Goal: Task Accomplishment & Management: Use online tool/utility

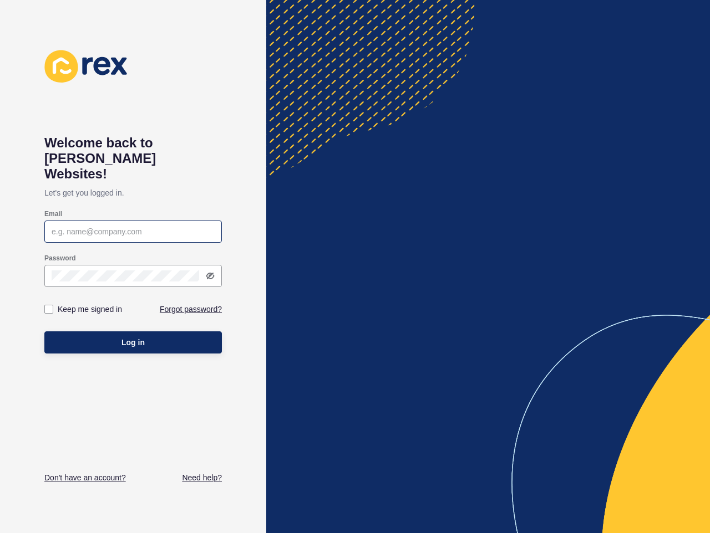
click at [85, 225] on div at bounding box center [132, 232] width 177 height 22
type input "[PERSON_NAME][EMAIL_ADDRESS][DOMAIN_NAME]"
click at [208, 273] on icon at bounding box center [210, 276] width 7 height 6
click at [51, 305] on label at bounding box center [48, 309] width 9 height 9
click at [51, 306] on input "Keep me signed in" at bounding box center [50, 309] width 7 height 7
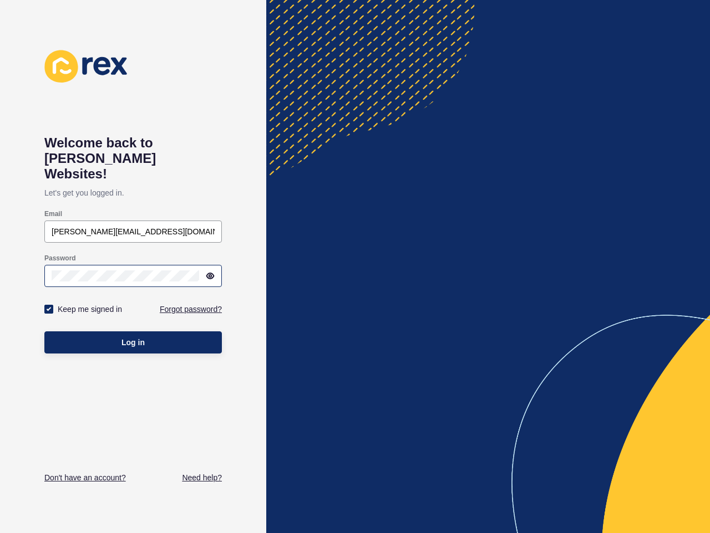
checkbox input "true"
click at [72, 331] on button "Log in" at bounding box center [132, 342] width 177 height 22
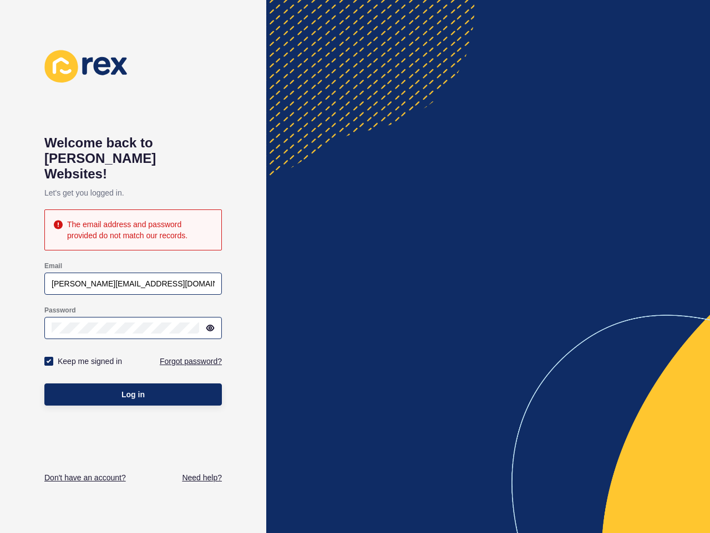
click at [151, 274] on div "[PERSON_NAME][EMAIL_ADDRESS][DOMAIN_NAME]" at bounding box center [132, 284] width 177 height 22
click at [49, 273] on div "[PERSON_NAME][EMAIL_ADDRESS][DOMAIN_NAME]" at bounding box center [132, 284] width 177 height 22
click at [52, 278] on input "[PERSON_NAME][EMAIL_ADDRESS][DOMAIN_NAME]" at bounding box center [133, 283] width 163 height 11
click at [119, 278] on input "[PERSON_NAME][EMAIL_ADDRESS][DOMAIN_NAME]" at bounding box center [133, 283] width 163 height 11
type input "[PERSON_NAME][EMAIL_ADDRESS][DOMAIN_NAME]"
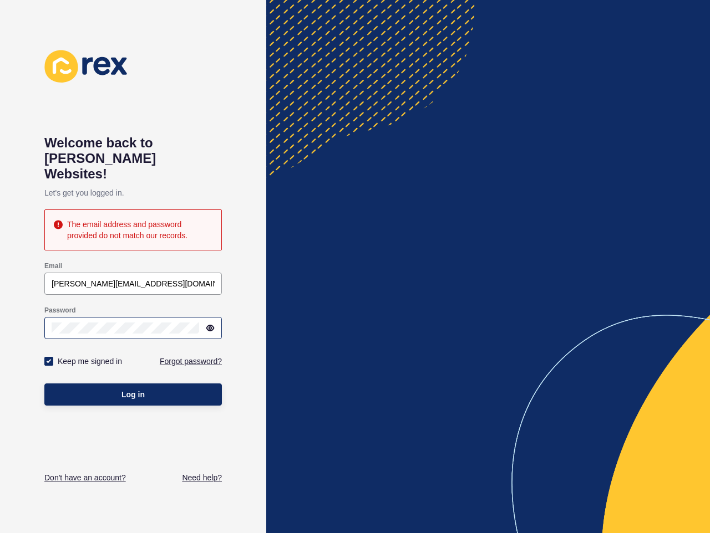
click at [48, 317] on div at bounding box center [132, 328] width 177 height 22
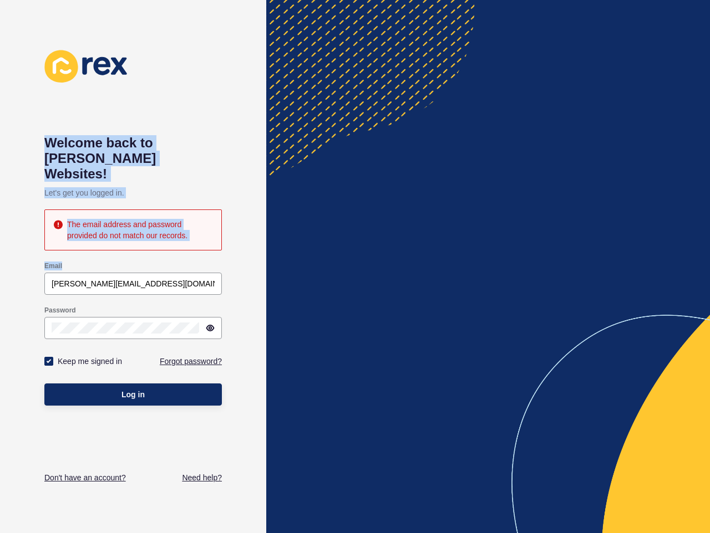
drag, startPoint x: 49, startPoint y: 137, endPoint x: 179, endPoint y: 280, distance: 193.5
click at [179, 280] on div "Welcome back to Rex Websites! Let's get you logged in. The email address and pa…" at bounding box center [132, 266] width 177 height 433
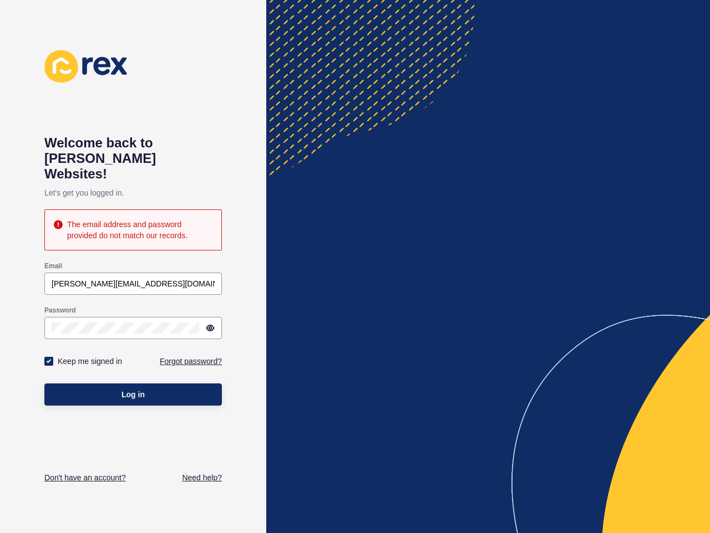
click at [130, 355] on div "Keep me signed in" at bounding box center [88, 361] width 89 height 12
click at [128, 389] on span "Log in" at bounding box center [132, 394] width 23 height 11
click at [120, 320] on div at bounding box center [132, 328] width 177 height 22
click at [110, 384] on button "Log in" at bounding box center [132, 395] width 177 height 22
click at [95, 384] on button "Log in" at bounding box center [132, 395] width 177 height 22
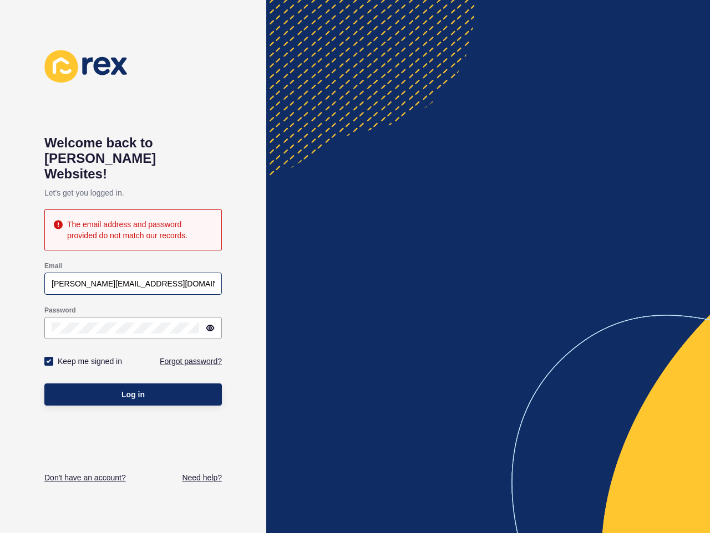
click at [155, 278] on div "liamw@askayyi.com" at bounding box center [132, 284] width 177 height 22
click at [50, 273] on div "liamw@askayyi.com" at bounding box center [132, 284] width 177 height 22
click at [54, 278] on input "liamw@askayyi.com" at bounding box center [133, 283] width 163 height 11
click at [135, 273] on div "liamw@askayyi.com" at bounding box center [132, 284] width 177 height 22
click at [211, 324] on icon at bounding box center [210, 328] width 9 height 9
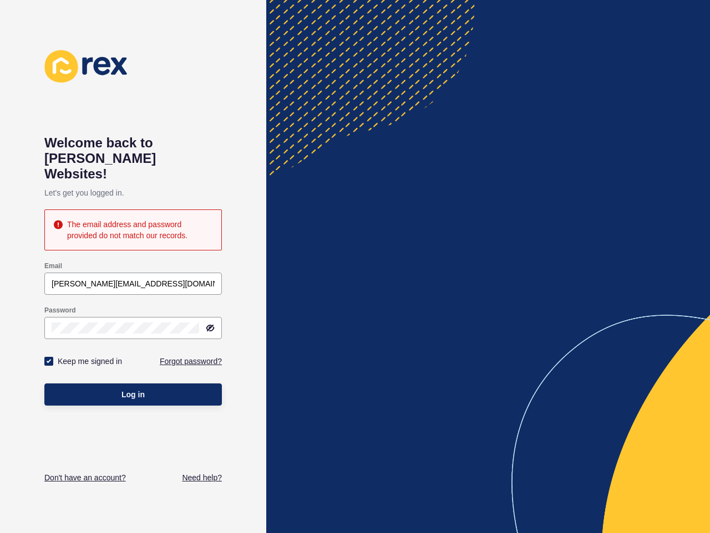
click at [212, 325] on icon at bounding box center [210, 328] width 7 height 6
click at [139, 389] on span "Log in" at bounding box center [132, 394] width 23 height 11
click at [44, 384] on button "Log in" at bounding box center [132, 395] width 177 height 22
click at [134, 278] on input "liamw@askayyi.com" at bounding box center [133, 283] width 163 height 11
drag, startPoint x: 141, startPoint y: 267, endPoint x: 20, endPoint y: 262, distance: 121.5
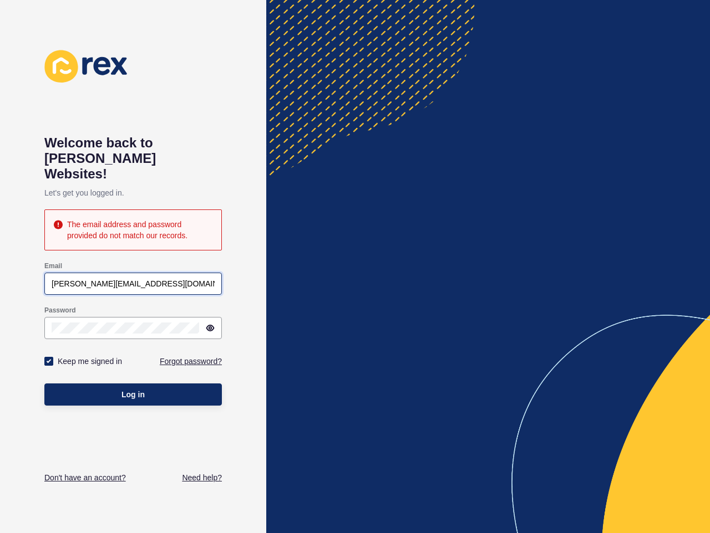
click at [20, 262] on div "Welcome back to Rex Websites! Let's get you logged in. The email address and pa…" at bounding box center [133, 266] width 266 height 533
click at [143, 437] on div "Welcome back to Rex Websites! Let's get you logged in. The email address and pa…" at bounding box center [132, 266] width 177 height 433
click at [91, 479] on link "Don't have an account?" at bounding box center [84, 477] width 81 height 11
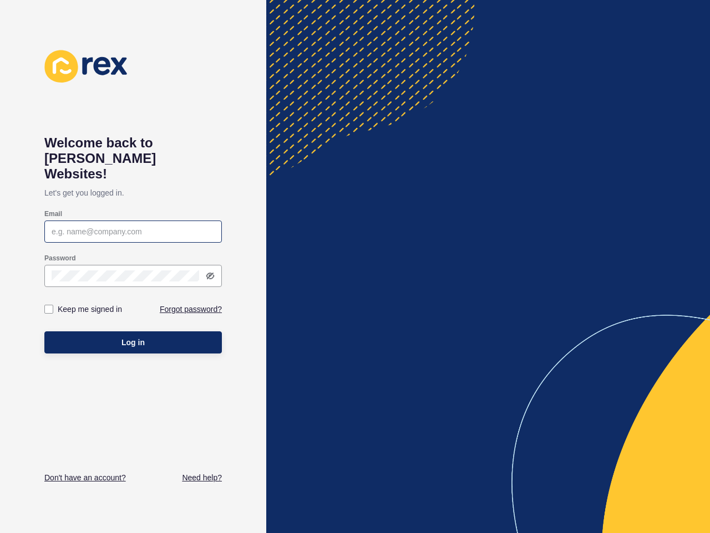
click at [139, 221] on div at bounding box center [132, 232] width 177 height 22
type input "[PERSON_NAME][EMAIL_ADDRESS][DOMAIN_NAME]"
click at [44, 331] on button "Log in" at bounding box center [132, 342] width 177 height 22
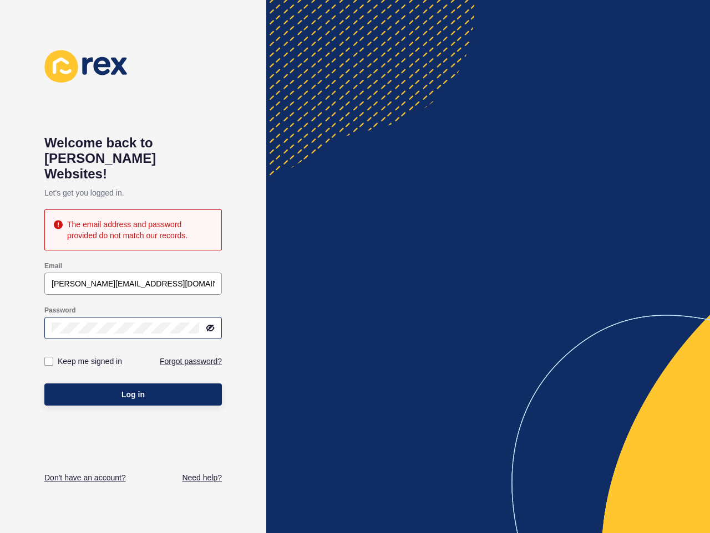
click at [215, 317] on div at bounding box center [132, 328] width 177 height 22
click at [216, 320] on div at bounding box center [132, 328] width 177 height 22
click at [215, 317] on div at bounding box center [132, 328] width 177 height 22
click at [207, 325] on icon at bounding box center [210, 327] width 6 height 5
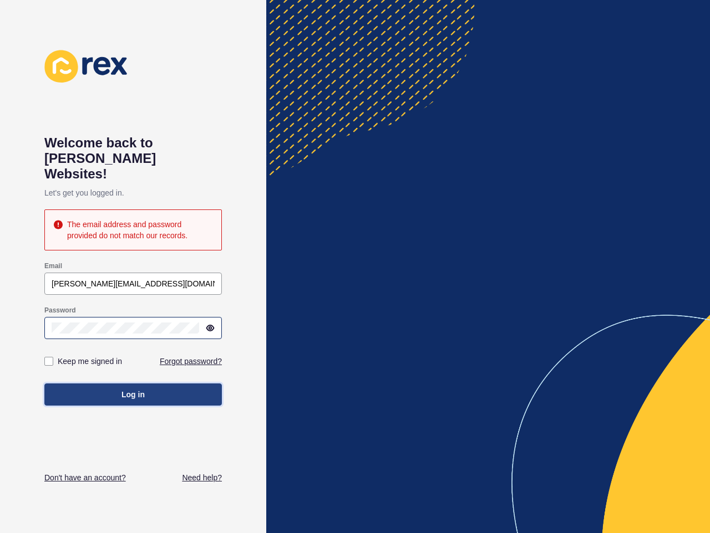
click at [144, 384] on button "Log in" at bounding box center [132, 395] width 177 height 22
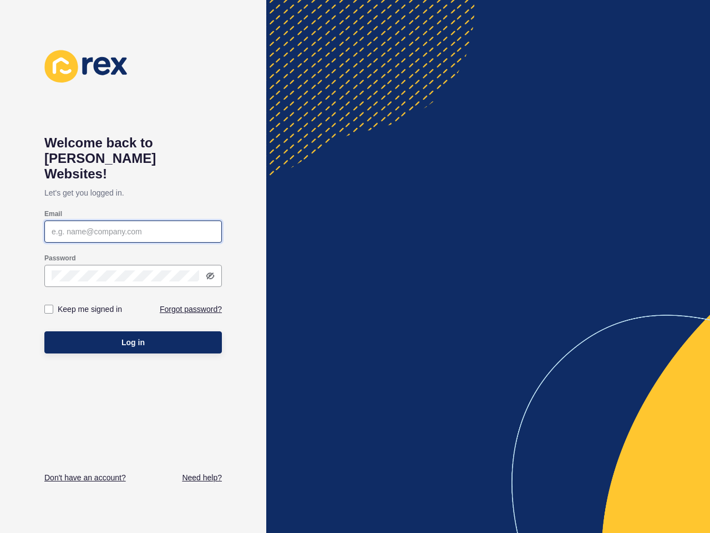
click at [113, 226] on input "Email" at bounding box center [133, 231] width 163 height 11
type input "[PERSON_NAME][EMAIL_ADDRESS][DOMAIN_NAME]"
click at [44, 331] on button "Log in" at bounding box center [132, 342] width 177 height 22
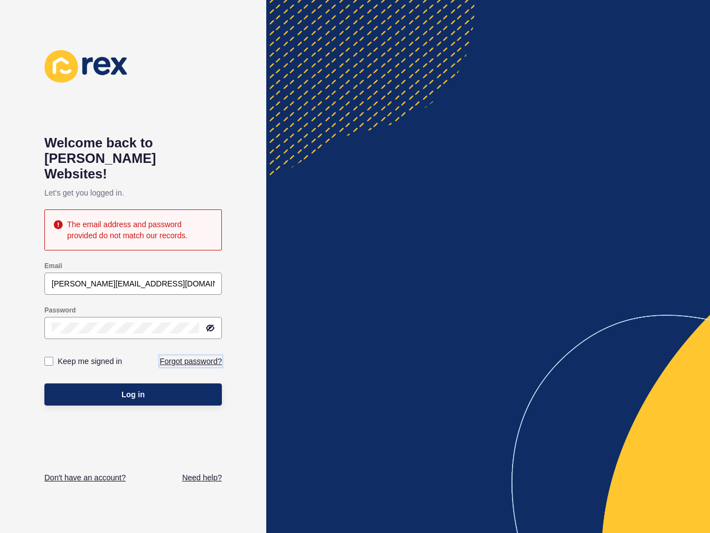
click at [192, 356] on link "Forgot password?" at bounding box center [191, 361] width 62 height 11
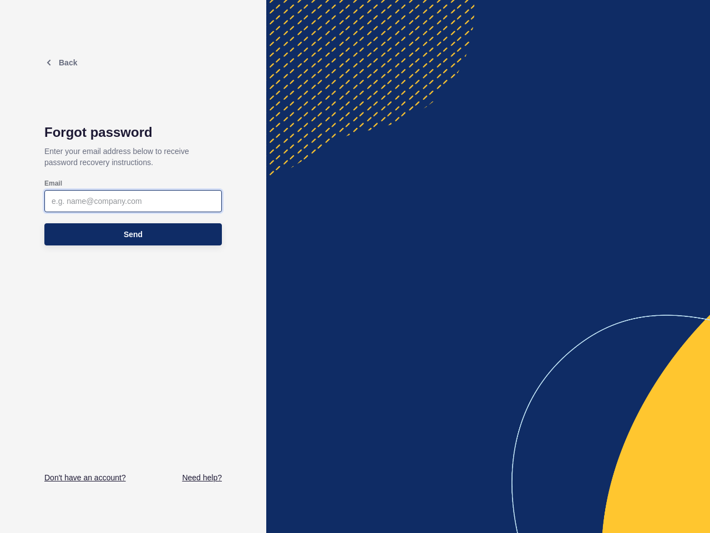
click at [121, 196] on input "Email" at bounding box center [133, 201] width 163 height 11
type input "l"
click at [52, 65] on icon at bounding box center [48, 62] width 9 height 9
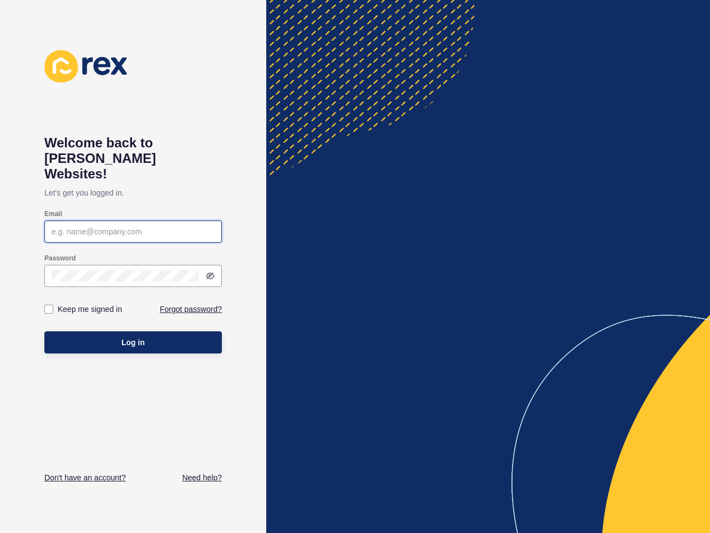
click at [123, 226] on input "Email" at bounding box center [133, 231] width 163 height 11
click at [166, 99] on div "Welcome back to Rex Websites! Let's get you logged in. Email Password Keep me s…" at bounding box center [132, 266] width 177 height 433
click at [112, 208] on div "Email" at bounding box center [133, 225] width 180 height 35
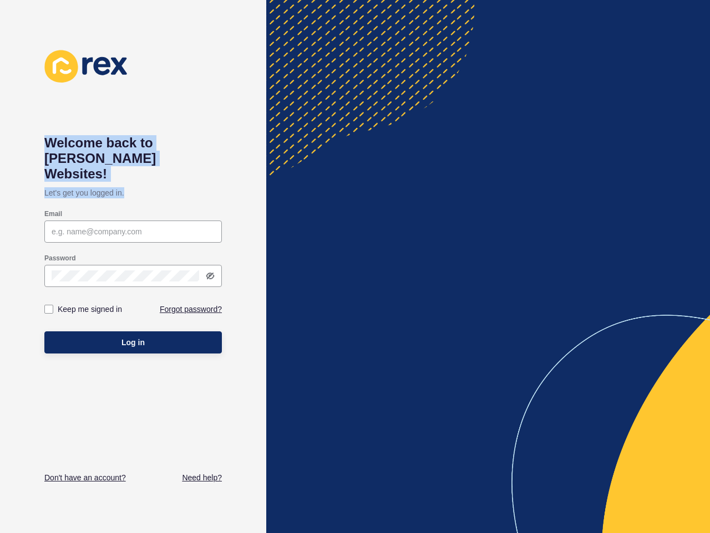
drag, startPoint x: 140, startPoint y: 176, endPoint x: 34, endPoint y: 129, distance: 116.6
click at [34, 129] on div "Welcome back to Rex Websites! Let's get you logged in. Email Password Keep me s…" at bounding box center [133, 266] width 266 height 533
click at [37, 143] on div "Welcome back to Rex Websites! Let's get you logged in. Email Password Keep me s…" at bounding box center [133, 266] width 266 height 533
drag, startPoint x: 37, startPoint y: 141, endPoint x: 145, endPoint y: 179, distance: 114.5
click at [145, 179] on div "Welcome back to Rex Websites! Let's get you logged in. Email Password Keep me s…" at bounding box center [133, 266] width 266 height 533
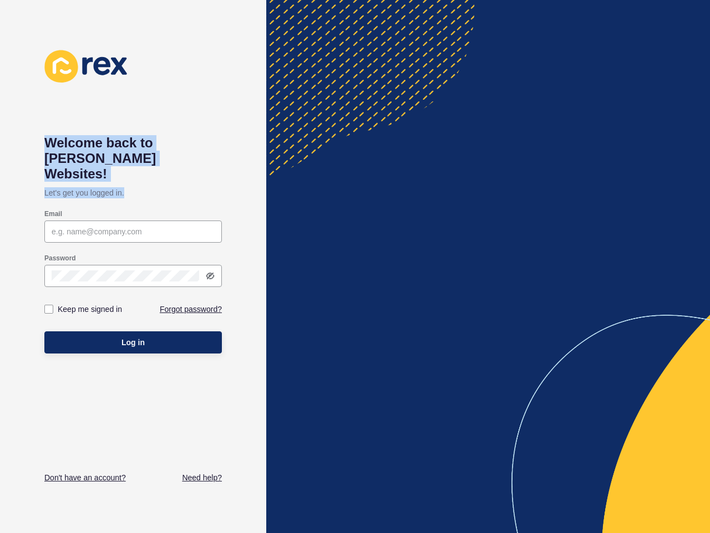
click at [145, 182] on p "Let's get you logged in." at bounding box center [132, 193] width 177 height 22
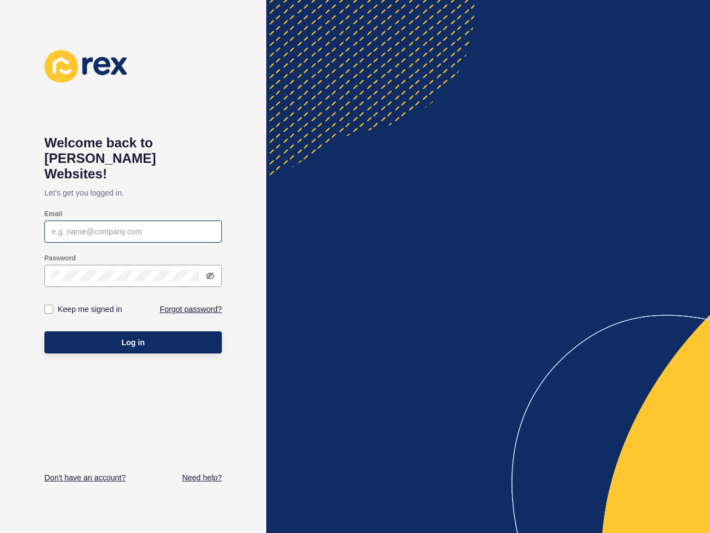
click at [152, 221] on div at bounding box center [132, 232] width 177 height 22
type input "[PERSON_NAME][EMAIL_ADDRESS][DOMAIN_NAME]"
click at [44, 331] on button "Log in" at bounding box center [132, 342] width 177 height 22
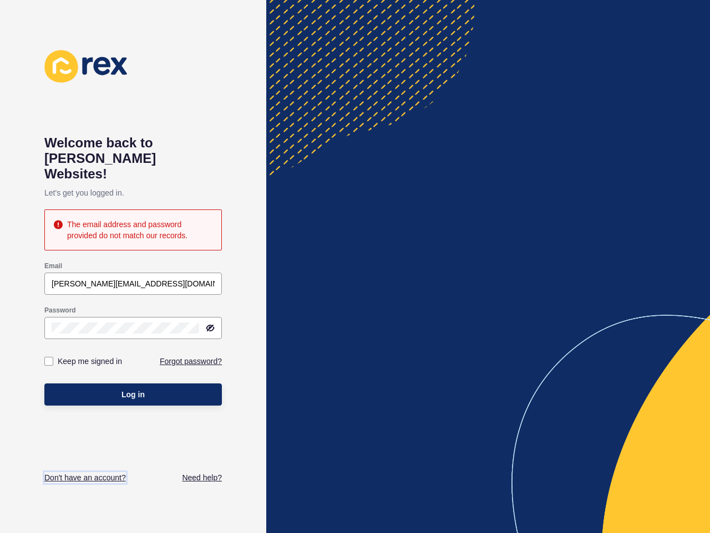
click at [110, 480] on link "Don't have an account?" at bounding box center [84, 477] width 81 height 11
click at [191, 356] on link "Forgot password?" at bounding box center [191, 361] width 62 height 11
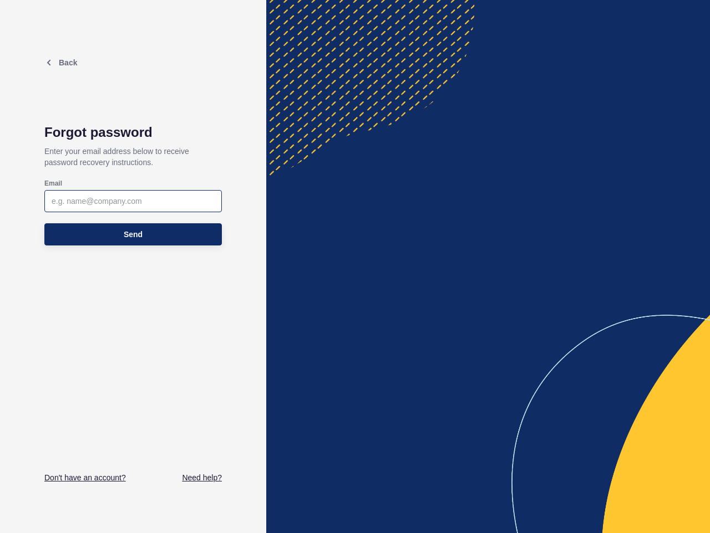
click at [122, 208] on div at bounding box center [132, 201] width 177 height 22
type input "liamw@askayyi.com"
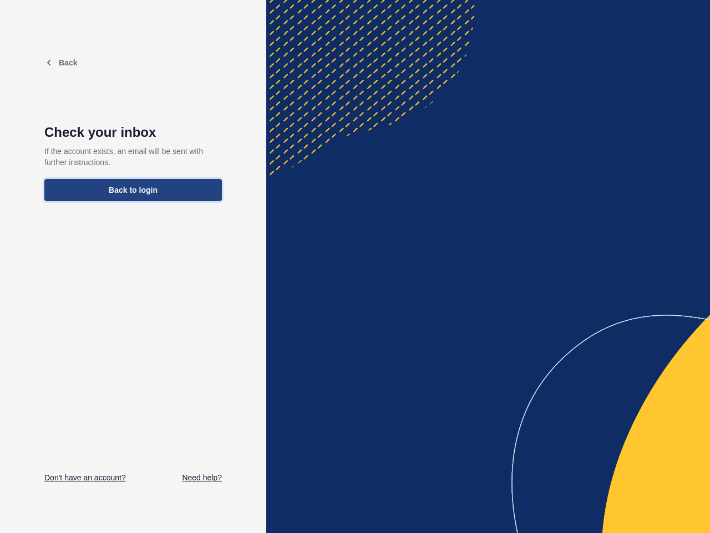
click at [161, 181] on button "Back to login" at bounding box center [132, 190] width 177 height 22
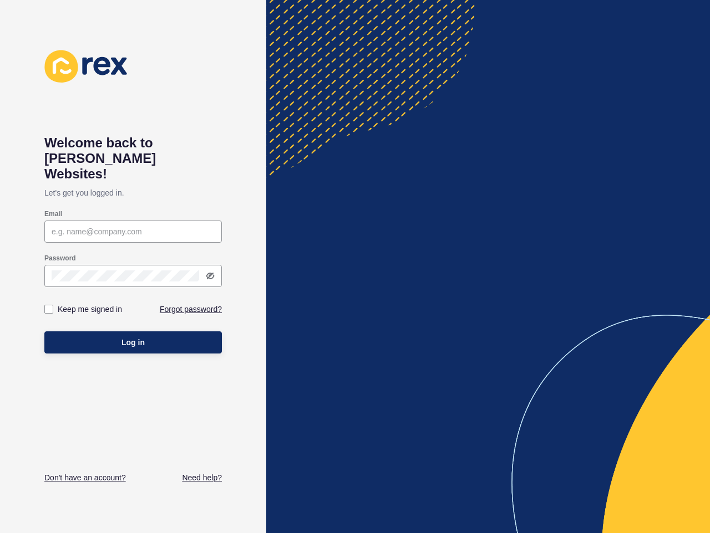
click at [190, 136] on h1 "Welcome back to [PERSON_NAME] Websites!" at bounding box center [132, 158] width 177 height 47
click at [128, 226] on input "Email" at bounding box center [133, 231] width 163 height 11
click at [84, 222] on div at bounding box center [132, 232] width 177 height 22
type input "[PERSON_NAME][EMAIL_ADDRESS][DOMAIN_NAME]"
click at [203, 272] on div at bounding box center [207, 276] width 16 height 9
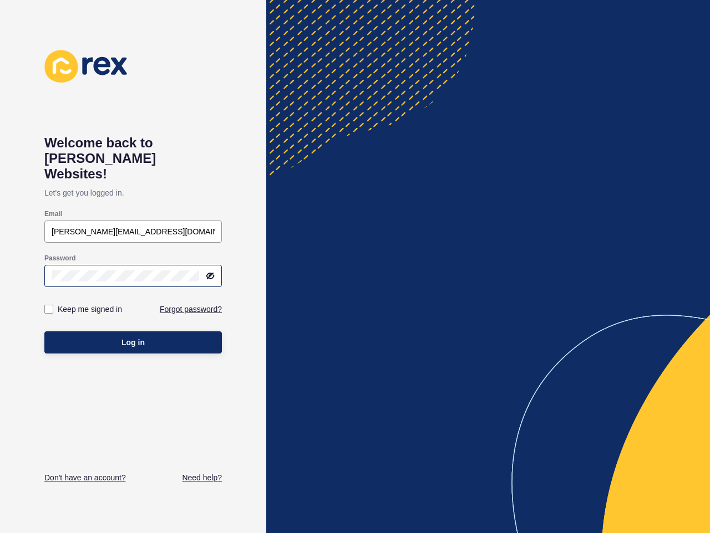
click at [209, 273] on icon at bounding box center [210, 276] width 7 height 6
click at [9, 264] on div "Welcome back to Rex Websites! Let's get you logged in. Email liamw@askayyi.com …" at bounding box center [133, 266] width 266 height 533
click at [74, 304] on label "Keep me signed in" at bounding box center [90, 309] width 64 height 11
click at [54, 306] on input "Keep me signed in" at bounding box center [50, 309] width 7 height 7
checkbox input "true"
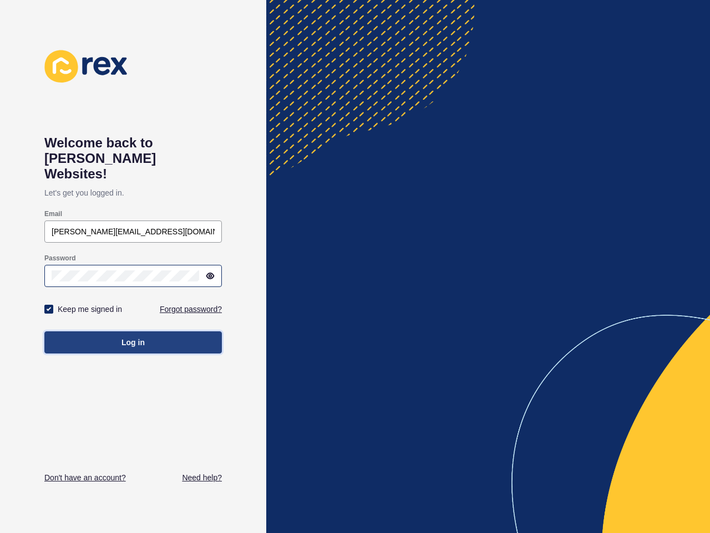
click at [70, 331] on button "Log in" at bounding box center [132, 342] width 177 height 22
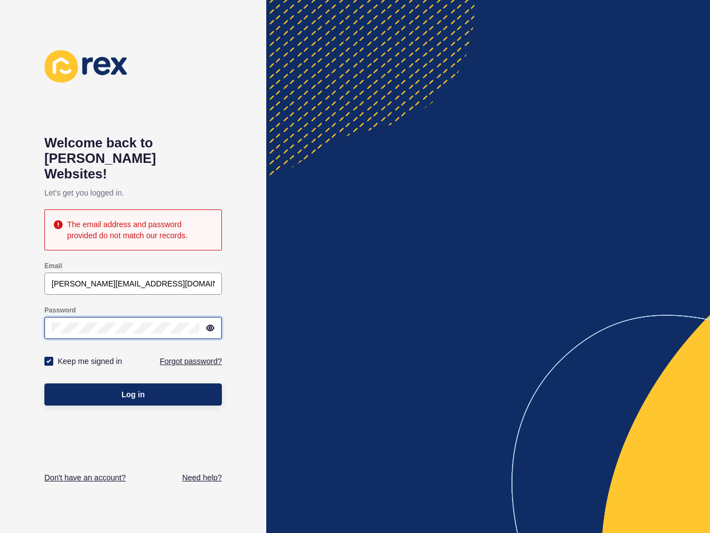
click at [25, 308] on div "Welcome back to Rex Websites! Let's get you logged in. The email address and pa…" at bounding box center [133, 266] width 266 height 533
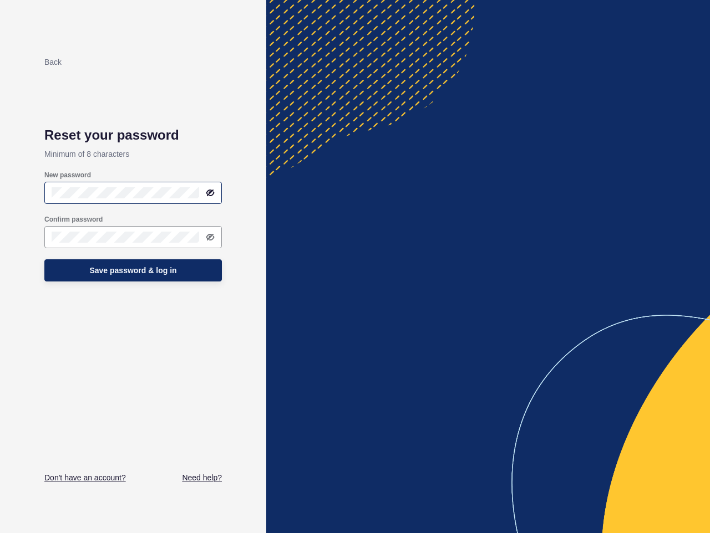
click at [112, 200] on div at bounding box center [132, 193] width 177 height 22
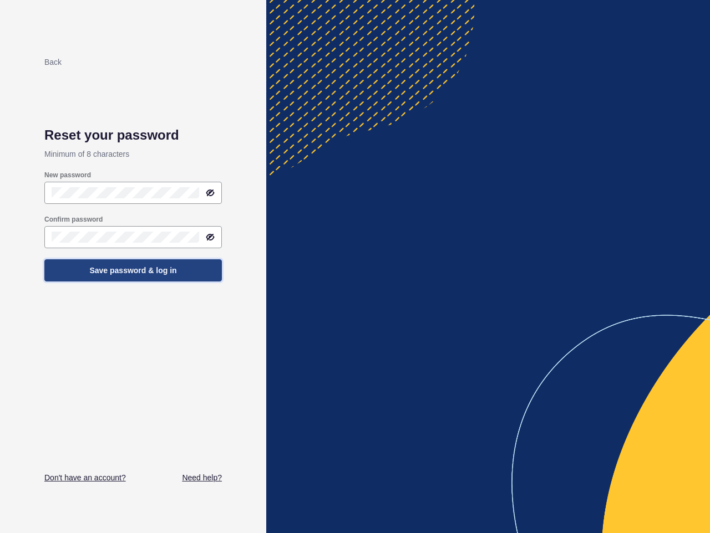
click at [132, 271] on span "Save password & log in" at bounding box center [132, 270] width 87 height 11
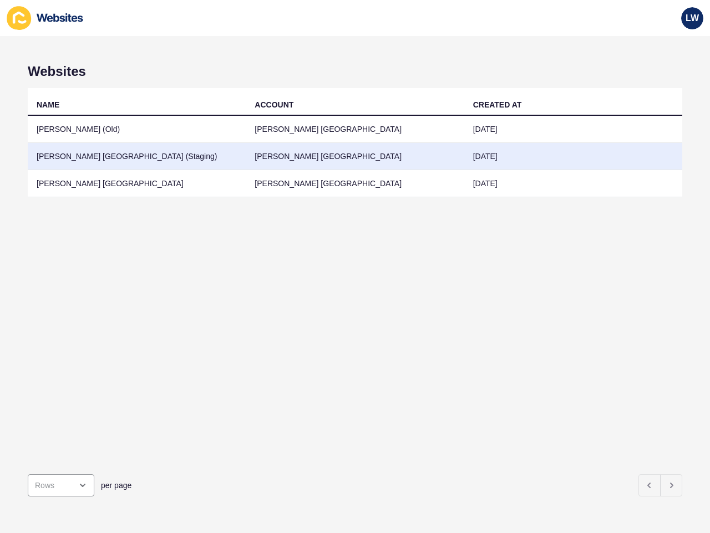
click at [129, 157] on td "[PERSON_NAME] [GEOGRAPHIC_DATA] (Staging)" at bounding box center [137, 156] width 218 height 27
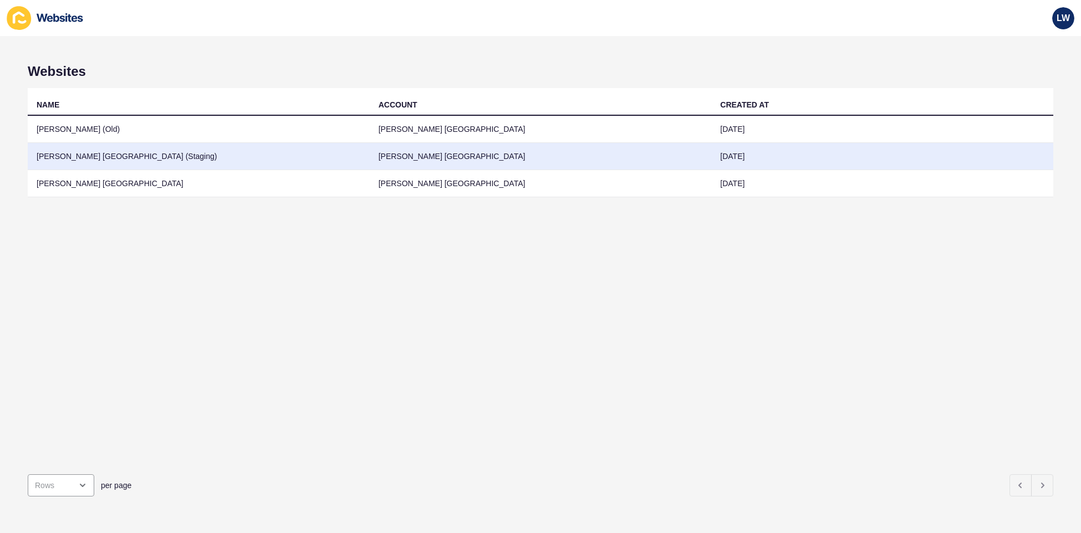
click at [150, 155] on td "[PERSON_NAME] [GEOGRAPHIC_DATA] (Staging)" at bounding box center [199, 156] width 342 height 27
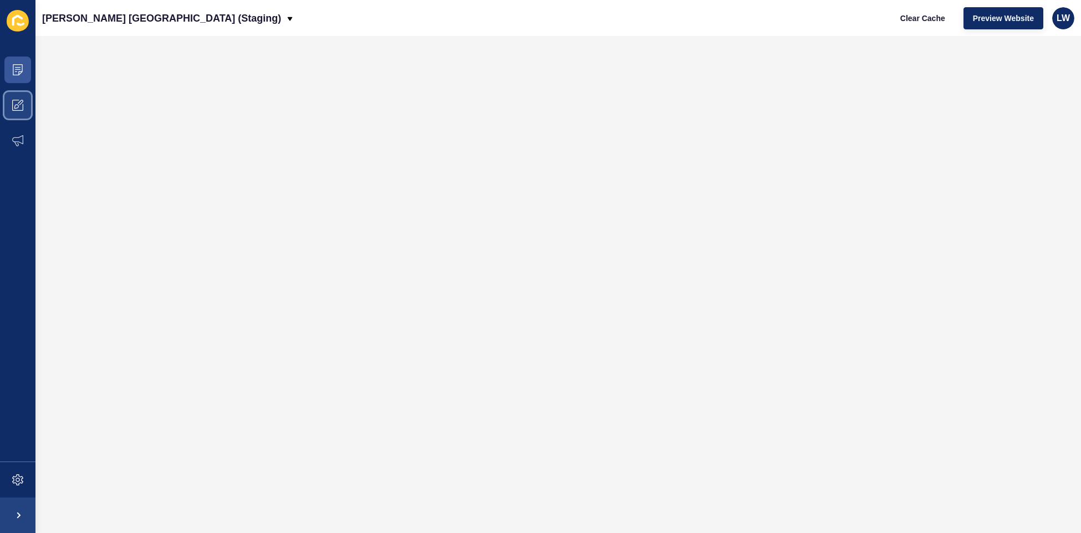
click at [13, 106] on icon at bounding box center [17, 105] width 11 height 11
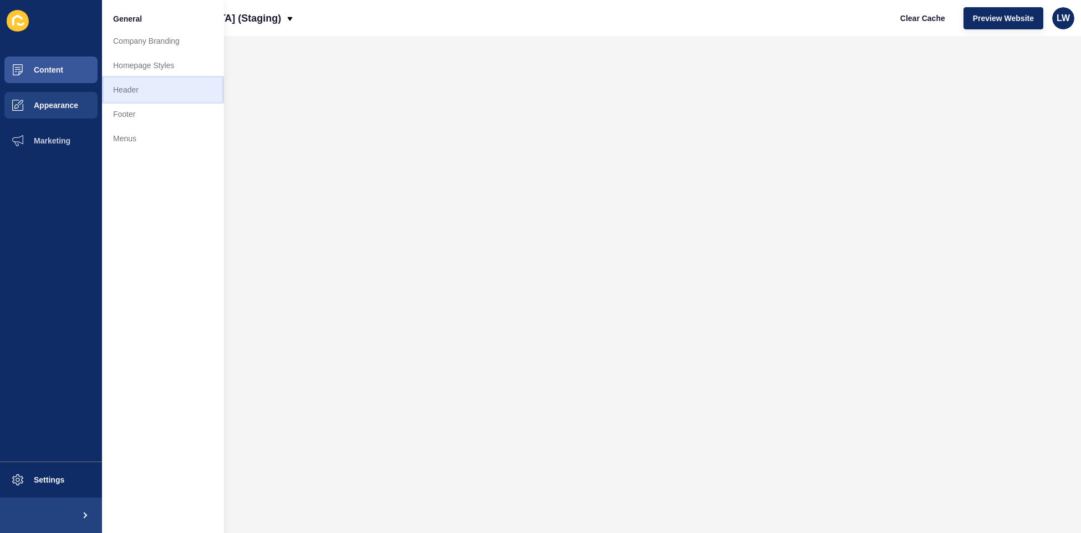
click at [133, 88] on link "Header" at bounding box center [163, 90] width 122 height 24
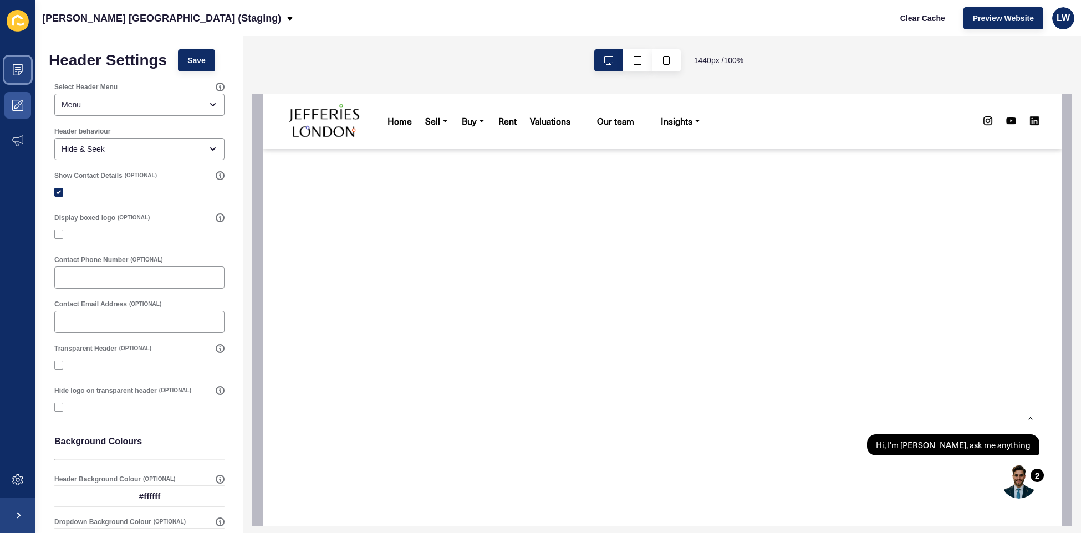
click at [20, 73] on icon at bounding box center [17, 69] width 11 height 11
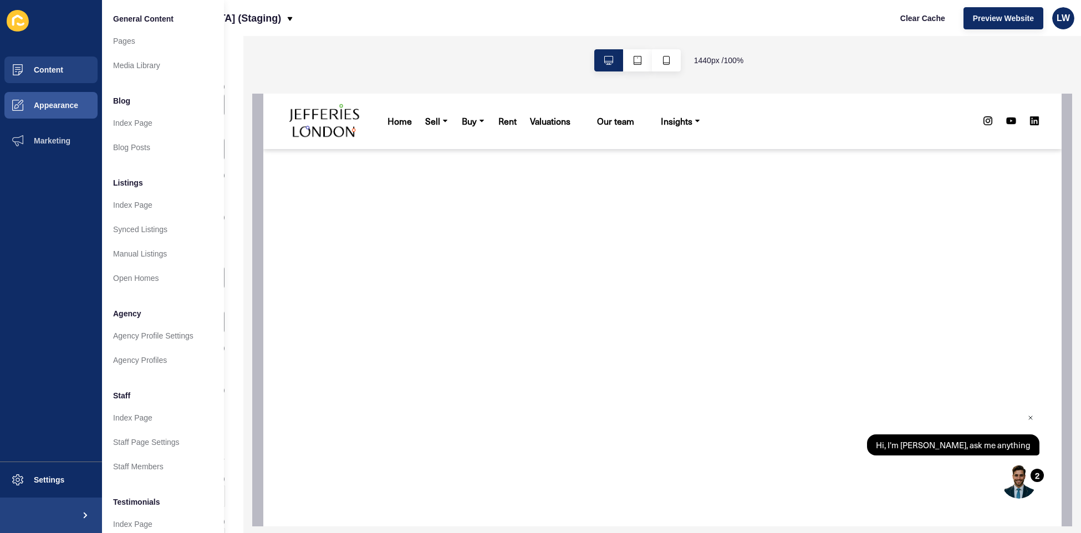
click at [560, 107] on div "··· Home ··· Sell ··· Buy ··· Rent ··· Valuations ··· ··· Our team ··· ··· Insi…" at bounding box center [662, 121] width 754 height 55
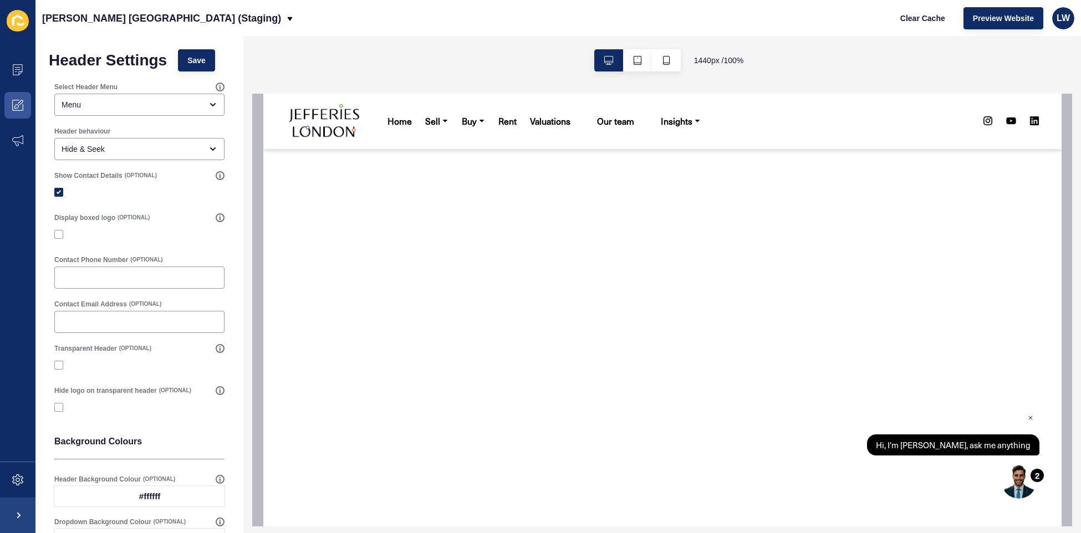
click at [709, 111] on div "··· Home ··· Sell ··· Buy ··· Rent ··· Valuations ··· ··· Our team ··· ··· Insi…" at bounding box center [709, 121] width 659 height 23
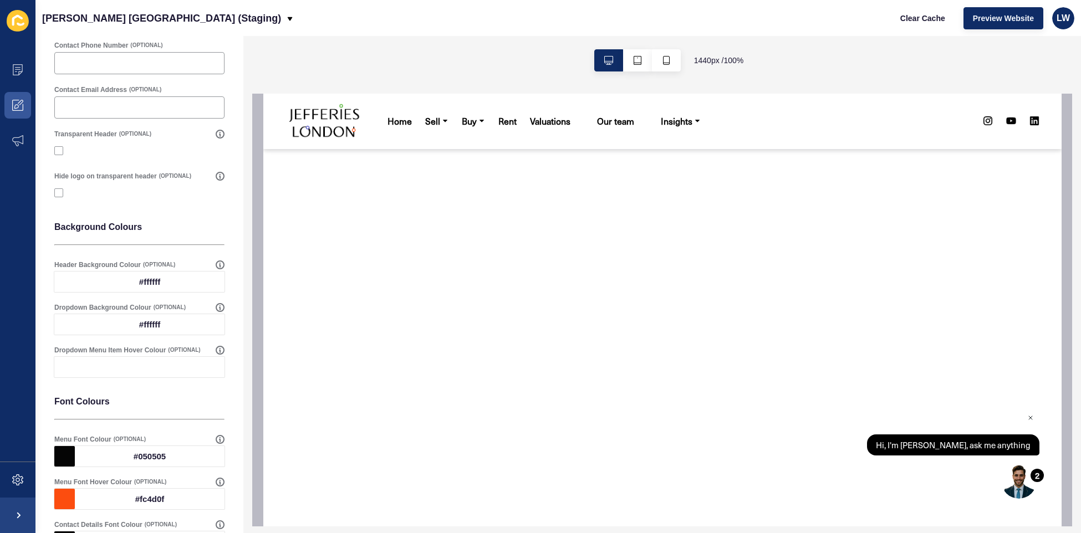
scroll to position [369, 0]
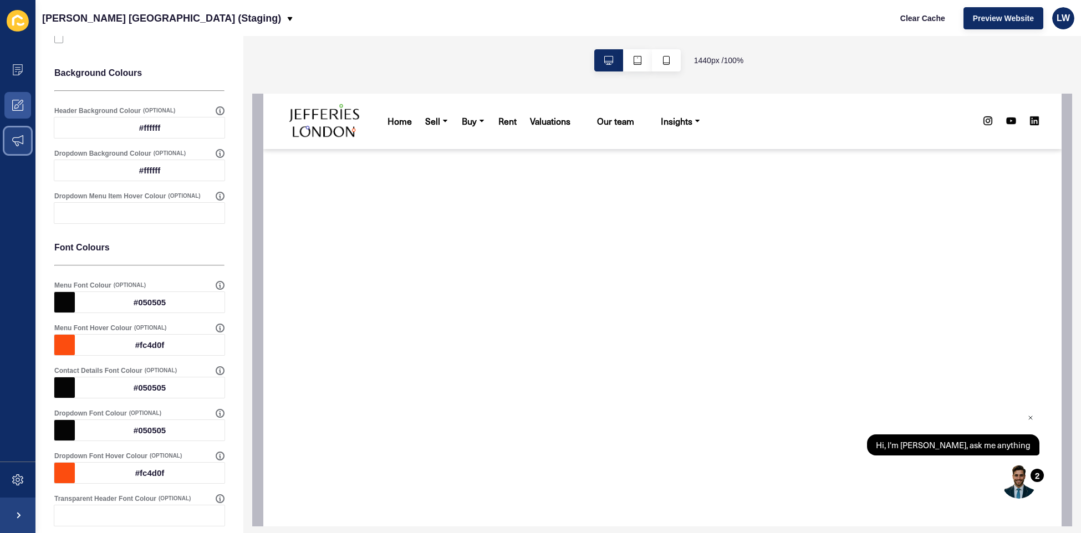
click at [15, 136] on icon at bounding box center [17, 140] width 11 height 11
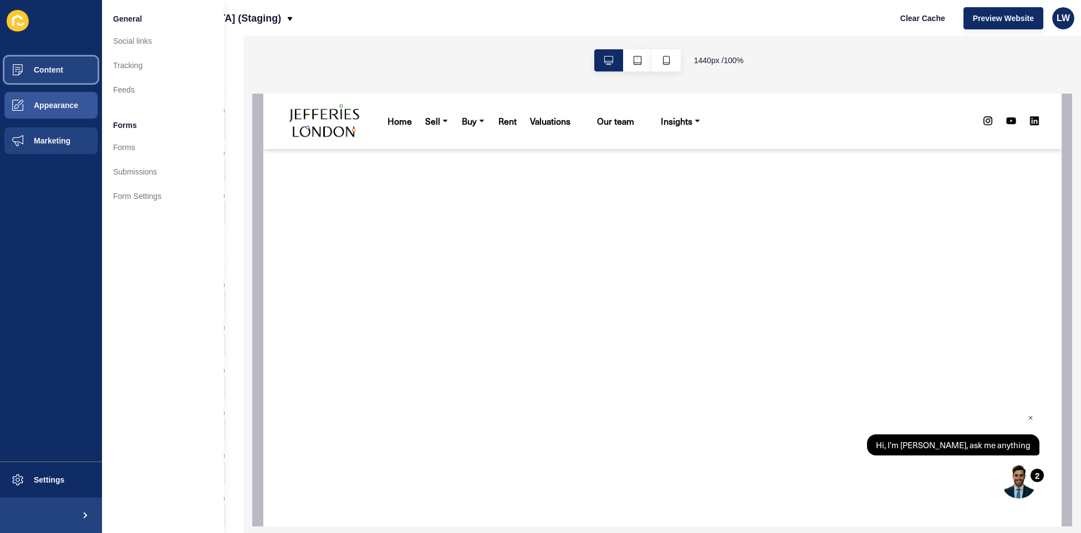
click at [74, 72] on button "Content" at bounding box center [51, 69] width 102 height 35
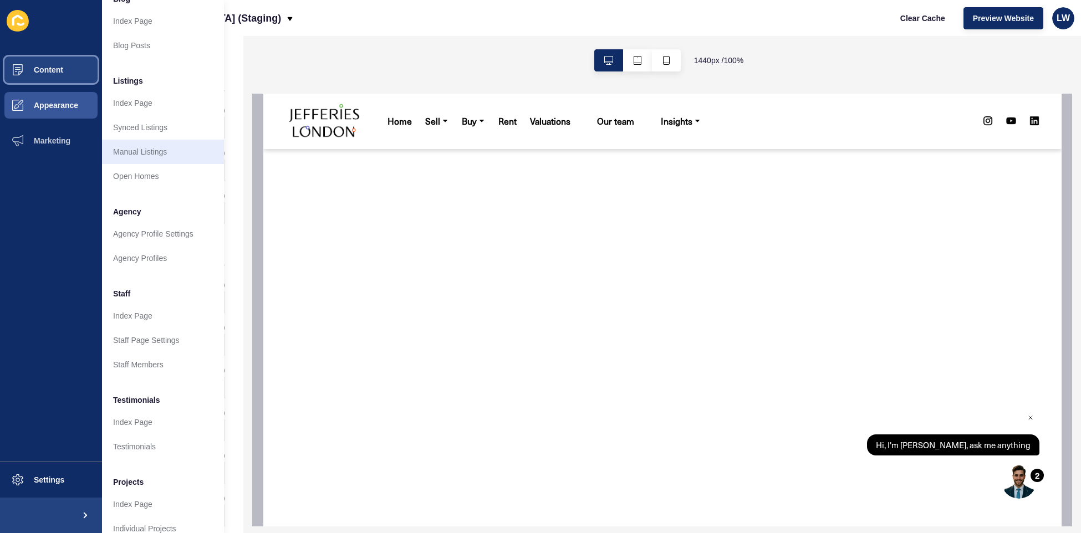
scroll to position [0, 0]
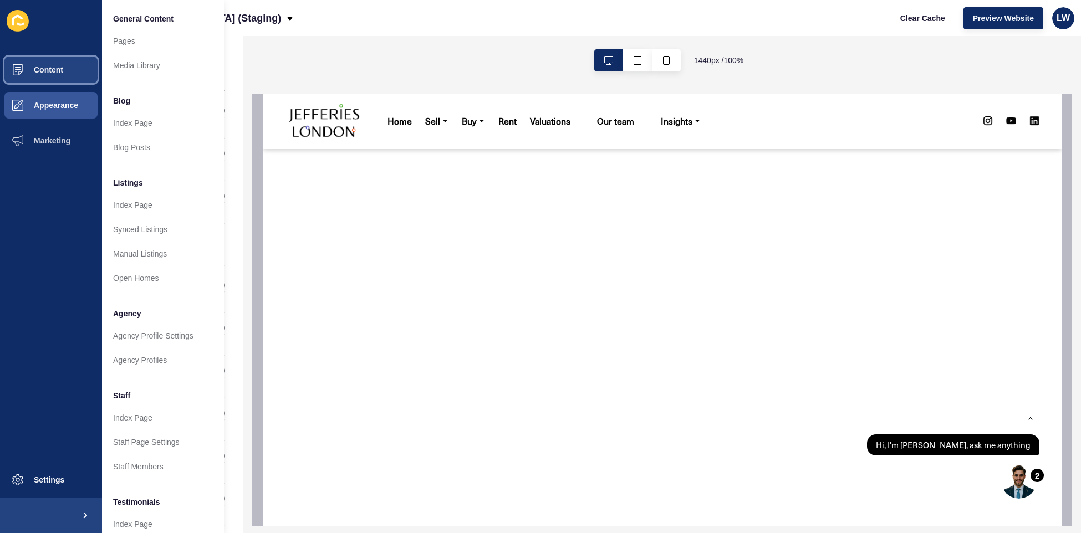
click at [33, 69] on span "Content" at bounding box center [30, 69] width 65 height 9
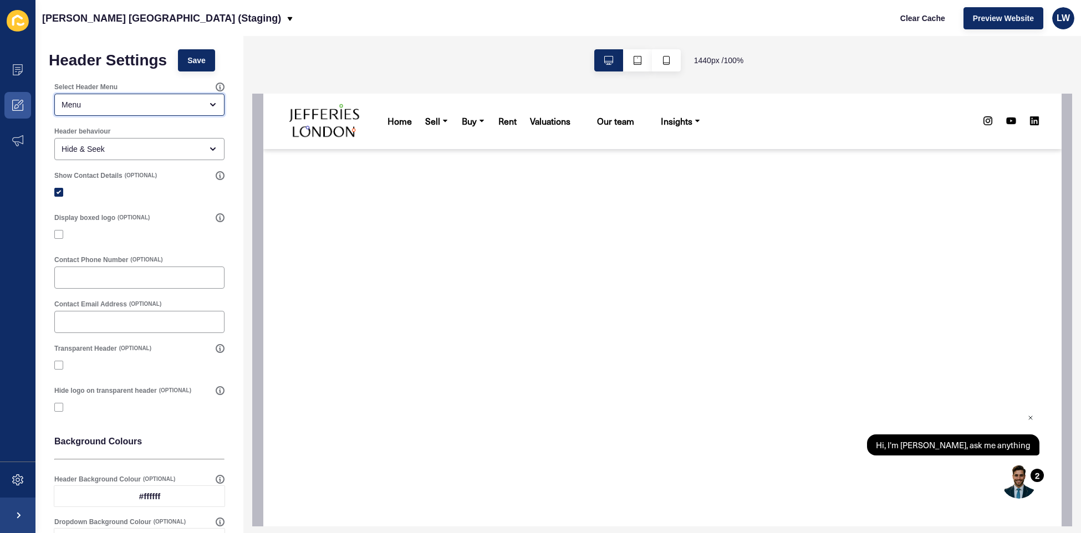
click at [104, 101] on div "Menu" at bounding box center [132, 104] width 140 height 11
click at [98, 146] on div "Hide & Seek" at bounding box center [132, 149] width 140 height 11
click at [13, 74] on icon at bounding box center [18, 69] width 10 height 11
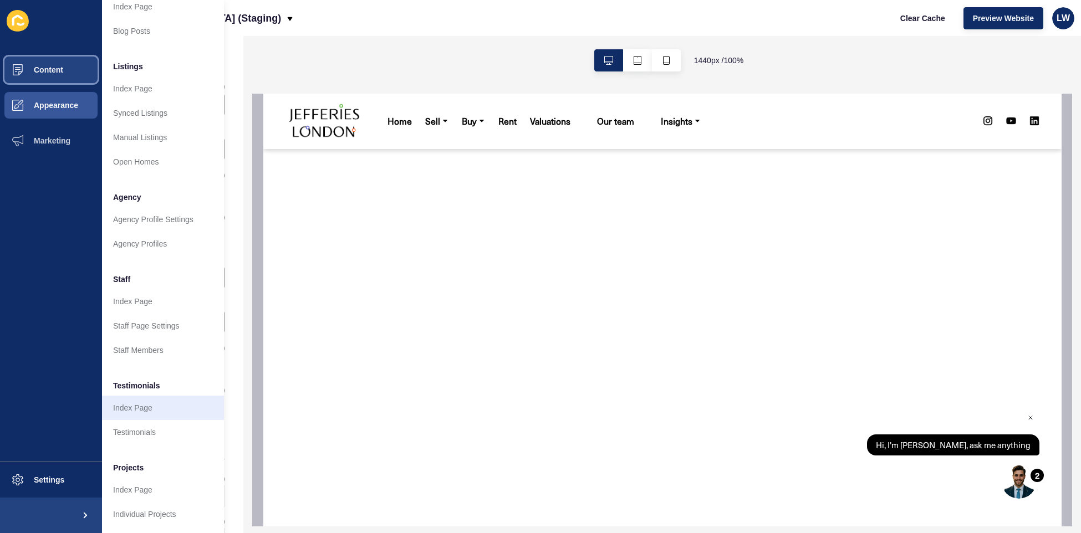
scroll to position [125, 0]
click at [43, 476] on span "Settings" at bounding box center [31, 480] width 66 height 9
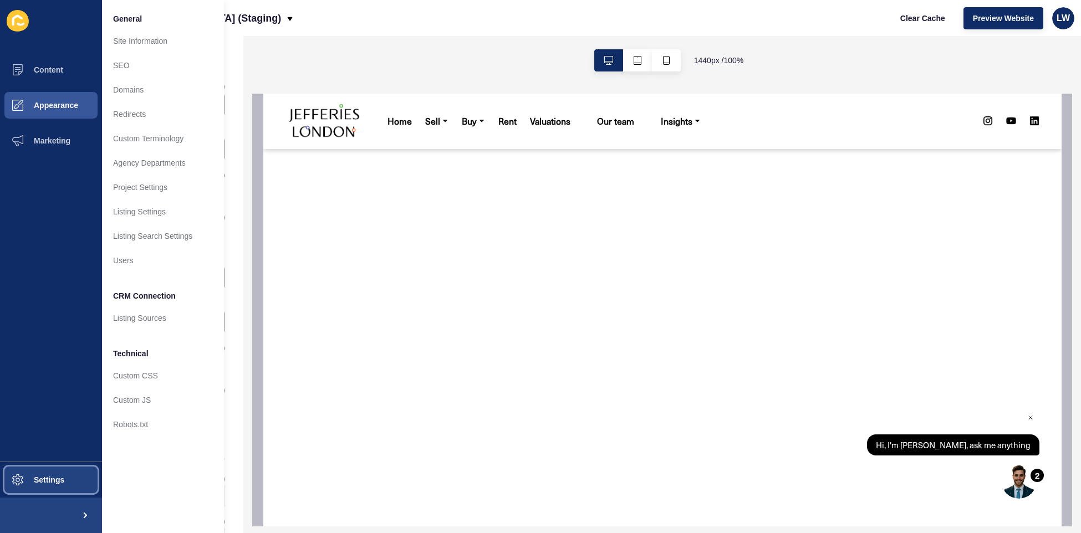
click at [23, 488] on span at bounding box center [17, 479] width 35 height 35
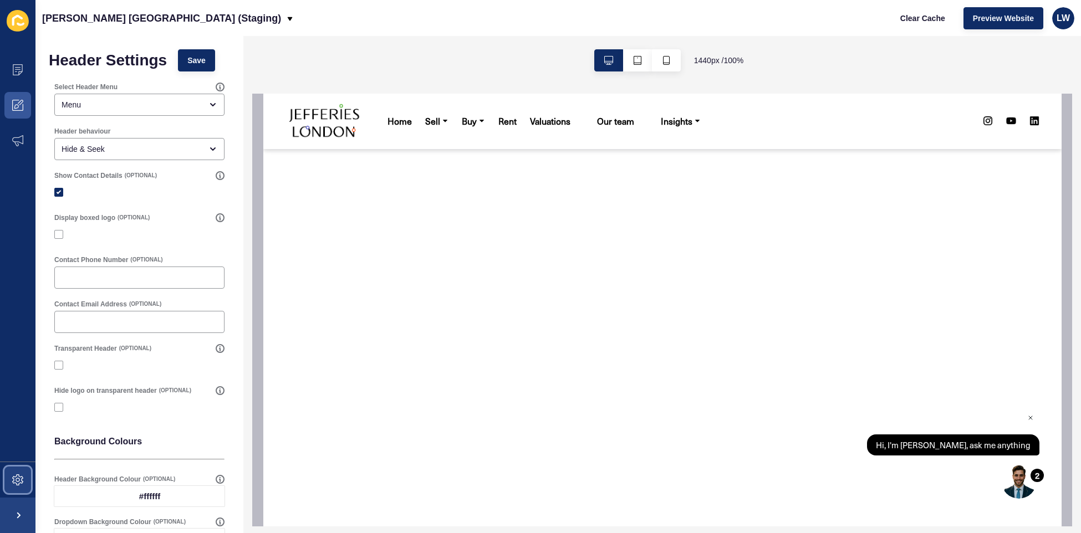
click at [26, 484] on span at bounding box center [17, 479] width 35 height 35
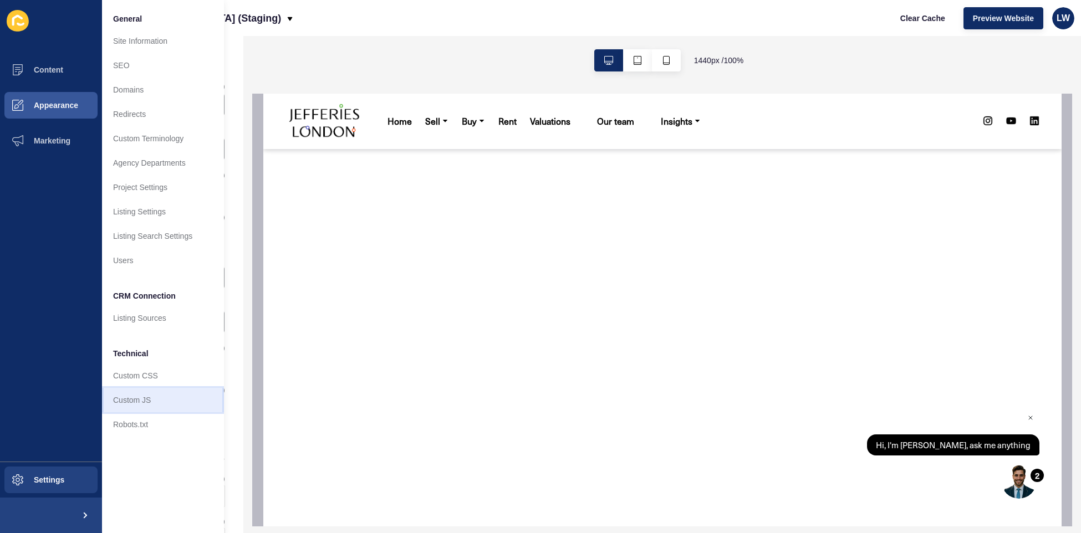
click at [162, 393] on link "Custom JS" at bounding box center [163, 400] width 122 height 24
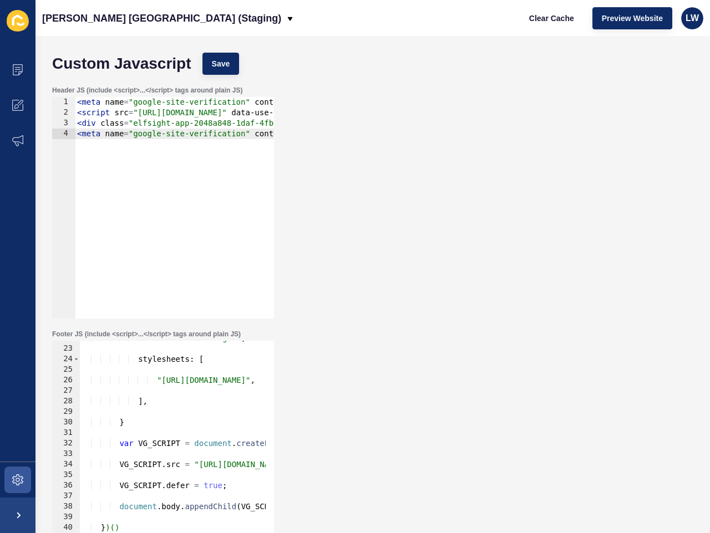
type textarea "<meta name="google-site-verification" content="nGSiDefqFLnZOwVpN5Qpub49O78UaW7K…"
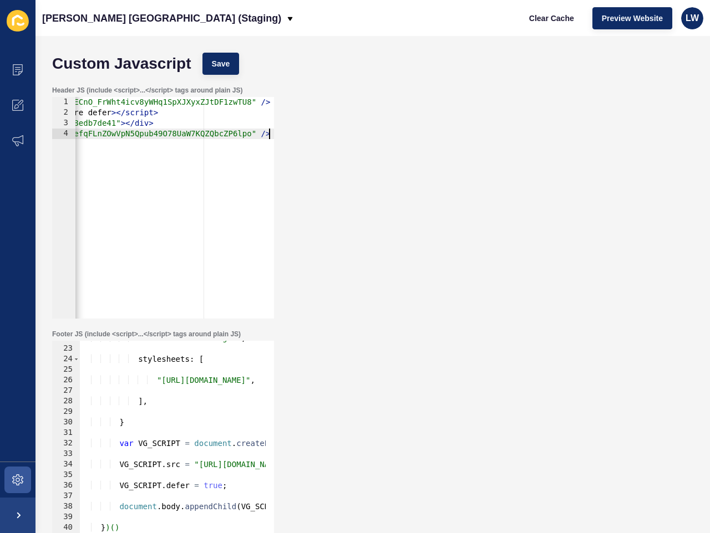
click at [181, 169] on div "< meta name = "google-site-verification" content = "SMq8dECnO_FrWht4icv8yWHq1Sp…" at bounding box center [64, 214] width 470 height 234
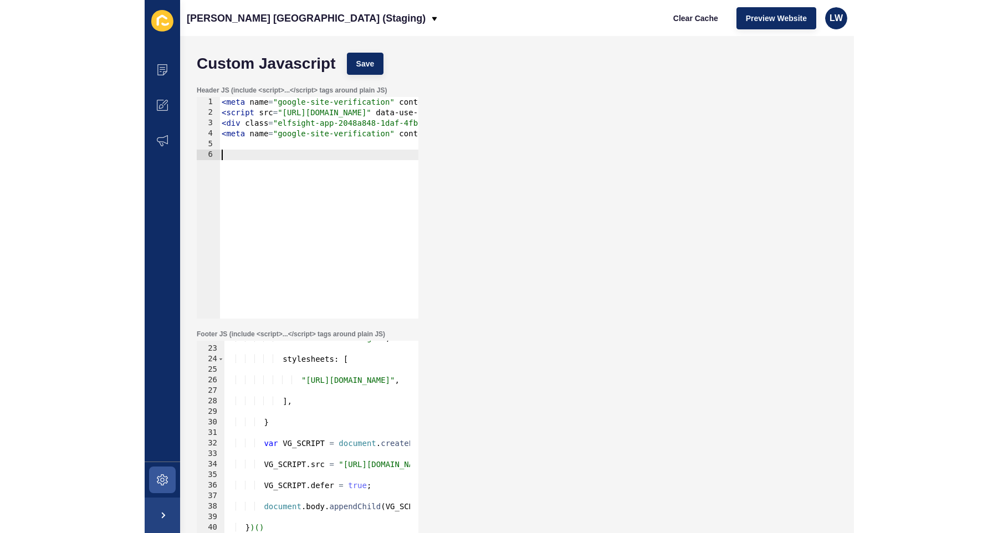
scroll to position [18, 0]
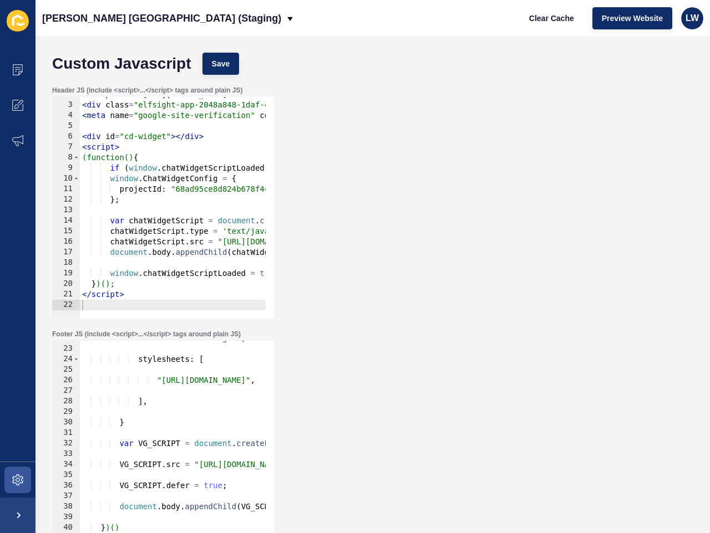
drag, startPoint x: 351, startPoint y: 132, endPoint x: 298, endPoint y: 103, distance: 60.8
click at [351, 132] on div "Header JS (include <script>...</script> tags around plain JS) 2 3 4 5 6 7 8 9 1…" at bounding box center [373, 202] width 652 height 244
click at [224, 67] on span "Save" at bounding box center [221, 63] width 18 height 11
click at [197, 416] on div "render : 'bottom-right' , stylesheets : [ "https://vg-bunny-cdn.b-cdn.net/vg_li…" at bounding box center [315, 450] width 470 height 234
type textarea "</script>"
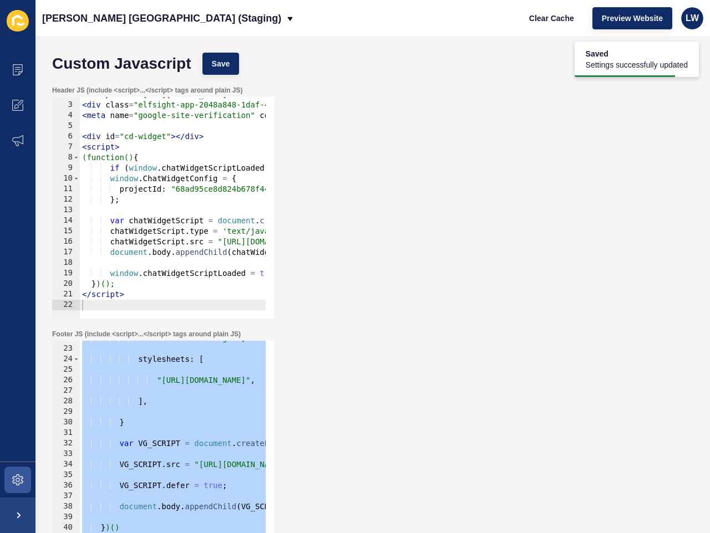
paste textarea
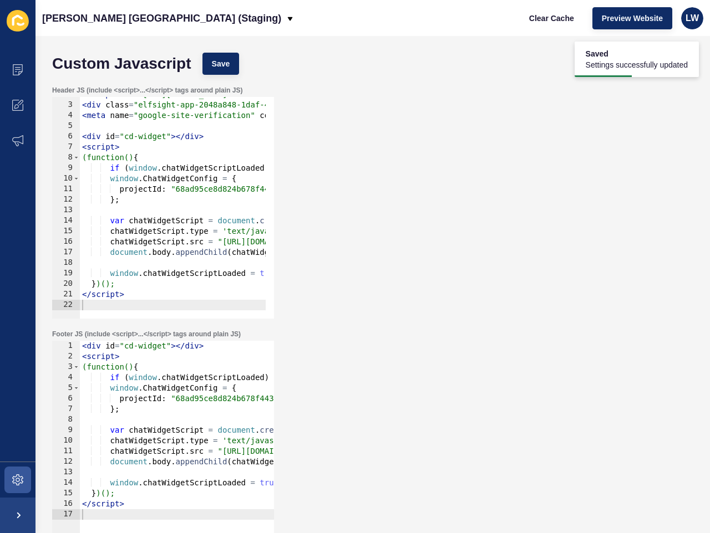
click at [495, 200] on div "Header JS (include <script>...</script> tags around plain JS) 2 3 4 5 6 7 8 9 1…" at bounding box center [373, 202] width 652 height 244
click at [226, 58] on span "Save" at bounding box center [221, 63] width 18 height 11
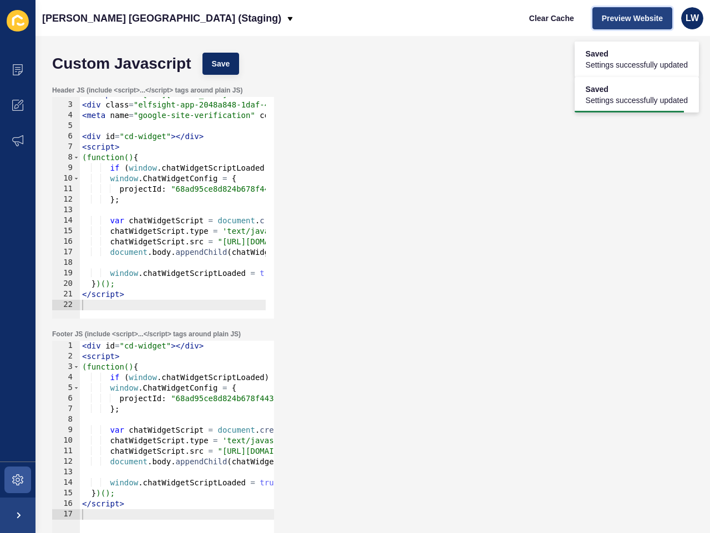
click at [645, 19] on span "Preview Website" at bounding box center [631, 18] width 61 height 11
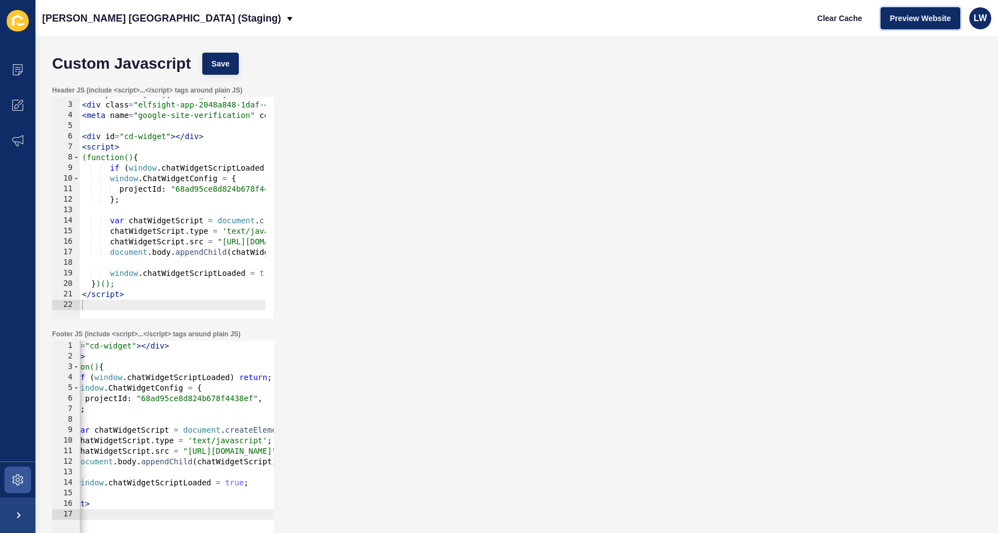
scroll to position [0, 0]
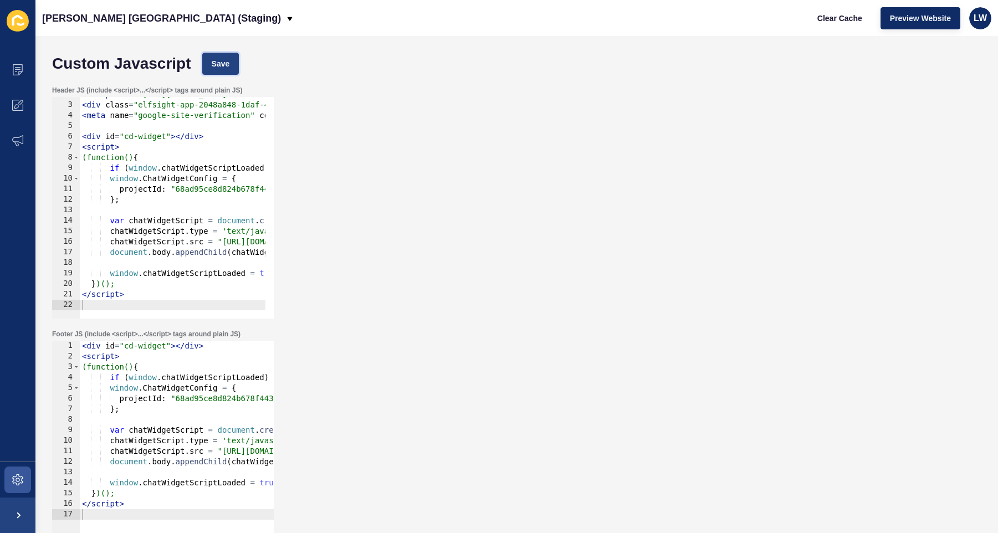
click at [229, 65] on span "Save" at bounding box center [221, 63] width 18 height 11
click at [19, 64] on icon at bounding box center [17, 69] width 11 height 11
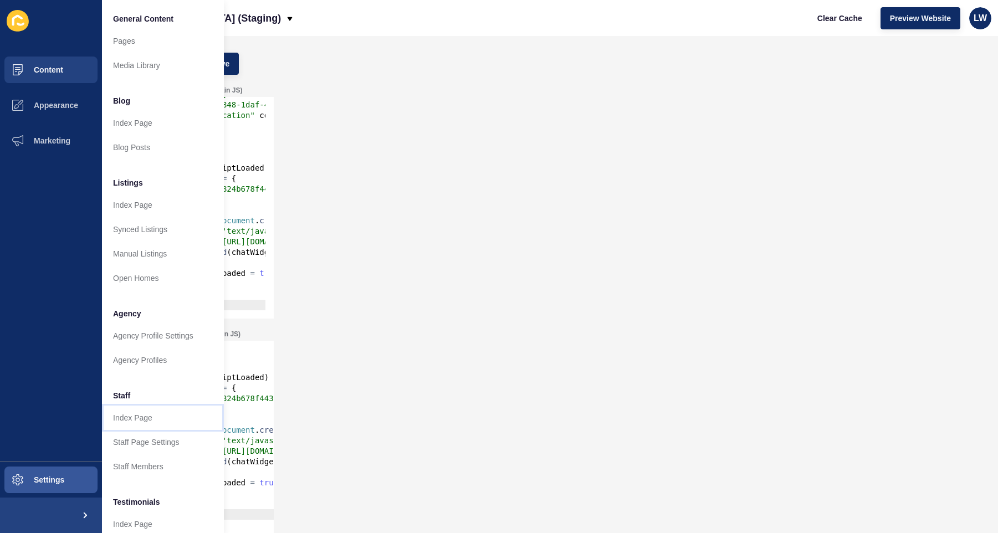
click at [166, 422] on link "Index Page" at bounding box center [163, 418] width 122 height 24
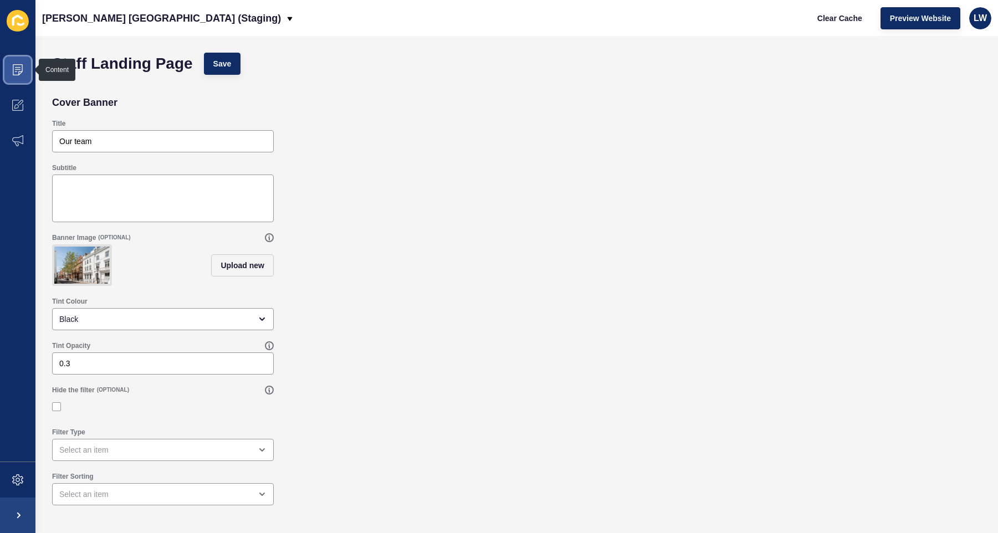
click at [18, 64] on icon at bounding box center [17, 69] width 11 height 11
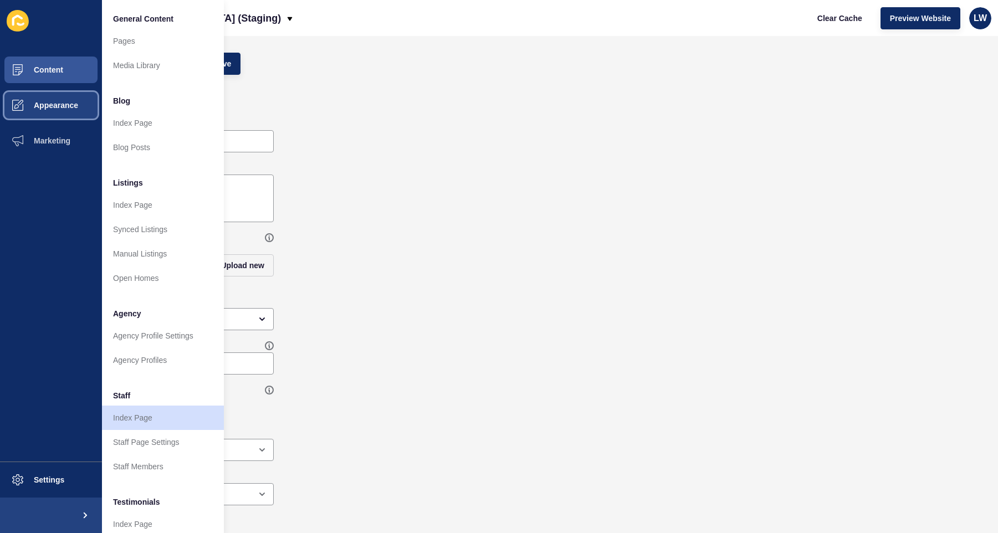
click at [52, 106] on span "Appearance" at bounding box center [38, 105] width 80 height 9
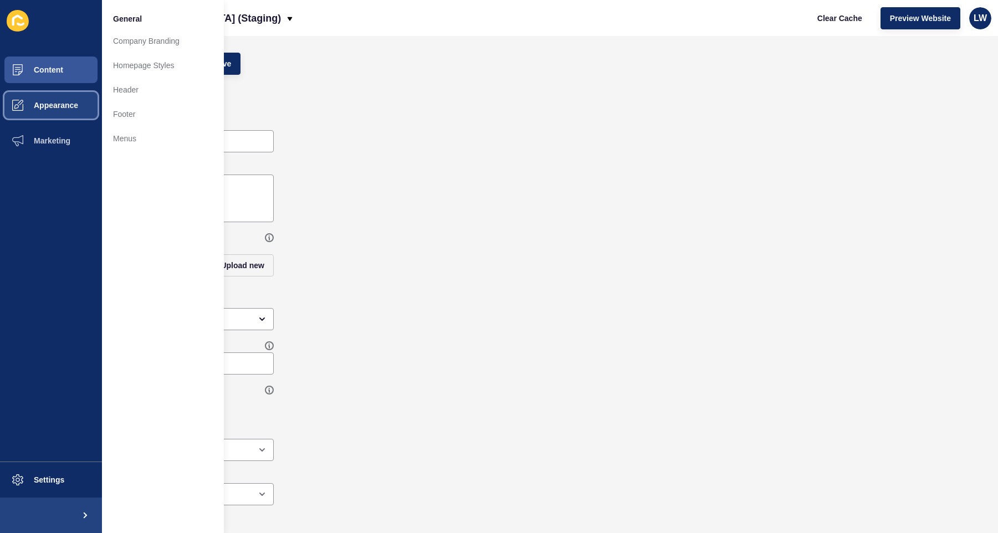
click at [59, 109] on span "Appearance" at bounding box center [38, 105] width 80 height 9
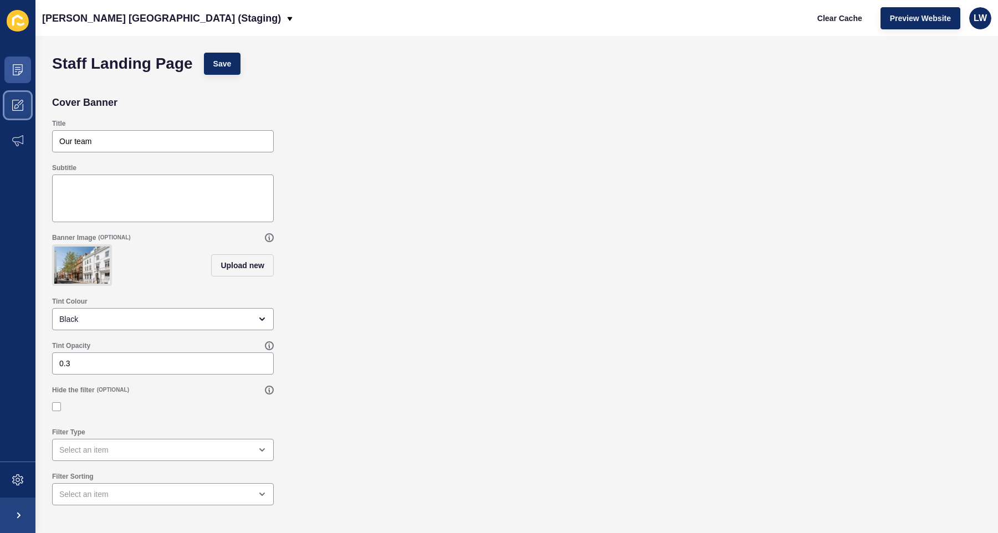
click at [23, 106] on span at bounding box center [17, 105] width 35 height 35
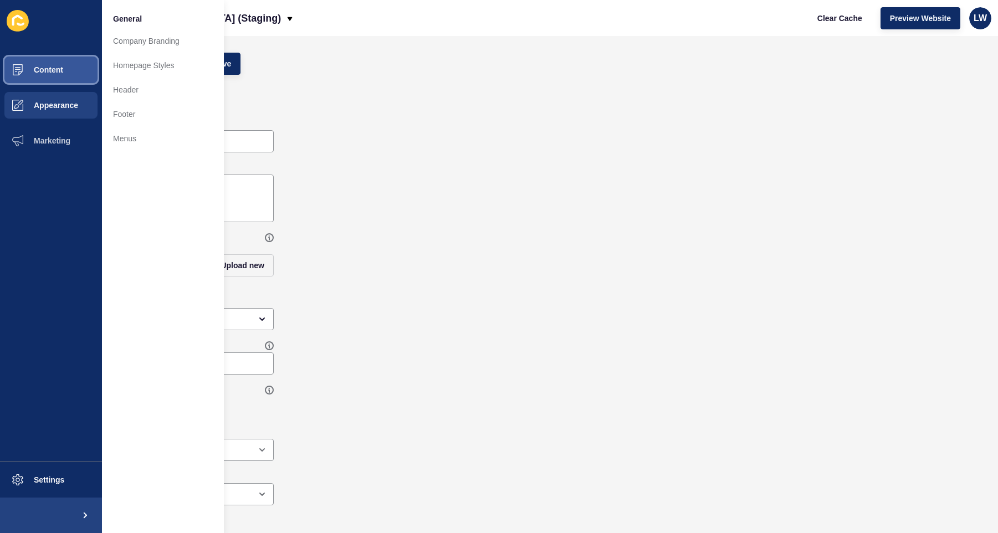
click at [39, 67] on span "Content" at bounding box center [30, 69] width 65 height 9
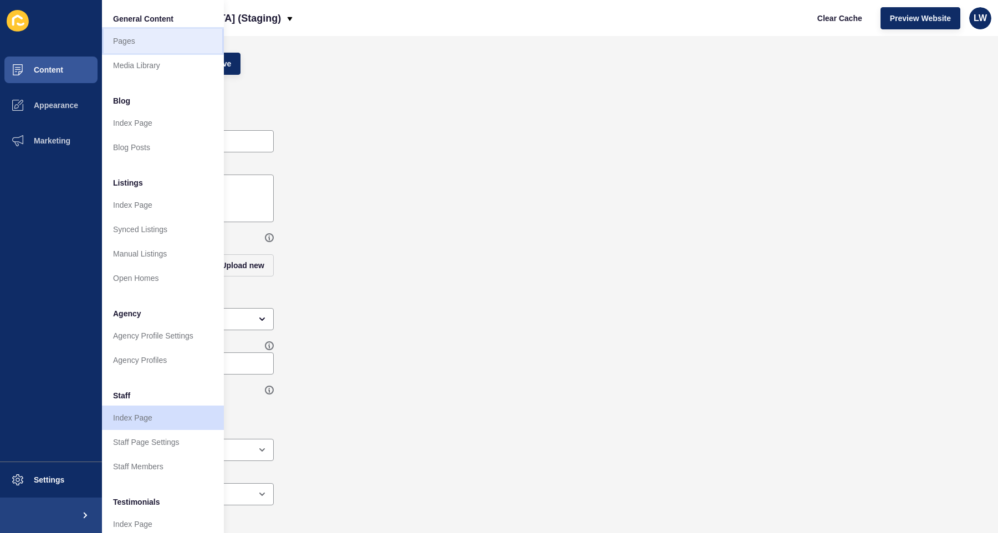
click at [156, 50] on link "Pages" at bounding box center [163, 41] width 122 height 24
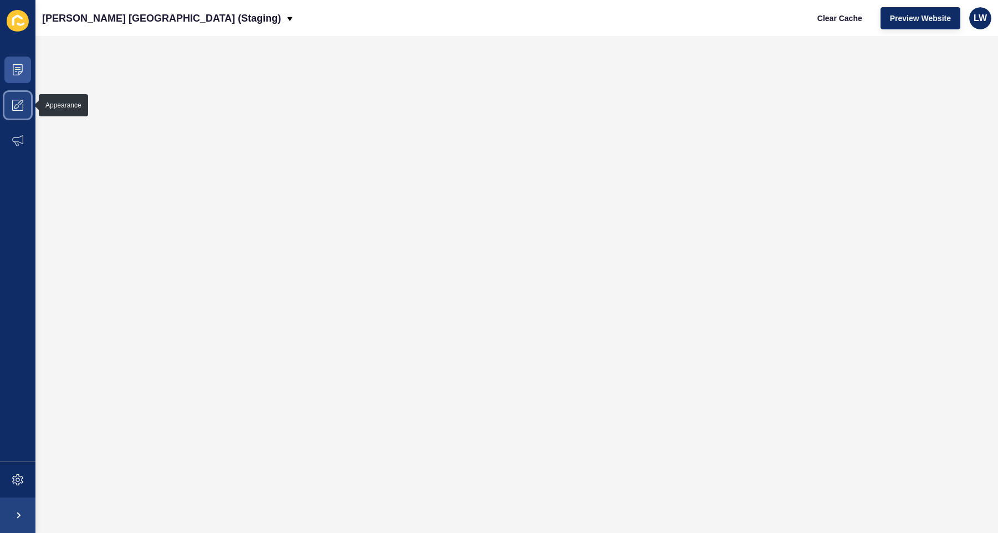
click at [22, 103] on icon at bounding box center [21, 103] width 6 height 6
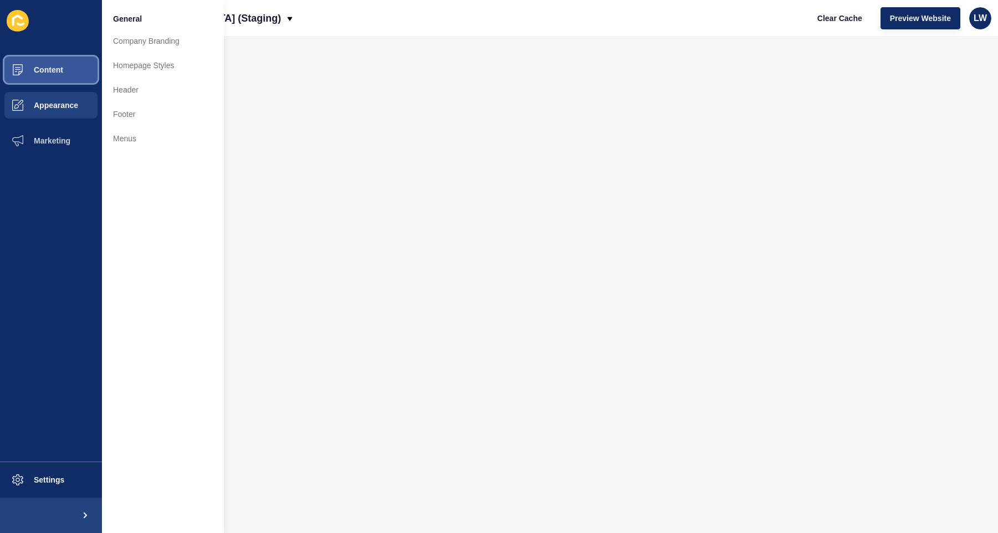
click at [47, 72] on span "Content" at bounding box center [30, 69] width 65 height 9
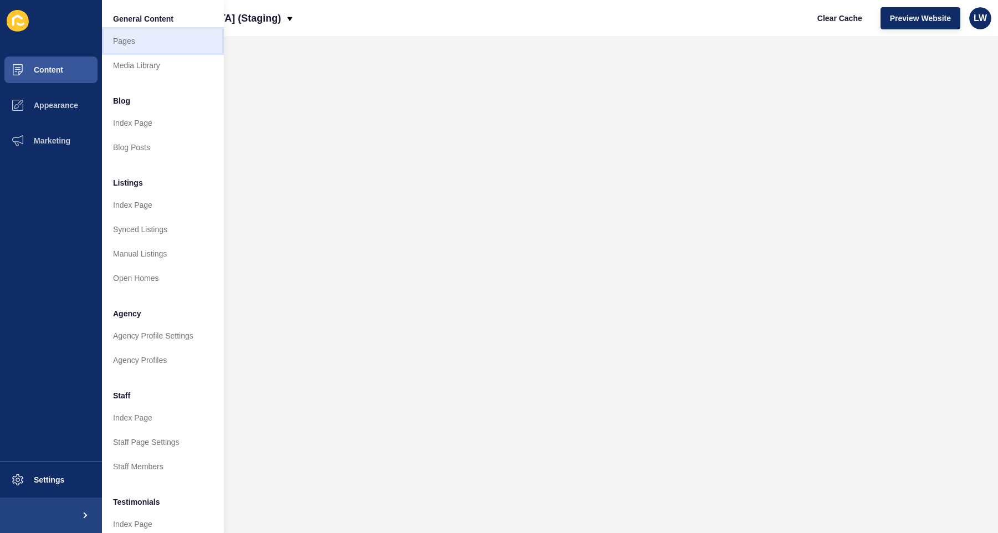
click at [149, 41] on link "Pages" at bounding box center [163, 41] width 122 height 24
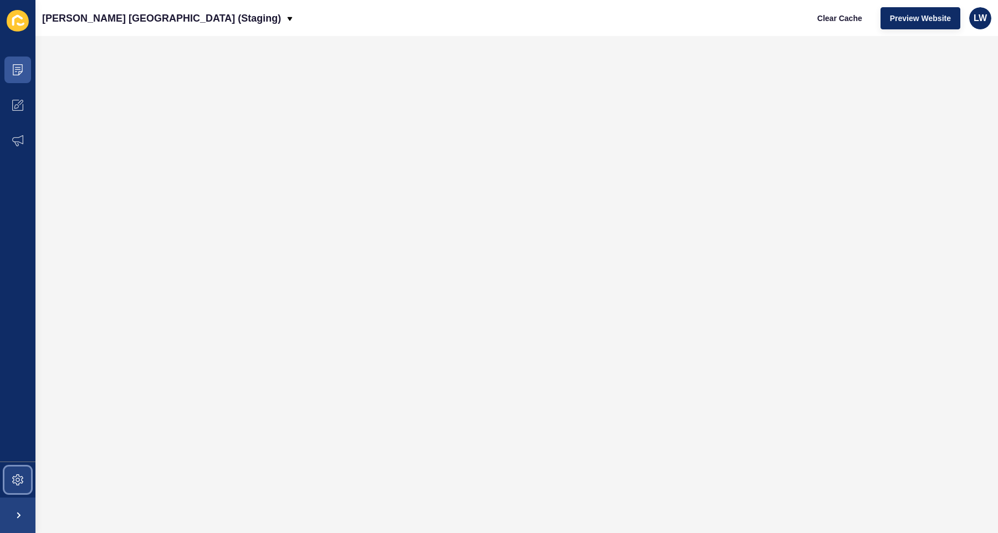
click at [22, 485] on icon at bounding box center [17, 479] width 11 height 11
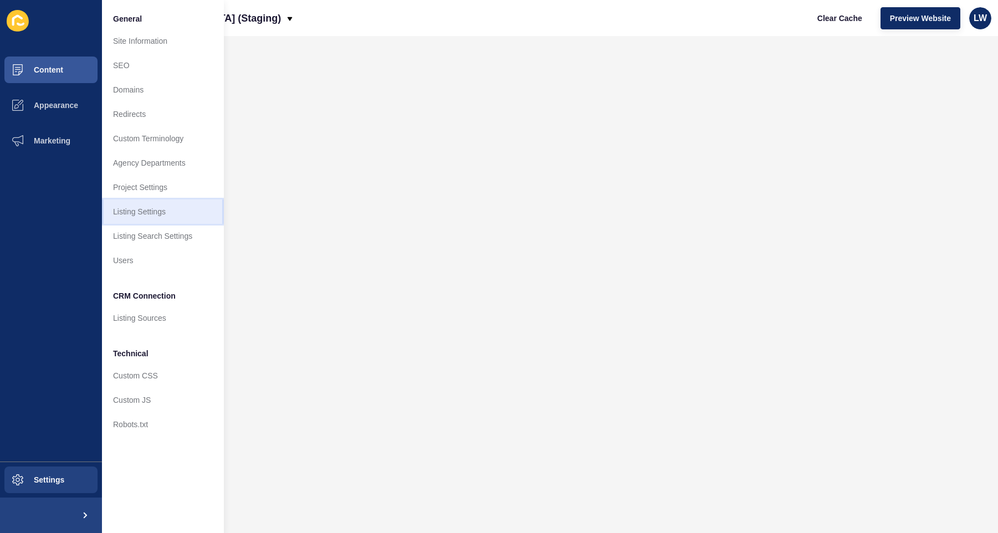
click at [176, 215] on link "Listing Settings" at bounding box center [163, 212] width 122 height 24
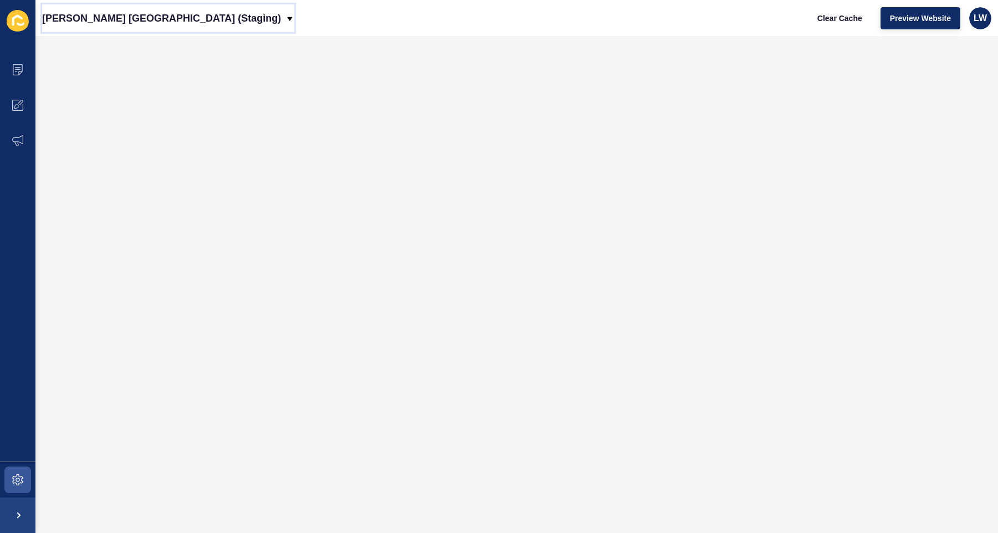
click at [285, 15] on icon at bounding box center [289, 18] width 9 height 9
click at [77, 11] on p "[PERSON_NAME] [GEOGRAPHIC_DATA] (Staging)" at bounding box center [161, 18] width 239 height 28
click at [19, 73] on icon at bounding box center [17, 69] width 11 height 11
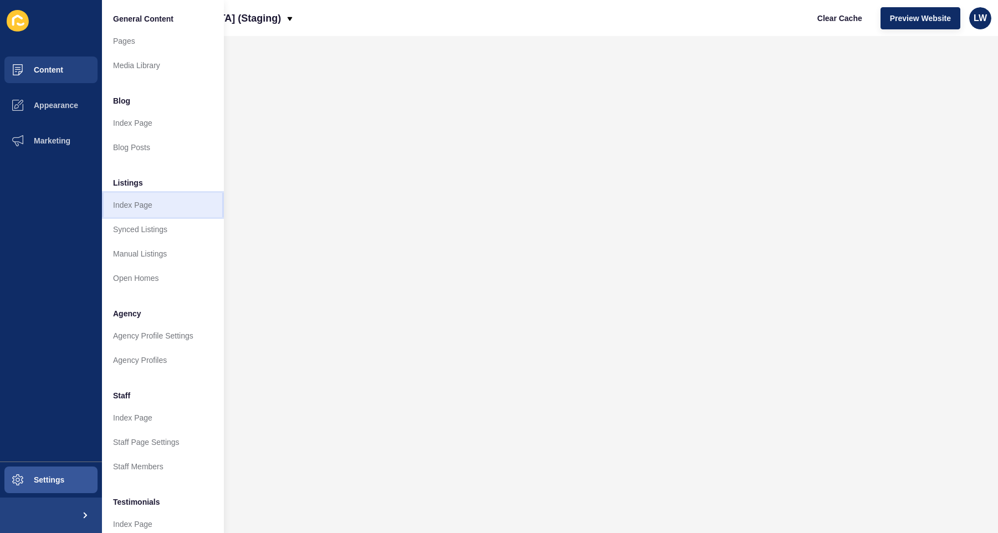
click at [159, 207] on link "Index Page" at bounding box center [163, 205] width 122 height 24
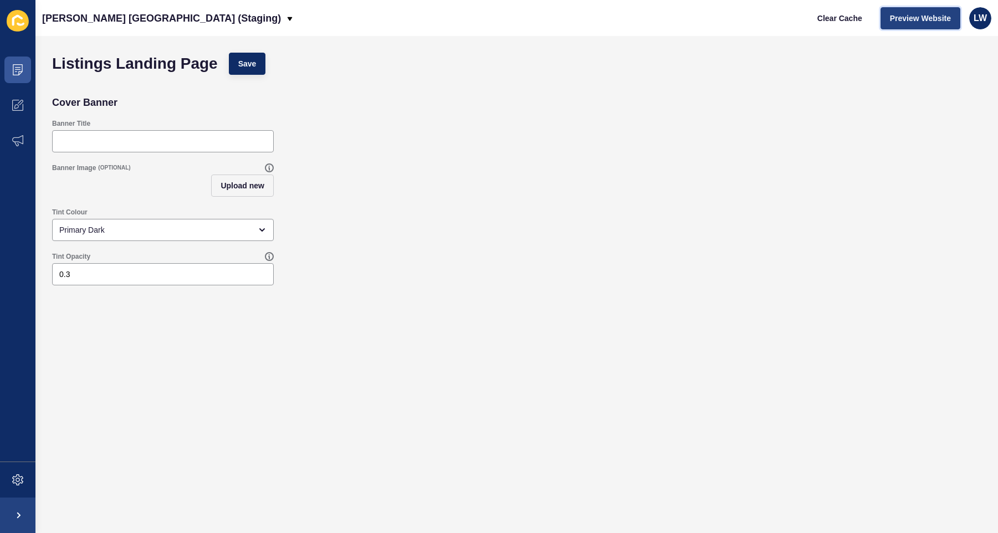
click at [709, 20] on span "Preview Website" at bounding box center [920, 18] width 61 height 11
click at [19, 70] on icon at bounding box center [17, 69] width 11 height 11
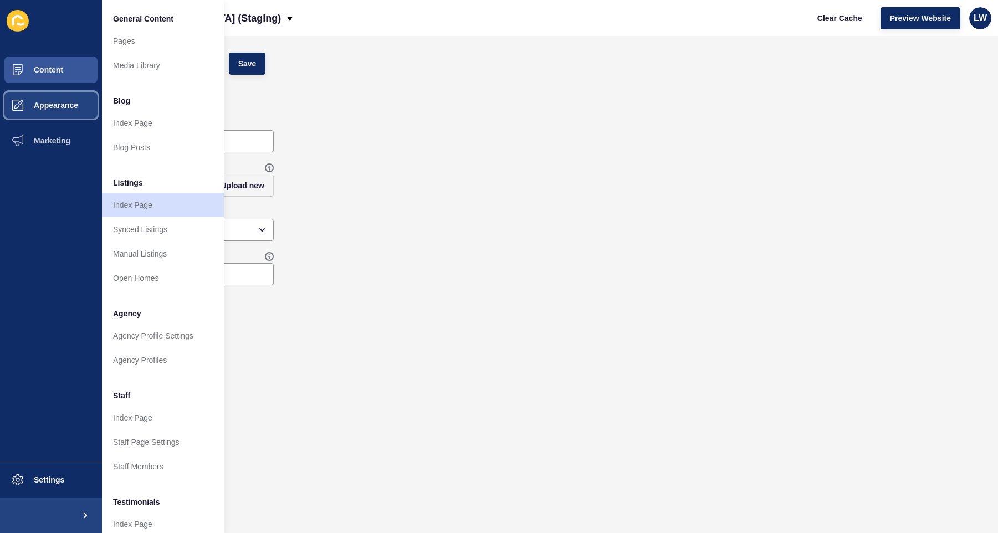
click at [61, 114] on button "Appearance" at bounding box center [51, 105] width 102 height 35
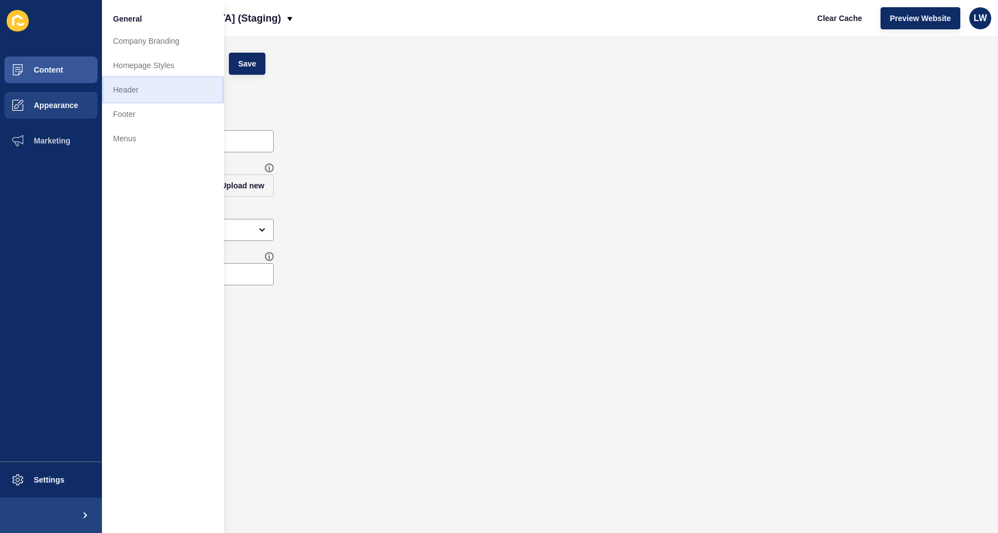
click at [161, 86] on link "Header" at bounding box center [163, 90] width 122 height 24
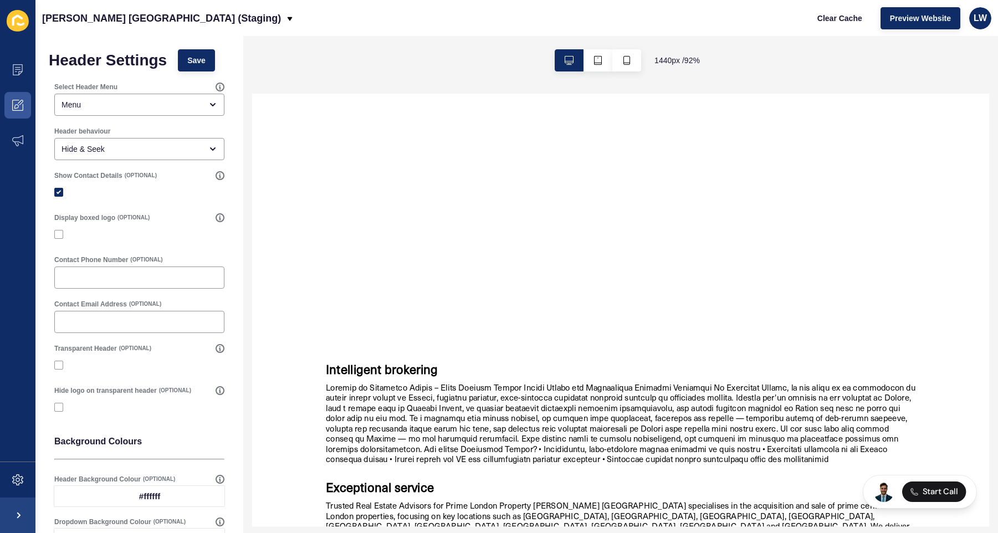
scroll to position [58, 0]
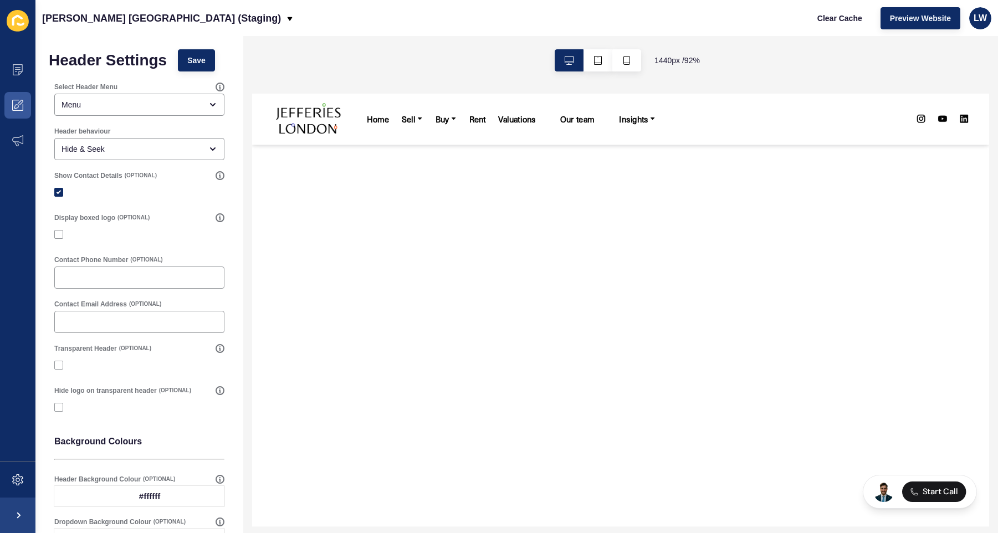
click at [660, 347] on div "Your browser does not support the video tag." at bounding box center [651, 304] width 798 height 449
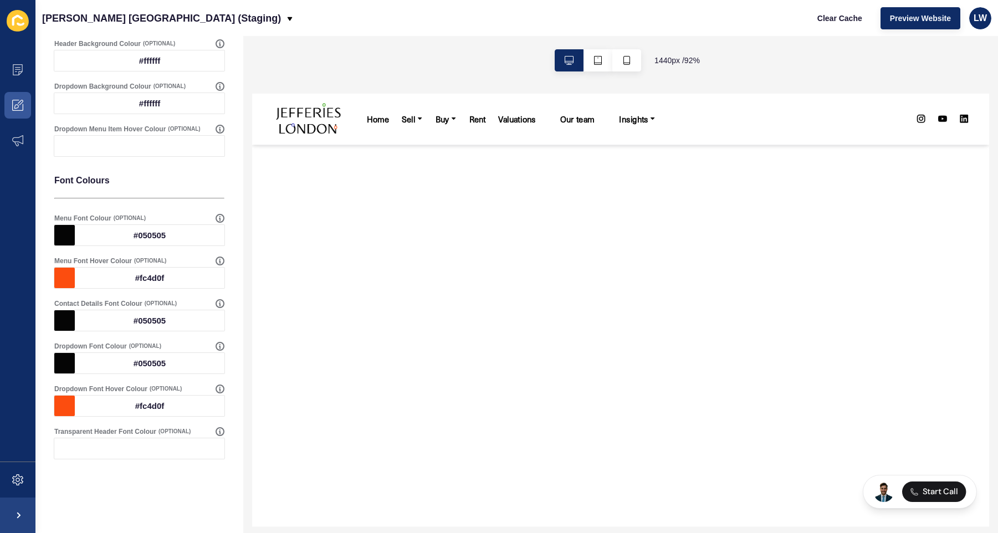
scroll to position [0, 0]
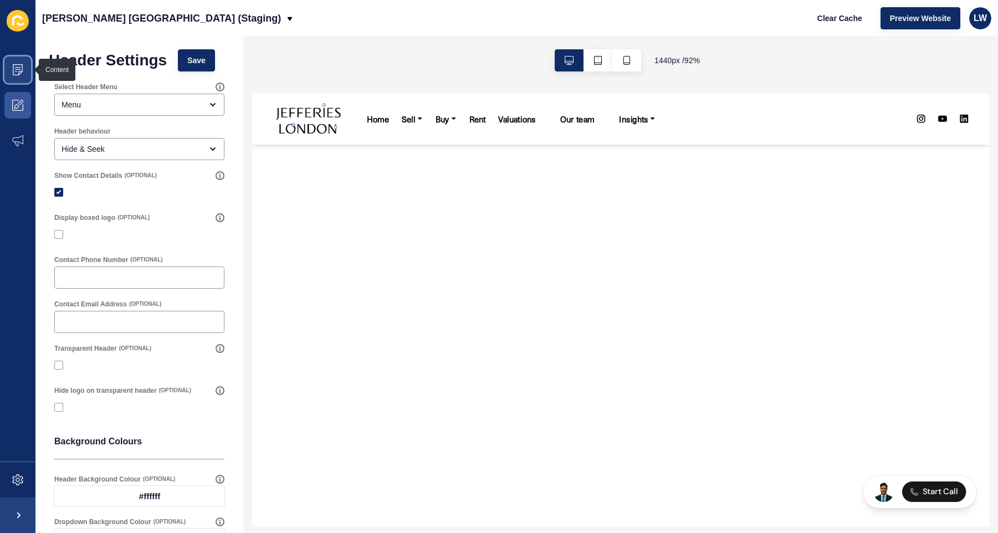
click at [18, 69] on icon at bounding box center [17, 69] width 11 height 11
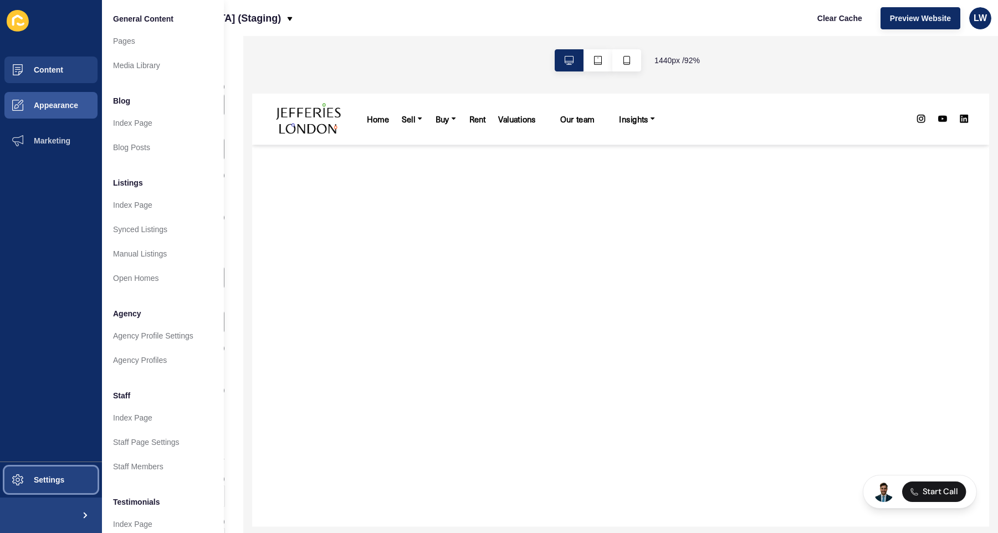
click at [61, 478] on span "Settings" at bounding box center [31, 480] width 66 height 9
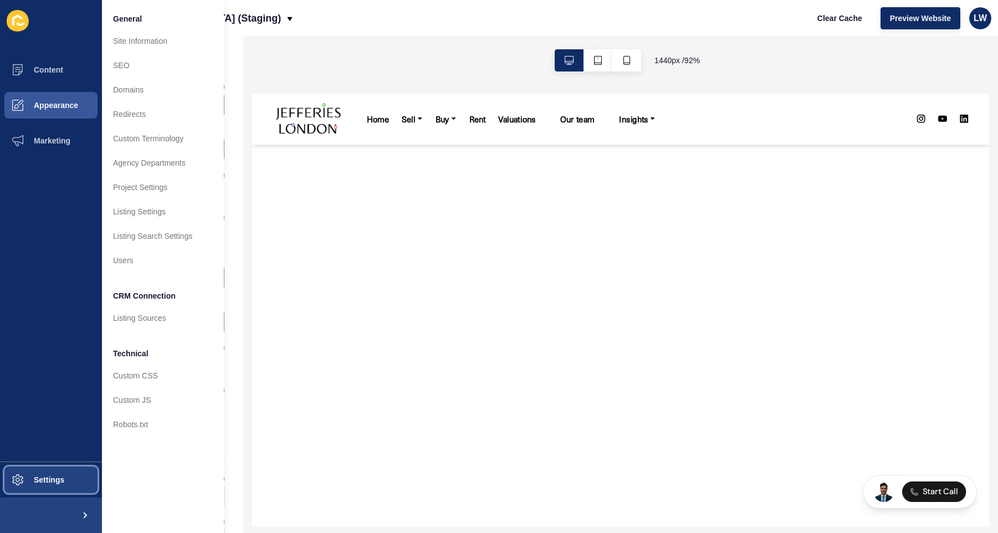
click at [61, 478] on span "Settings" at bounding box center [31, 480] width 66 height 9
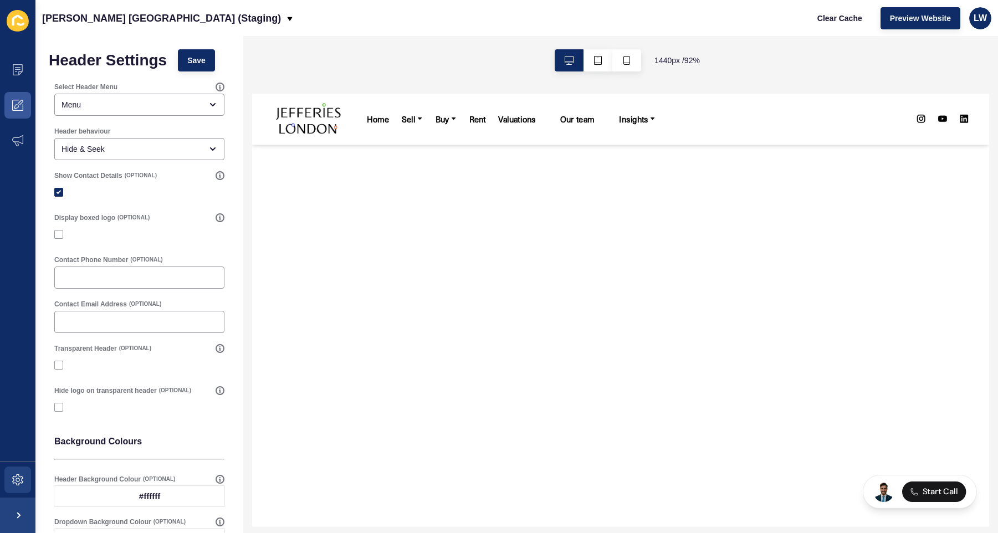
click at [61, 478] on label "Header Background Colour" at bounding box center [97, 479] width 86 height 9
click at [5, 479] on span at bounding box center [17, 479] width 35 height 35
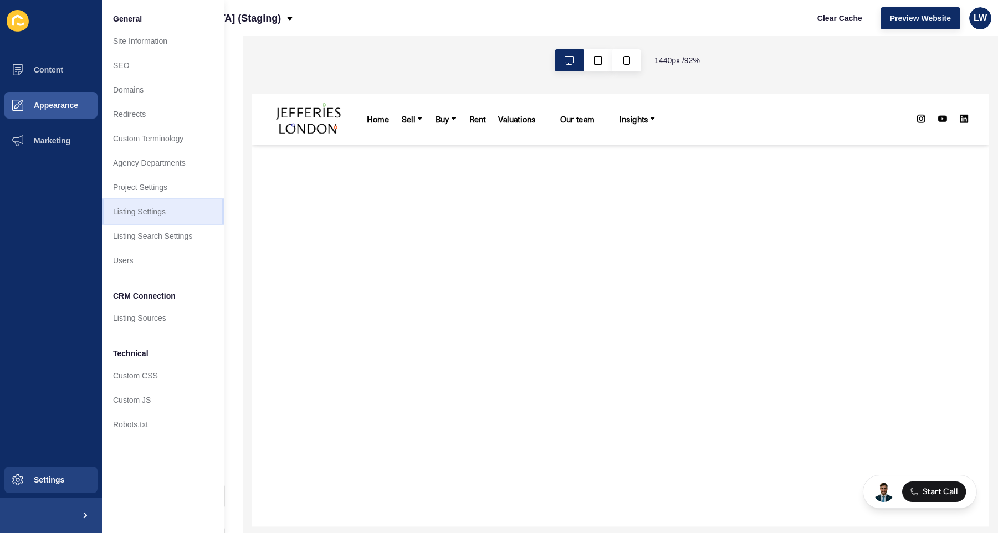
click at [172, 212] on link "Listing Settings" at bounding box center [163, 212] width 122 height 24
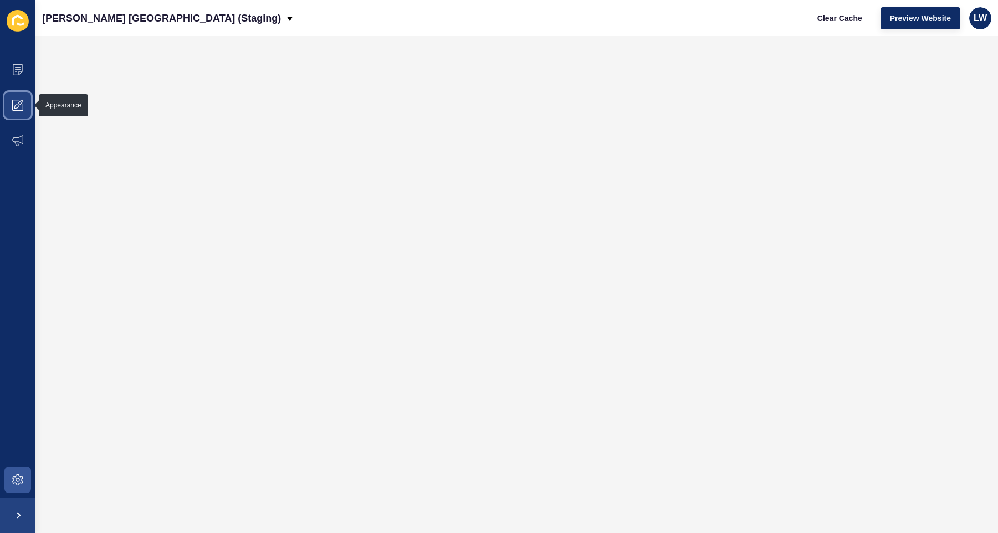
click at [15, 104] on icon at bounding box center [17, 105] width 11 height 11
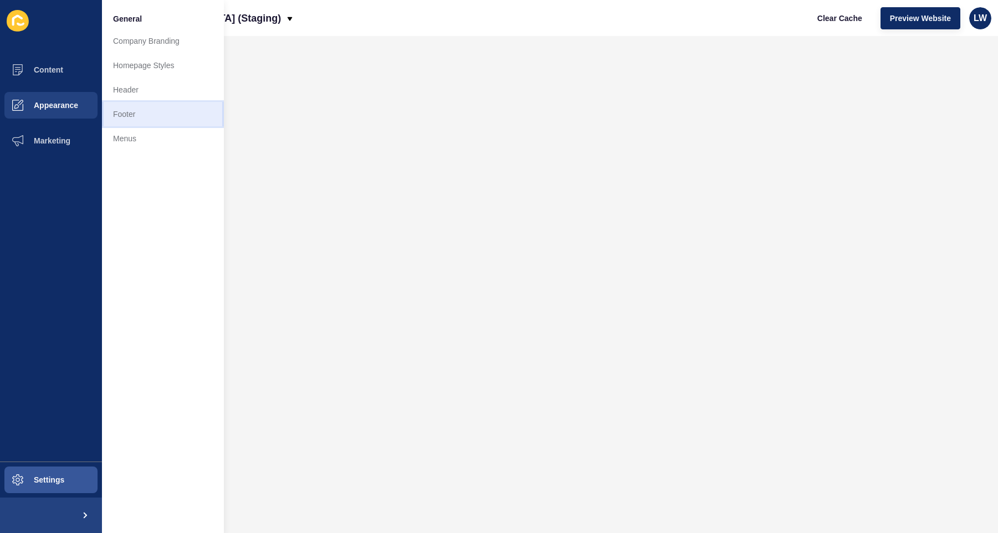
click at [144, 114] on link "Footer" at bounding box center [163, 114] width 122 height 24
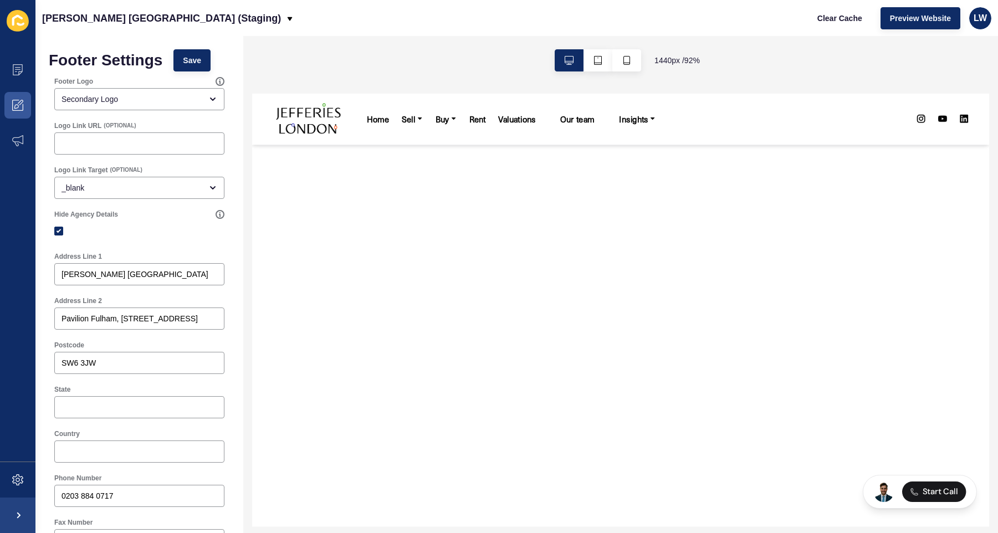
click at [13, 27] on icon at bounding box center [18, 21] width 22 height 22
click at [390, 67] on div "1440 px / 92 %" at bounding box center [620, 60] width 755 height 49
click at [23, 483] on span at bounding box center [17, 479] width 35 height 35
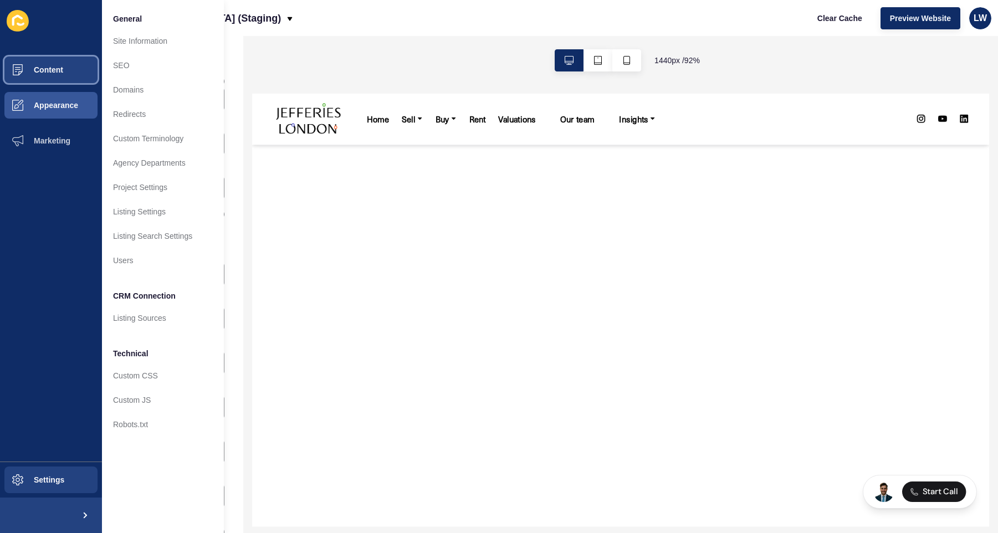
click at [74, 79] on button "Content" at bounding box center [51, 69] width 102 height 35
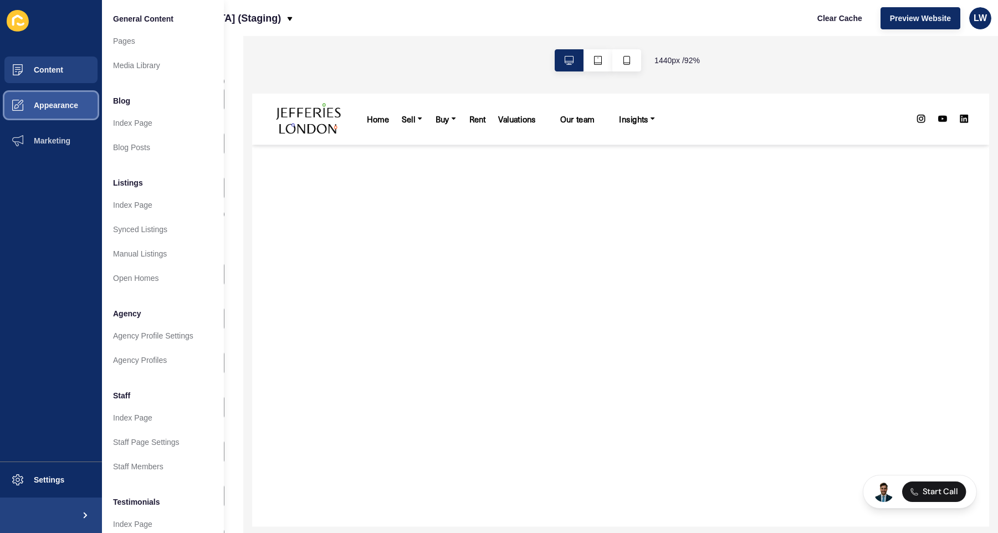
click at [50, 106] on span "Appearance" at bounding box center [38, 105] width 80 height 9
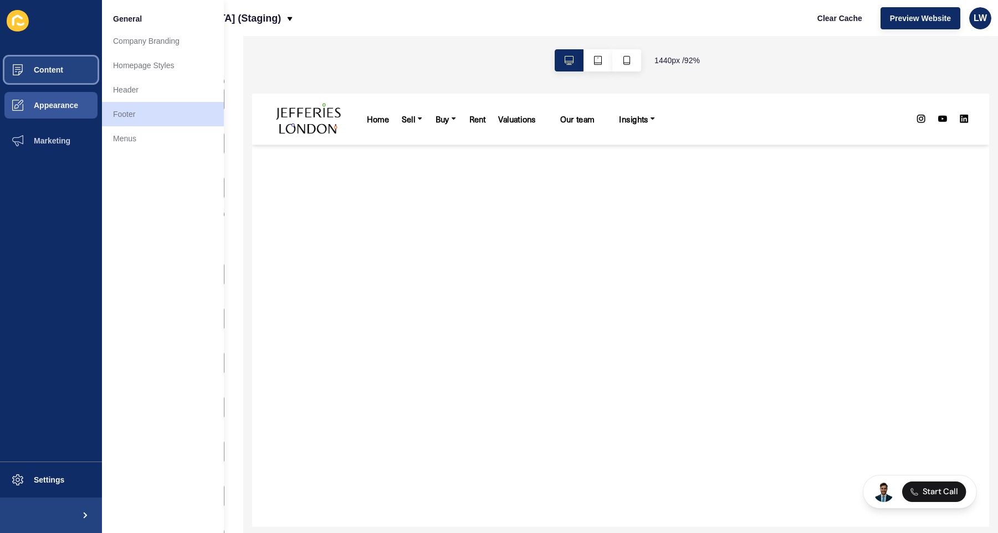
click at [64, 66] on button "Content" at bounding box center [51, 69] width 102 height 35
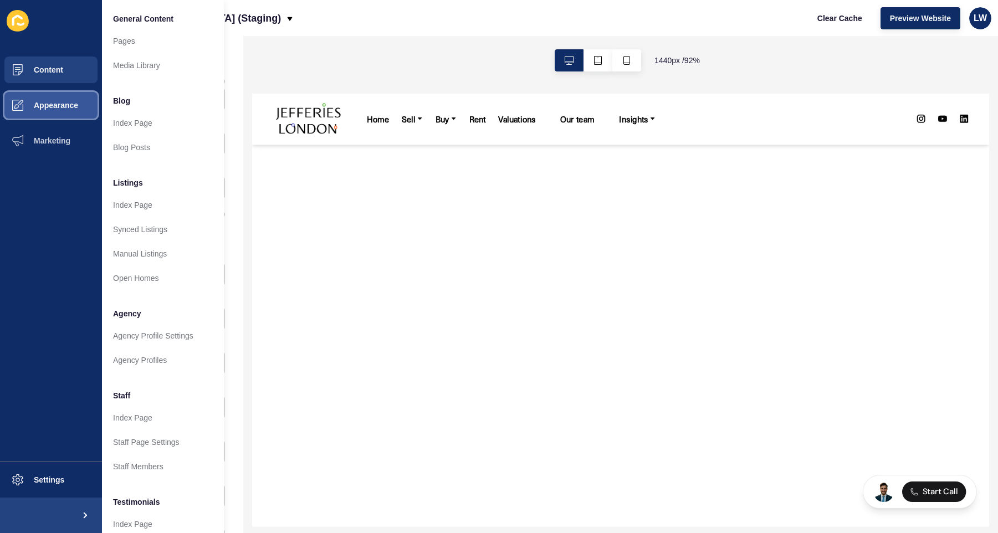
click at [51, 102] on span "Appearance" at bounding box center [38, 105] width 80 height 9
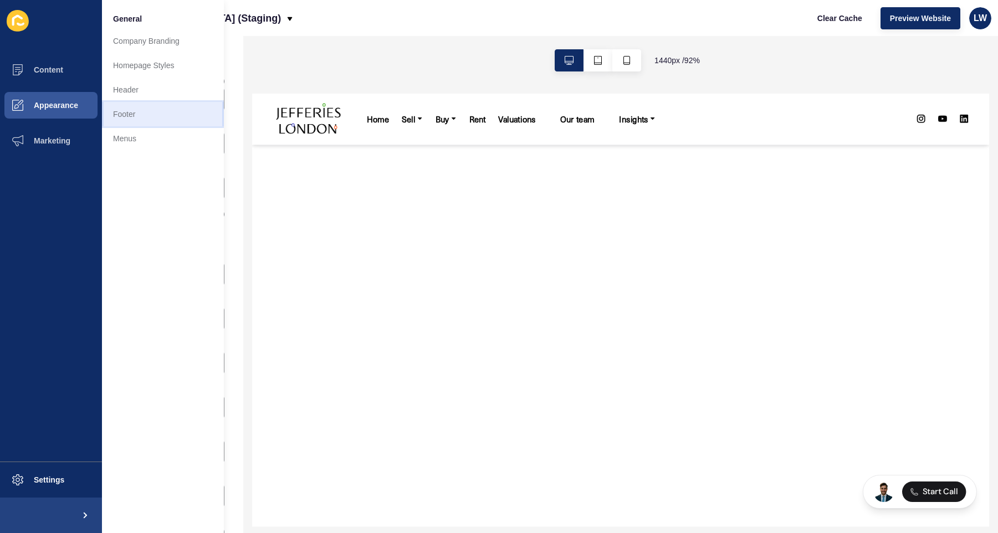
click at [142, 109] on link "Footer" at bounding box center [163, 114] width 122 height 24
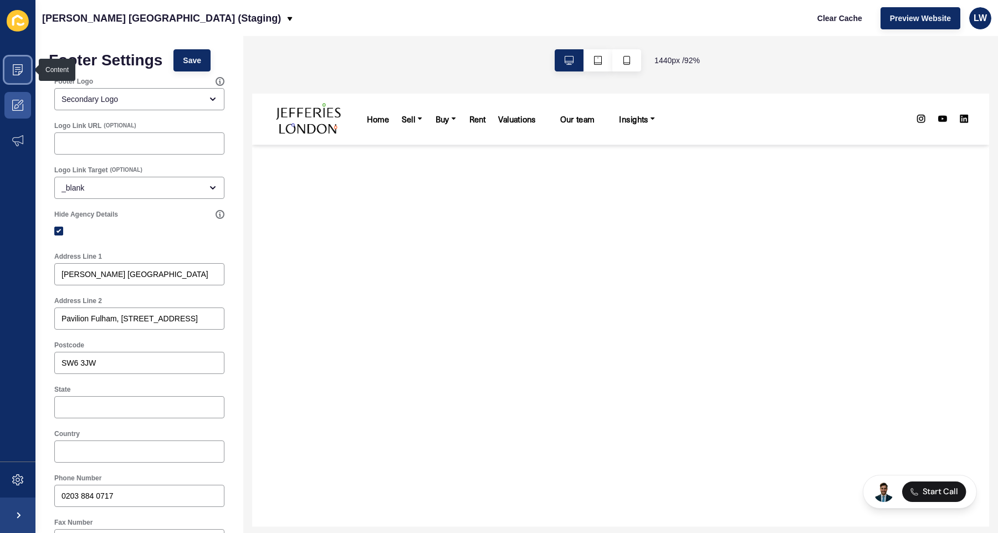
click at [23, 60] on span at bounding box center [17, 69] width 35 height 35
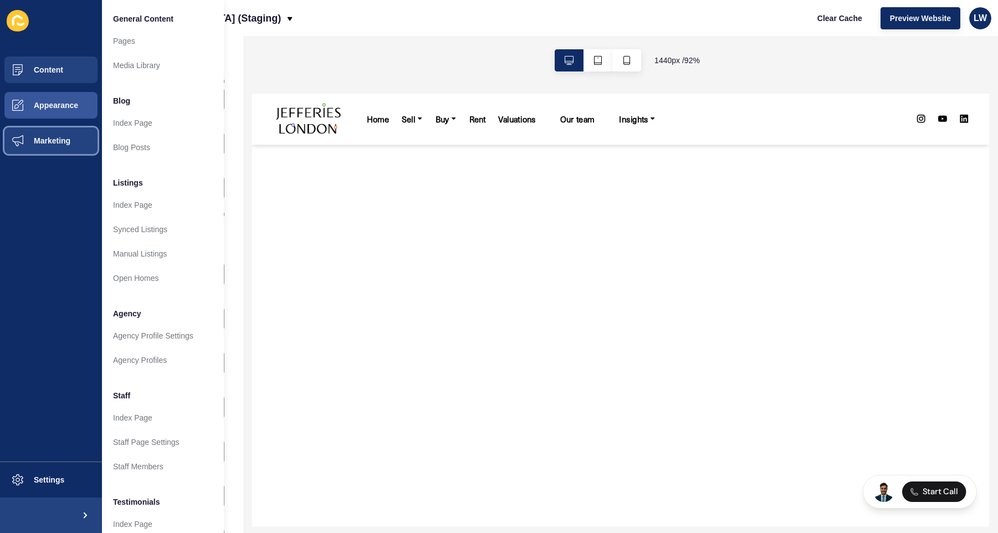
click at [64, 149] on button "Marketing" at bounding box center [51, 140] width 102 height 35
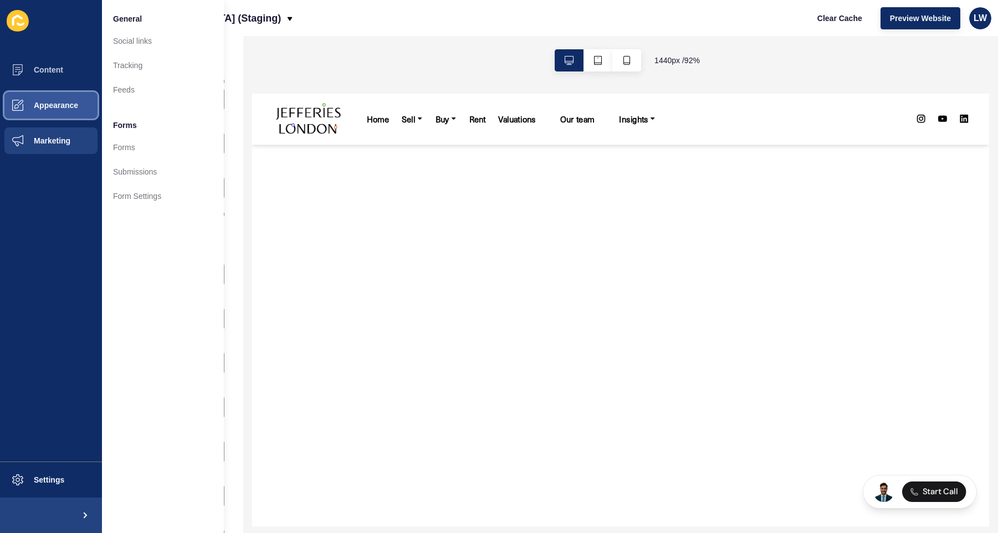
click at [54, 94] on button "Appearance" at bounding box center [51, 105] width 102 height 35
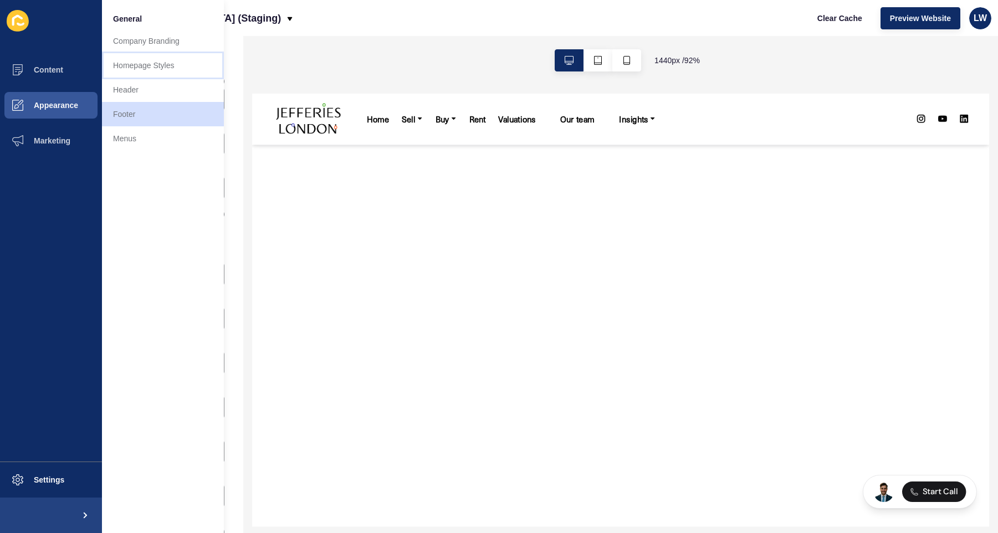
click at [172, 59] on link "Homepage Styles" at bounding box center [163, 65] width 122 height 24
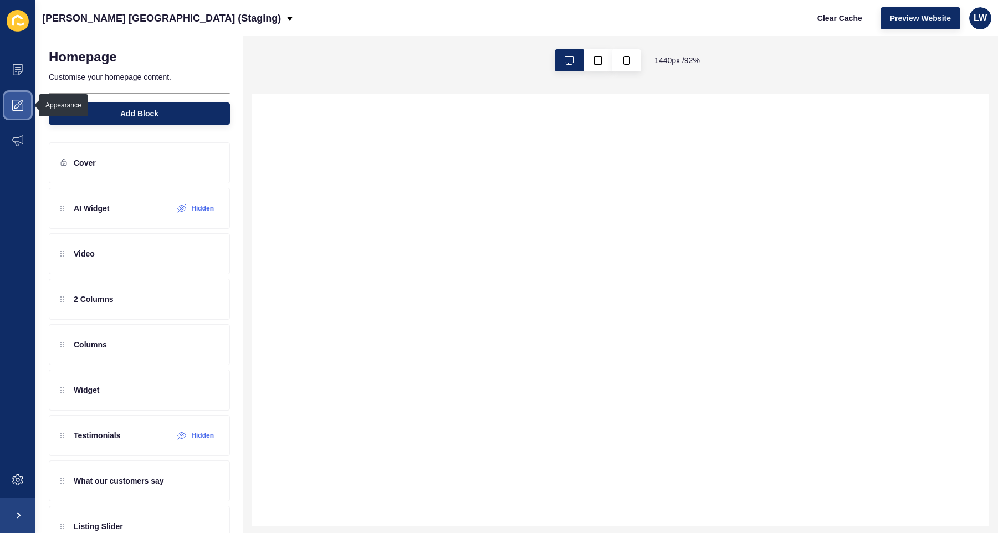
click at [20, 109] on icon at bounding box center [17, 105] width 11 height 11
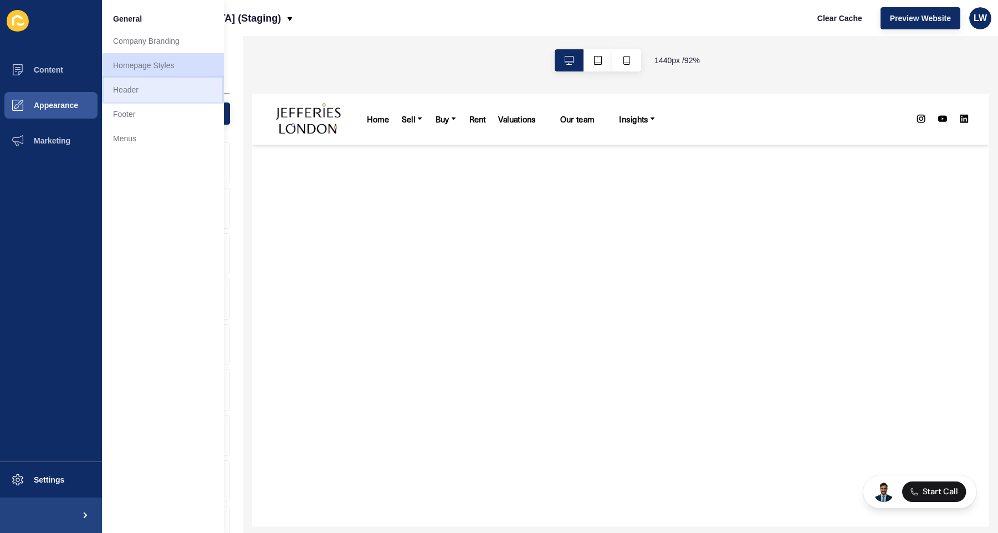
click at [155, 88] on link "Header" at bounding box center [163, 90] width 122 height 24
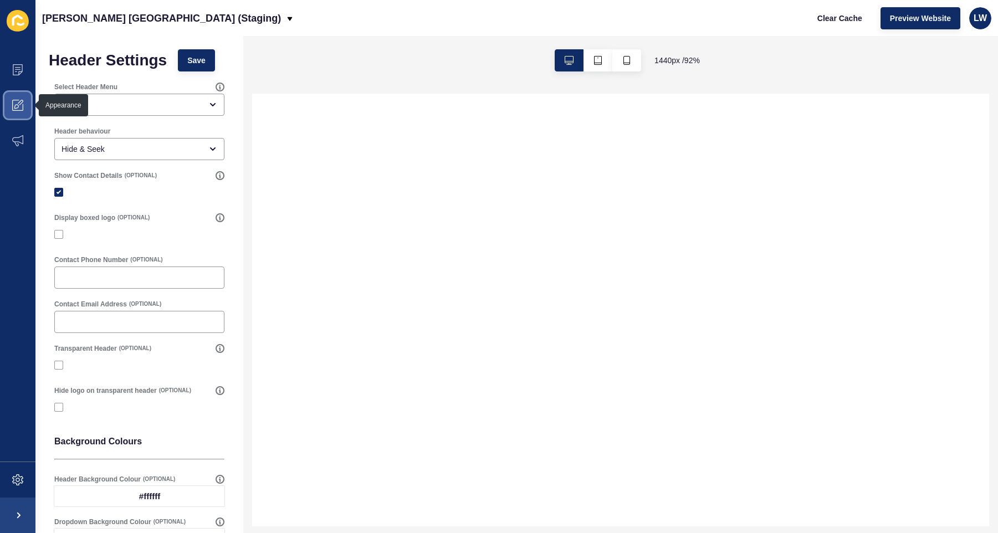
click at [18, 116] on span at bounding box center [17, 105] width 35 height 35
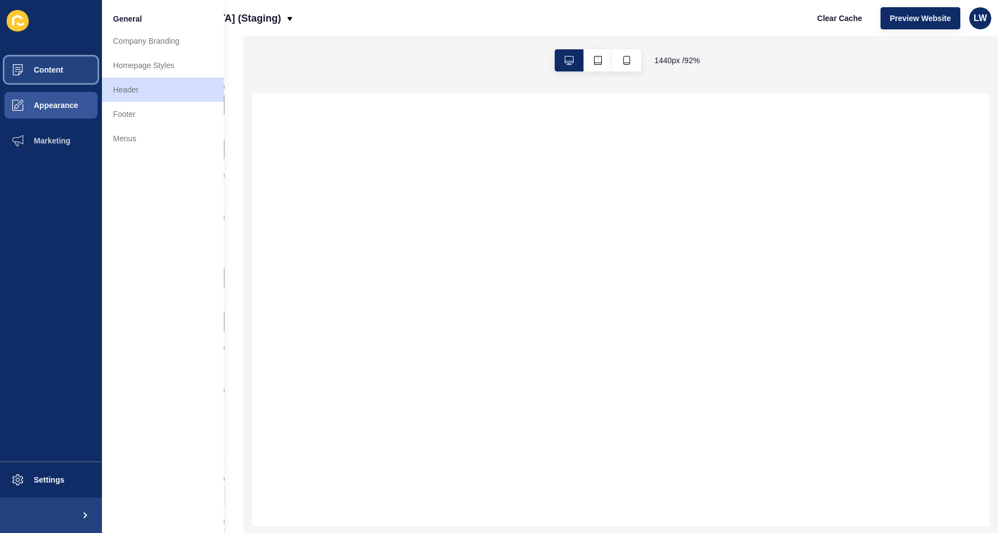
click at [43, 67] on span "Content" at bounding box center [30, 69] width 65 height 9
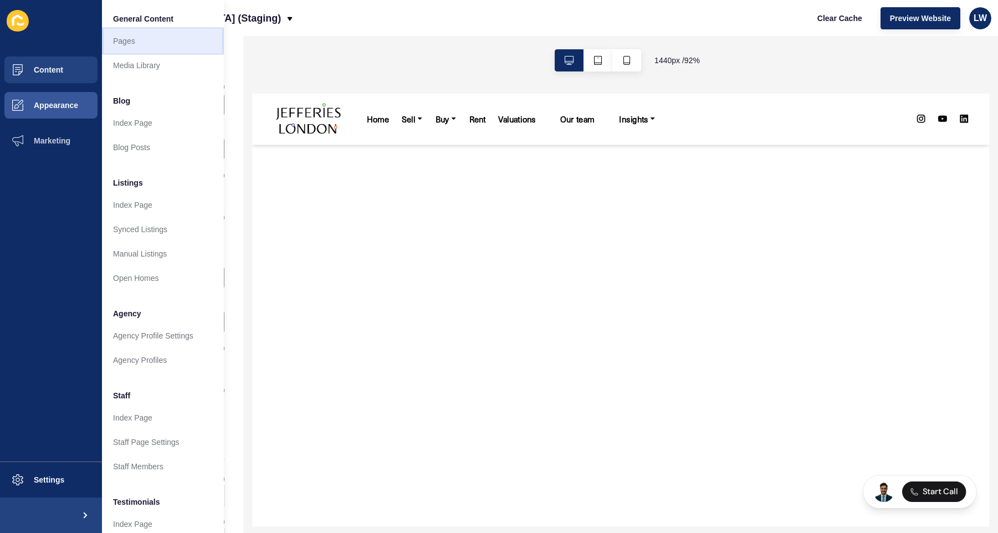
click at [156, 43] on link "Pages" at bounding box center [163, 41] width 122 height 24
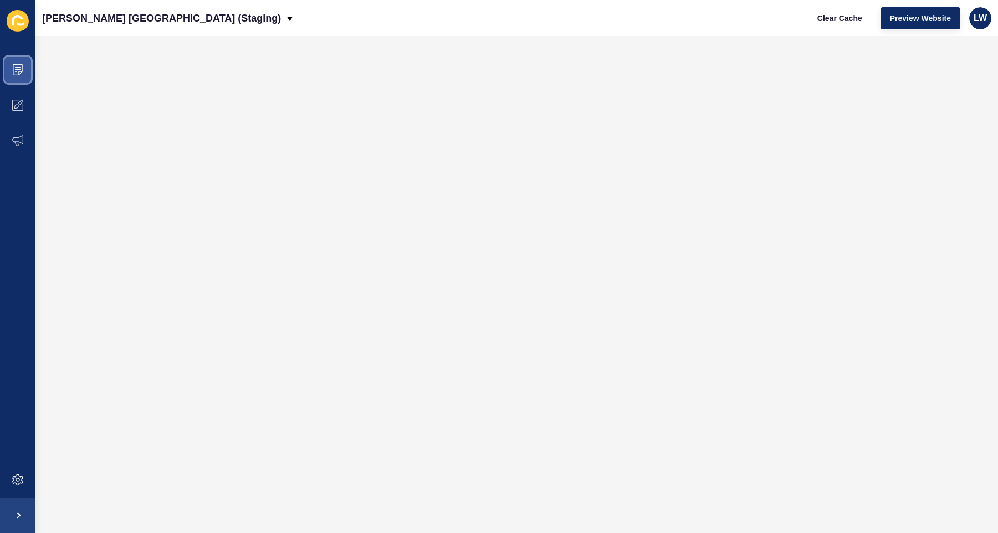
click at [22, 65] on icon at bounding box center [18, 69] width 10 height 11
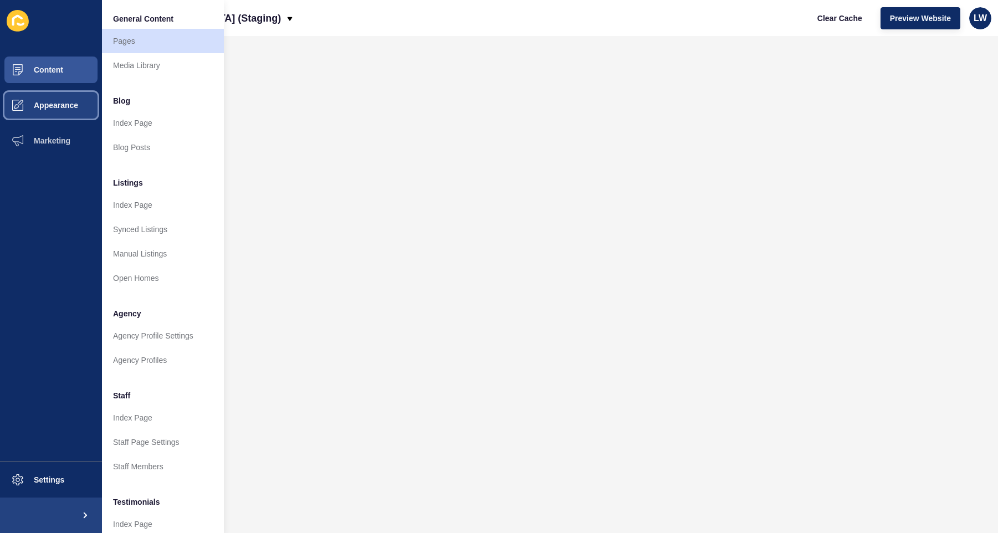
click at [64, 98] on button "Appearance" at bounding box center [51, 105] width 102 height 35
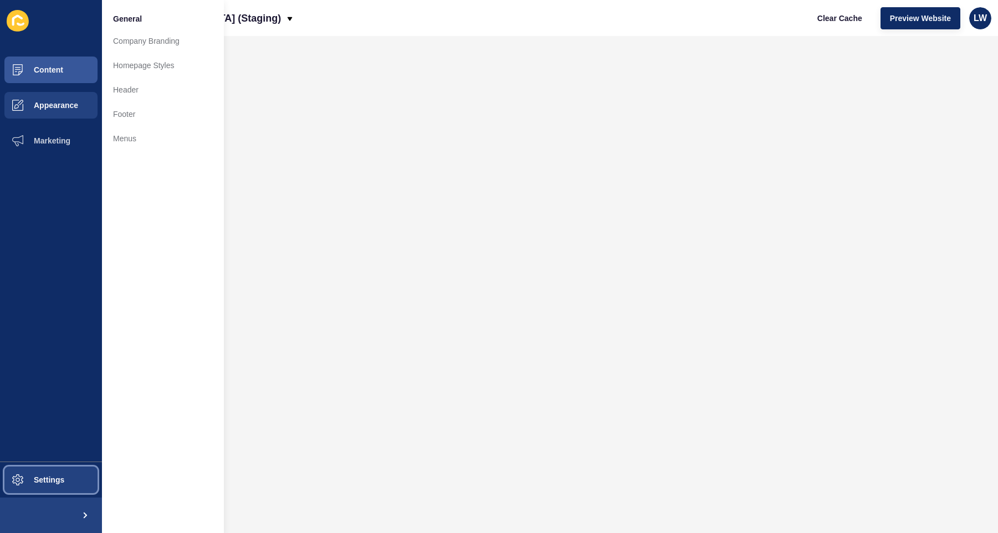
click at [73, 488] on button "Settings" at bounding box center [51, 479] width 102 height 35
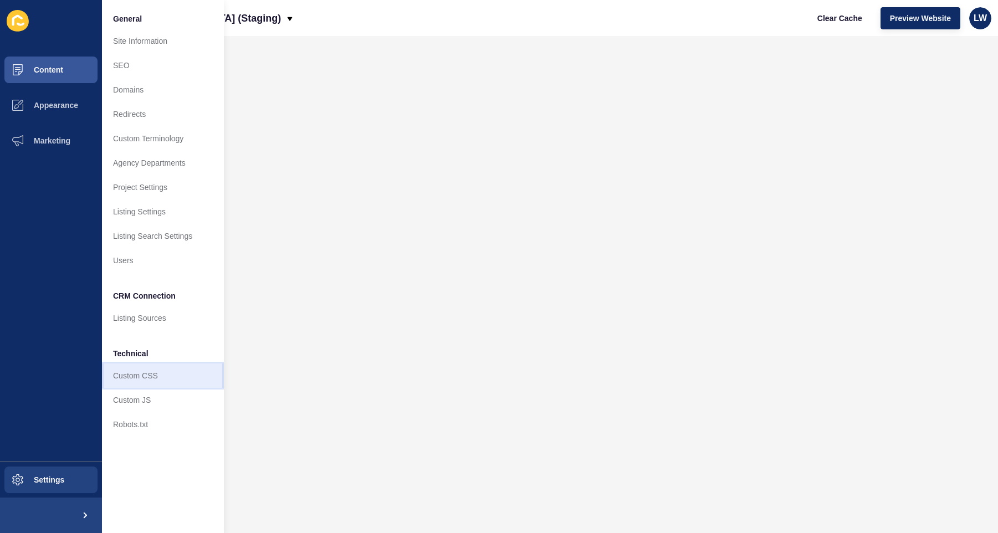
click at [150, 380] on link "Custom CSS" at bounding box center [163, 376] width 122 height 24
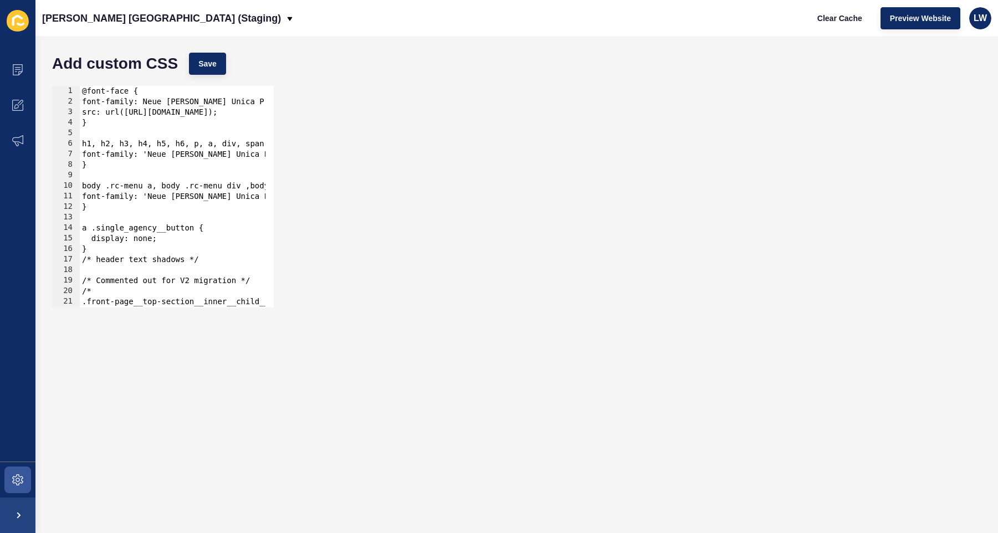
type textarea "a .single_agency__button {"
click at [185, 224] on div "@font-face { font-family: Neue Haas Unica Pro; src: url(https://app-spoke-sites…" at bounding box center [347, 203] width 535 height 234
click at [12, 483] on icon at bounding box center [17, 479] width 11 height 11
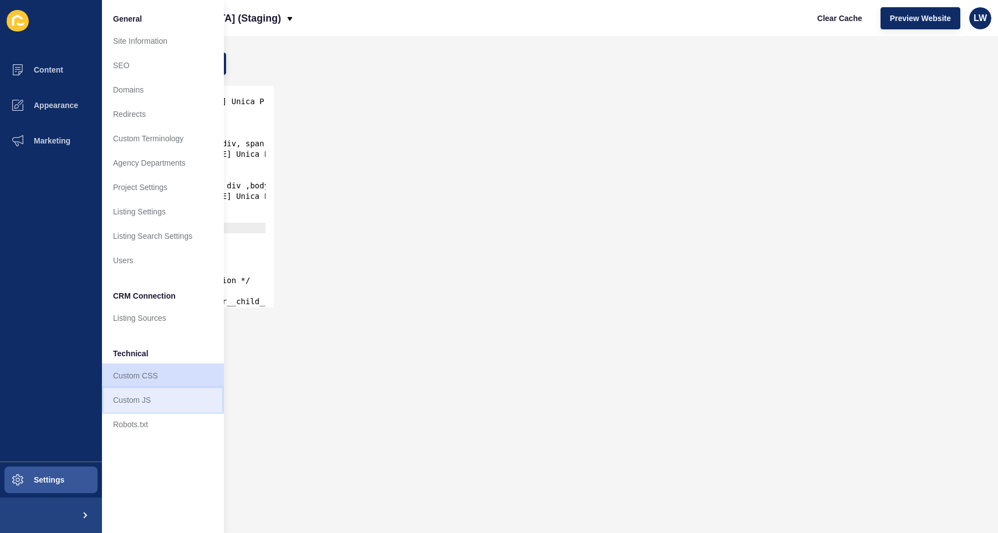
click at [147, 400] on link "Custom JS" at bounding box center [163, 400] width 122 height 24
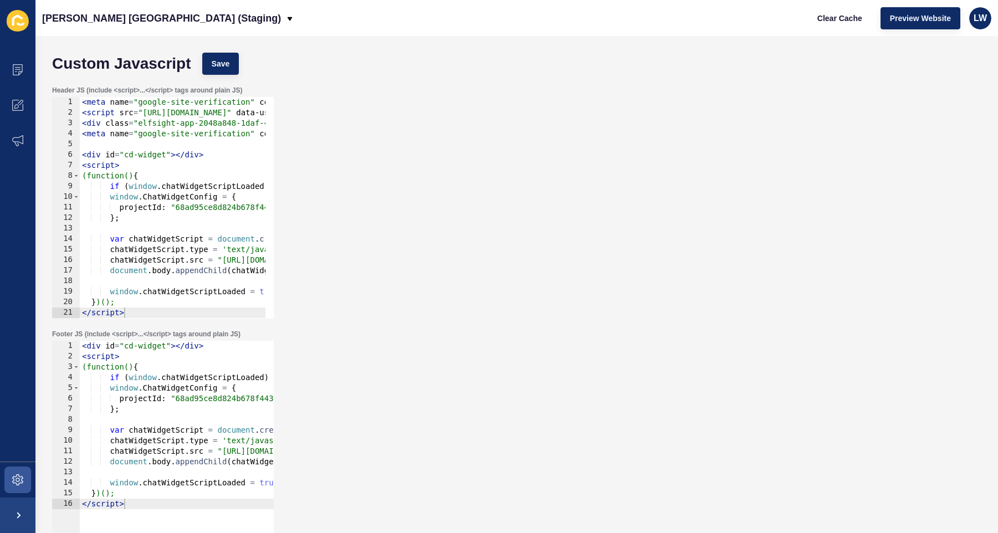
click at [155, 401] on div "< div id = "cd-widget" > </ div > < script > (function() { if ( window . chatWi…" at bounding box center [301, 458] width 442 height 234
type textarea "})(); </script>"
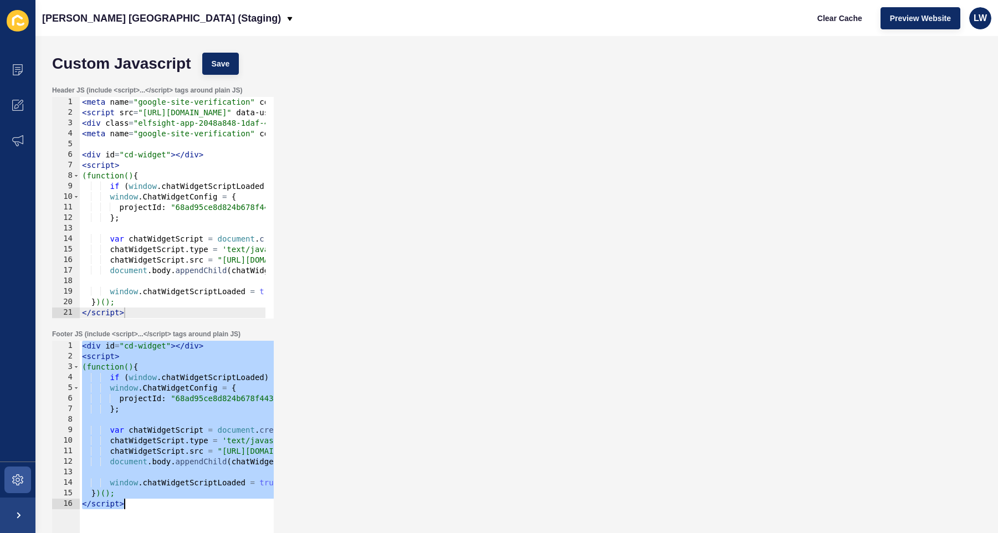
paste textarea
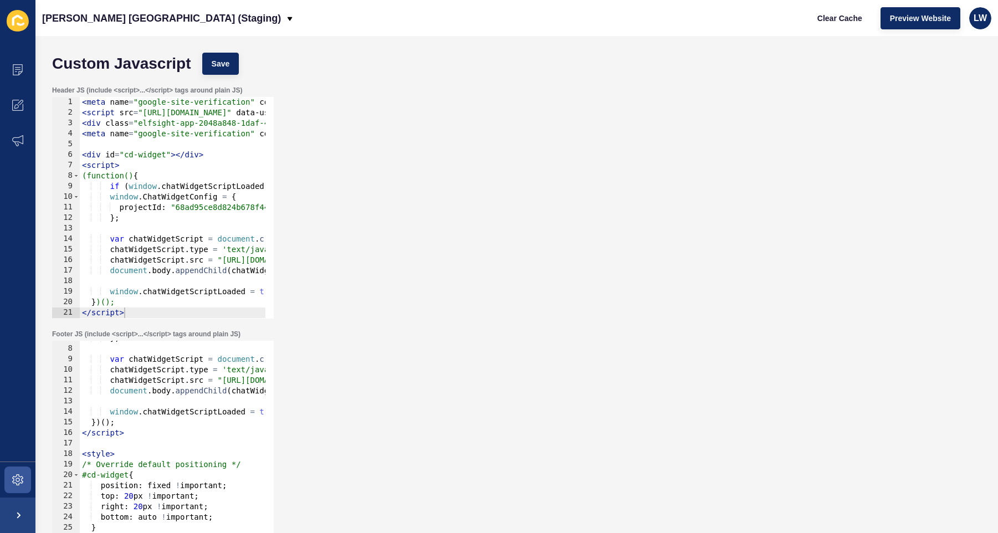
scroll to position [71, 0]
click at [233, 72] on button "Save" at bounding box center [220, 64] width 37 height 22
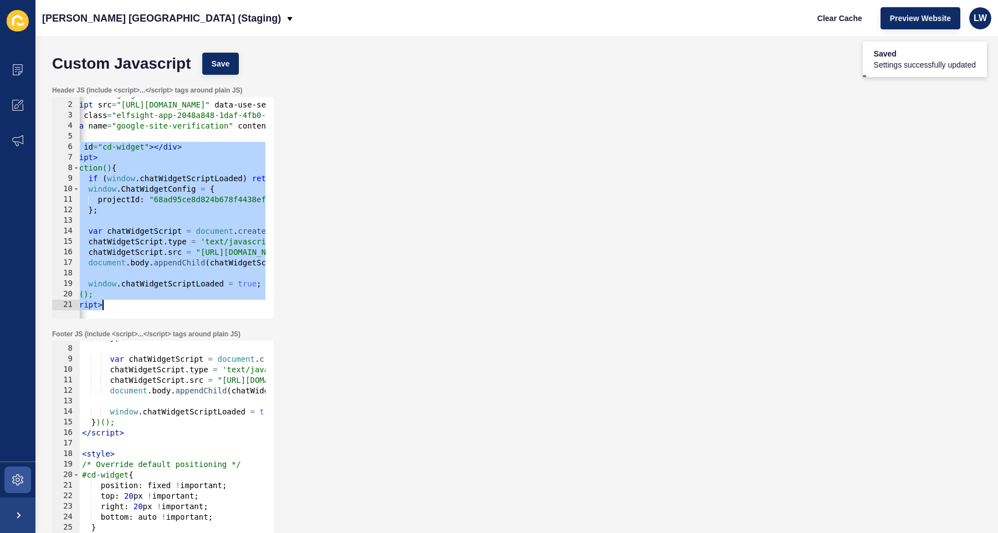
scroll to position [8, 0]
drag, startPoint x: 85, startPoint y: 155, endPoint x: 281, endPoint y: 318, distance: 255.1
click at [281, 318] on div "Header JS (include <script>...</script> tags around plain JS) <div id="cd-widge…" at bounding box center [517, 202] width 941 height 244
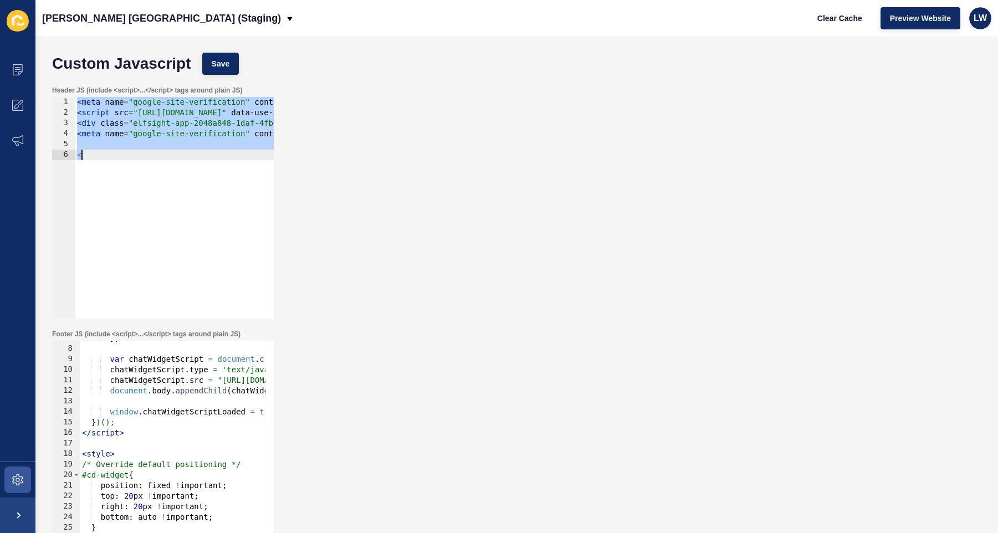
click at [110, 155] on div "< meta name = "google-site-verification" content = "SMq8dECnO_FrWht4icv8yWHq1Sp…" at bounding box center [310, 214] width 470 height 234
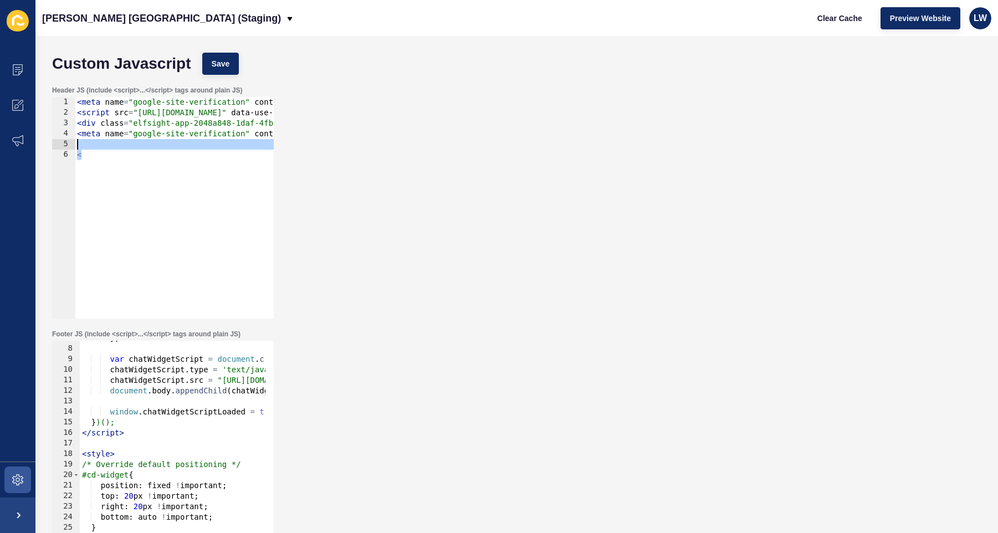
drag, startPoint x: 111, startPoint y: 155, endPoint x: 66, endPoint y: 145, distance: 46.0
click at [66, 145] on div "< 1 2 3 4 5 6 < meta name = "google-site-verification" content = "SMq8dECnO_FrW…" at bounding box center [163, 208] width 222 height 222
type textarea "<"
type textarea "<meta name="google-site-verification" content="nGSiDefqFLnZOwVpN5Qpub49O78UaW7K…"
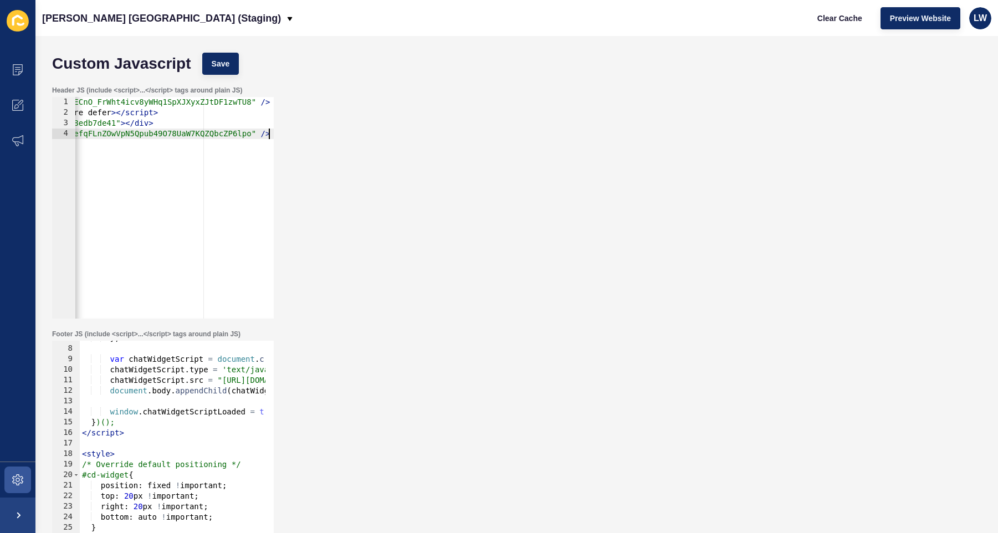
scroll to position [0, 246]
click at [219, 63] on span "Save" at bounding box center [221, 63] width 18 height 11
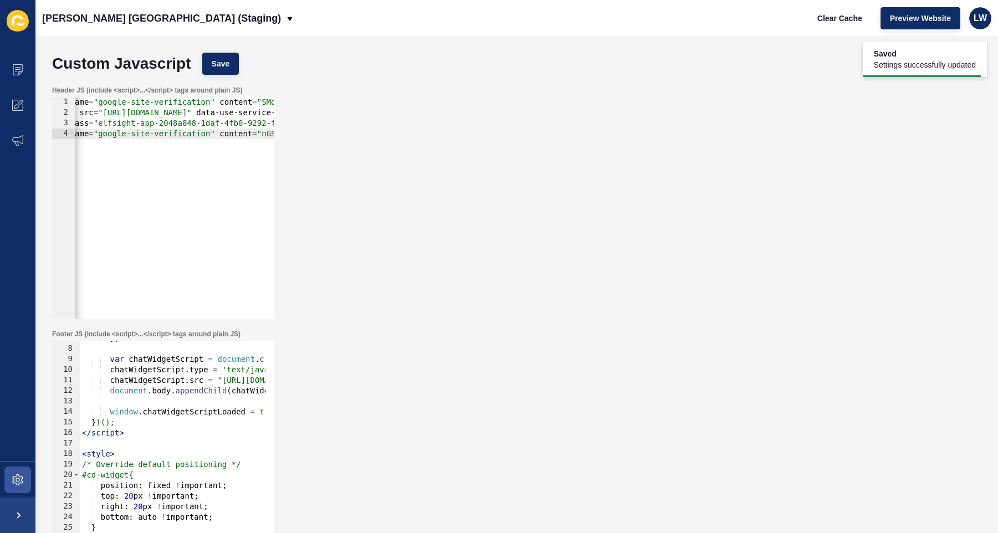
scroll to position [0, 29]
click at [709, 16] on span "Preview Website" at bounding box center [920, 18] width 61 height 11
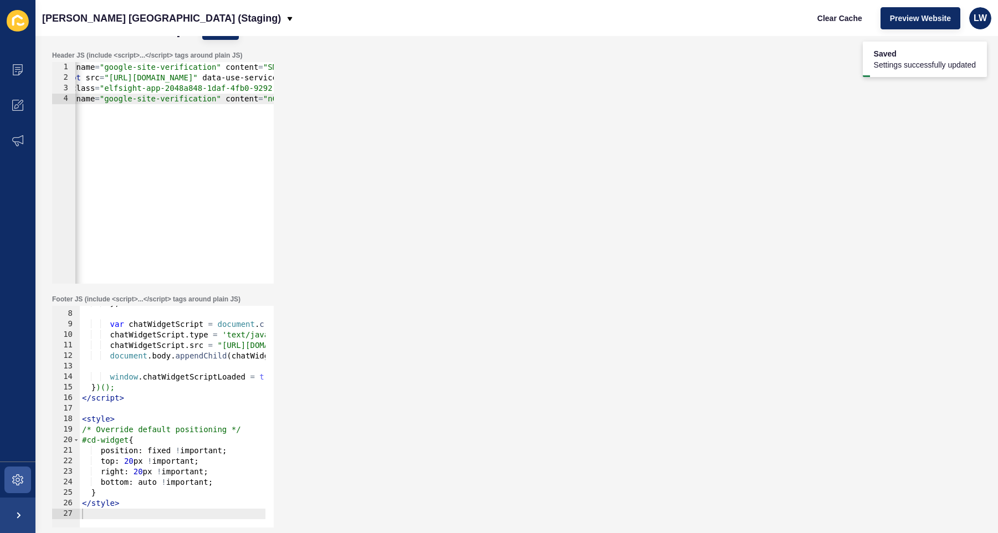
click at [194, 411] on div "} ; var chatWidgetScript = document . createElement ( "script" ) ; chatWidgetSc…" at bounding box center [301, 415] width 442 height 234
type textarea "</style>"
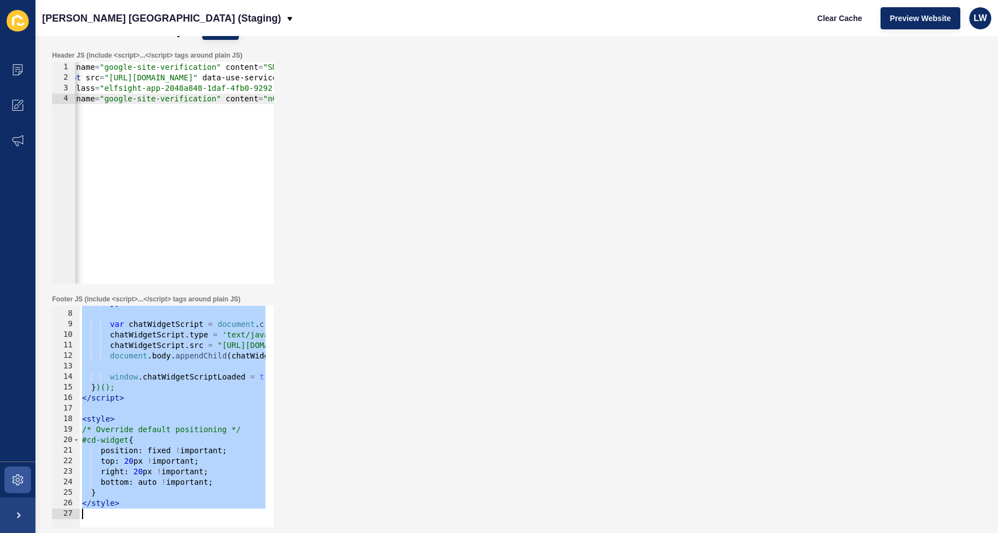
paste textarea
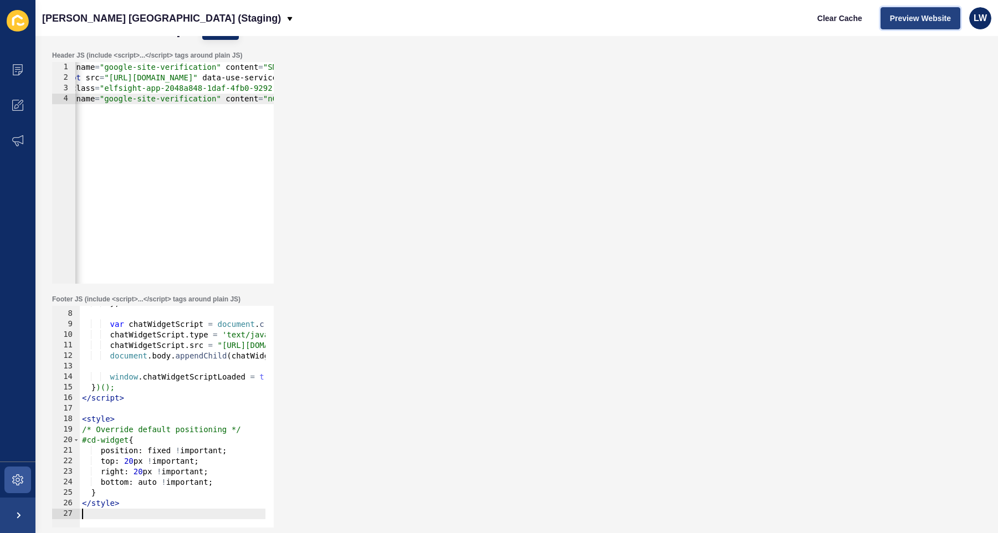
click at [709, 19] on span "Preview Website" at bounding box center [920, 18] width 61 height 11
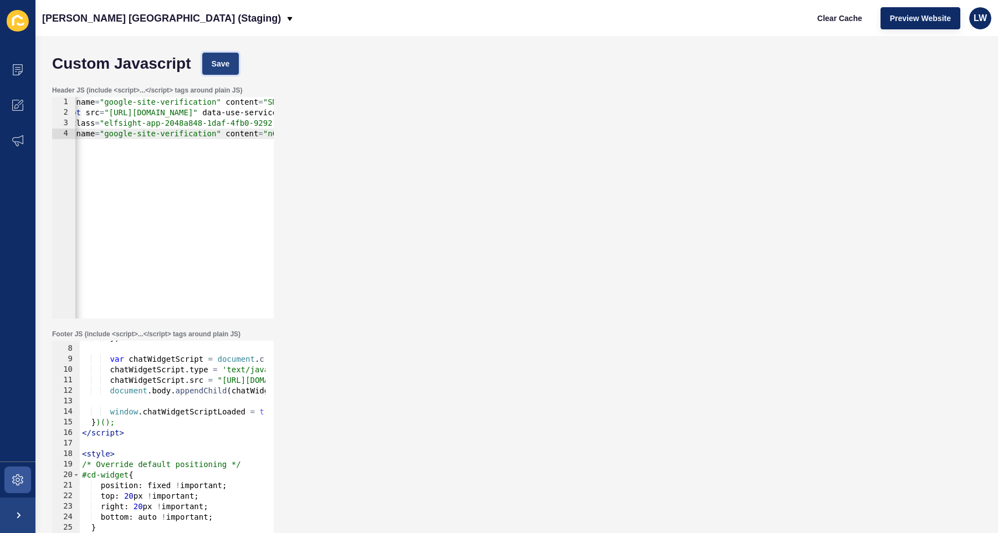
click at [227, 57] on button "Save" at bounding box center [220, 64] width 37 height 22
click at [709, 21] on span "Preview Website" at bounding box center [920, 18] width 61 height 11
click at [181, 423] on div "} ; var chatWidgetScript = document . createElement ( "script" ) ; chatWidgetSc…" at bounding box center [301, 450] width 442 height 234
type textarea "</style>"
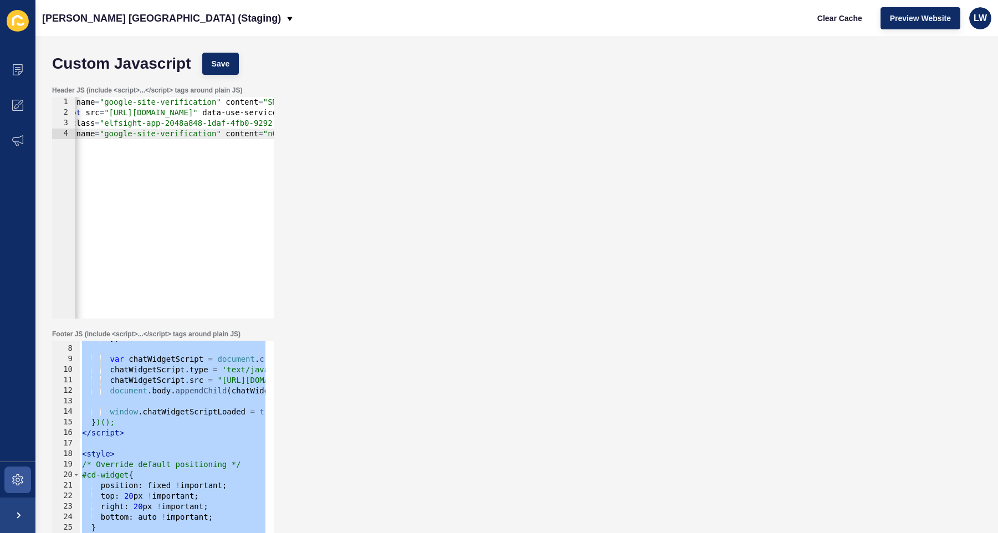
paste textarea
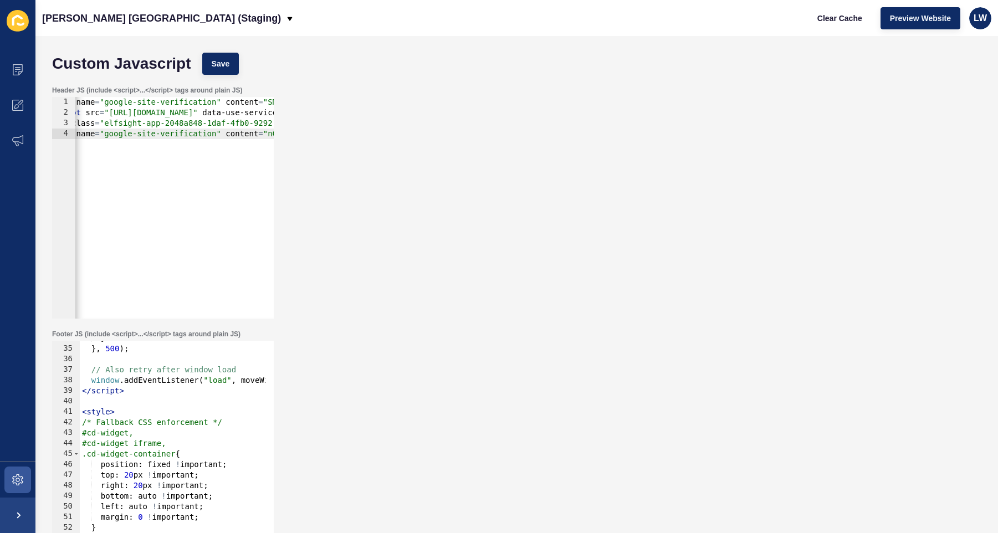
scroll to position [355, 0]
click at [450, 393] on div "Footer JS (include <script>...</script> tags around plain JS) 34 35 36 37 38 39…" at bounding box center [517, 446] width 941 height 244
click at [236, 69] on button "Save" at bounding box center [220, 64] width 37 height 22
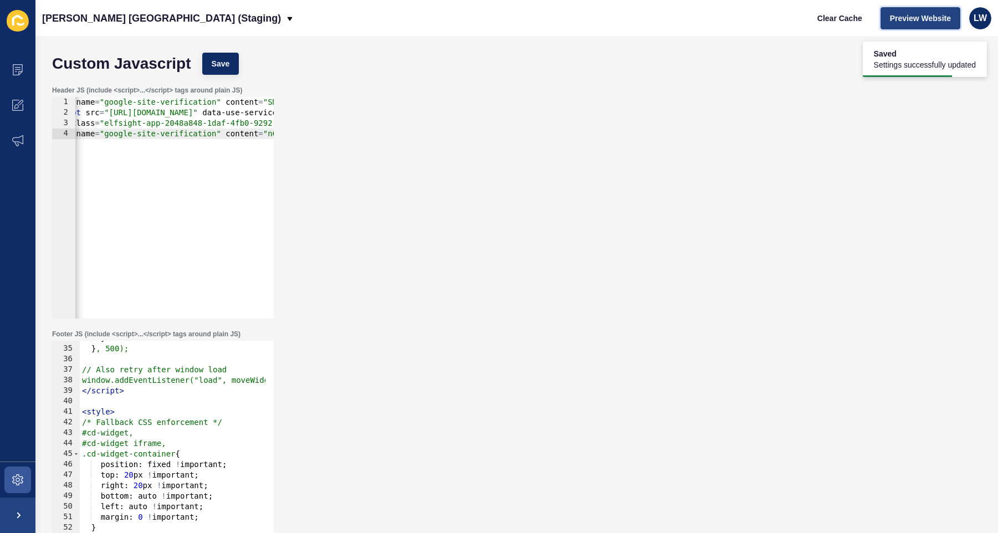
click at [709, 25] on button "Preview Website" at bounding box center [921, 18] width 80 height 22
click at [153, 376] on div "} } , 500); // Also retry after window load window.addEventListener("load", mov…" at bounding box center [308, 450] width 456 height 234
type textarea "</style>"
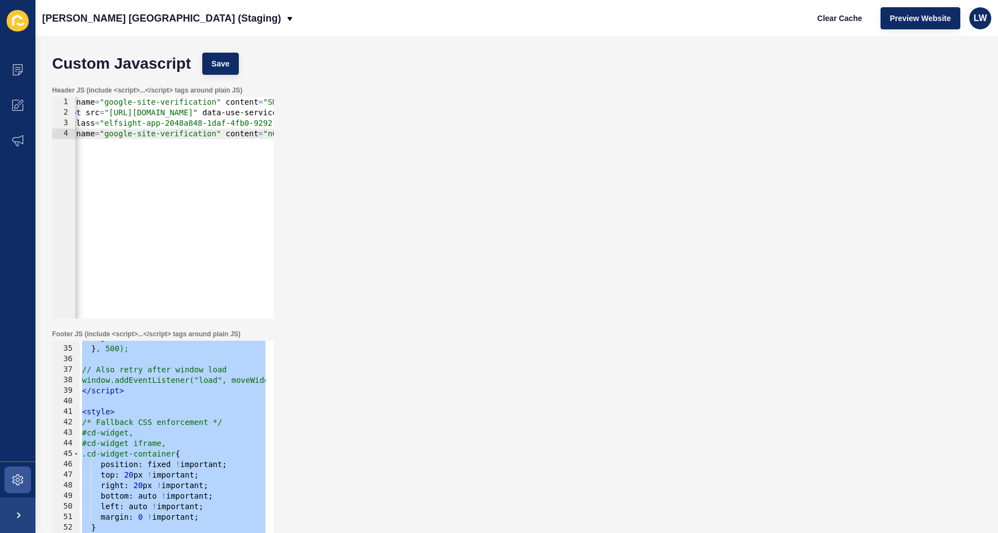
paste textarea
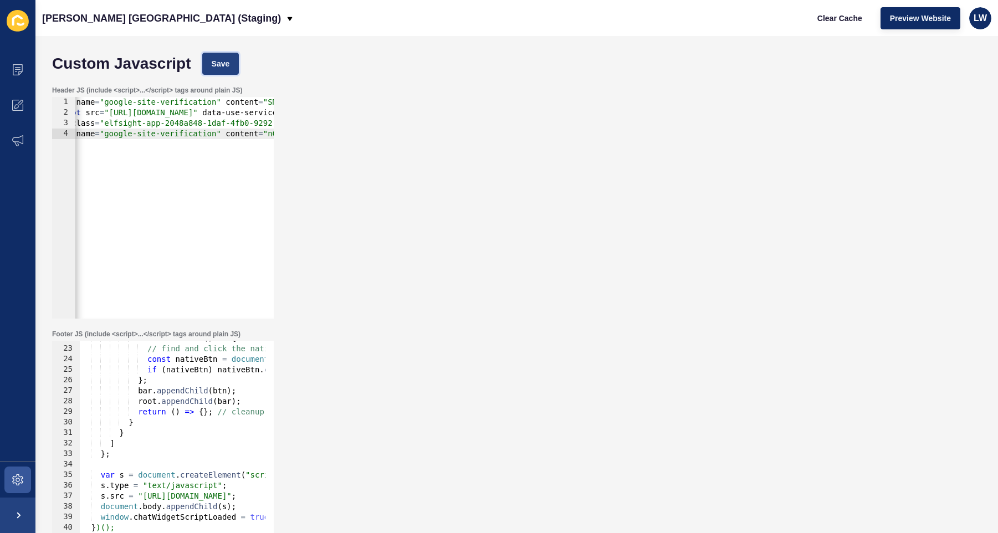
click at [214, 64] on span "Save" at bounding box center [221, 63] width 18 height 11
click at [709, 20] on span "Preview Website" at bounding box center [920, 18] width 61 height 11
click at [709, 64] on div "Custom Javascript Save" at bounding box center [517, 63] width 941 height 33
click at [18, 69] on icon at bounding box center [18, 69] width 6 height 1
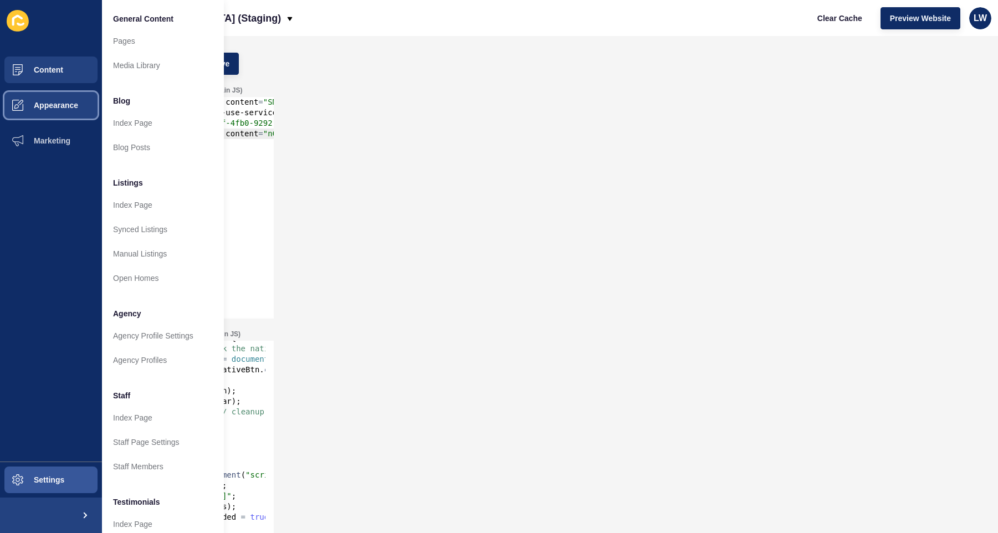
click at [43, 105] on span "Appearance" at bounding box center [38, 105] width 80 height 9
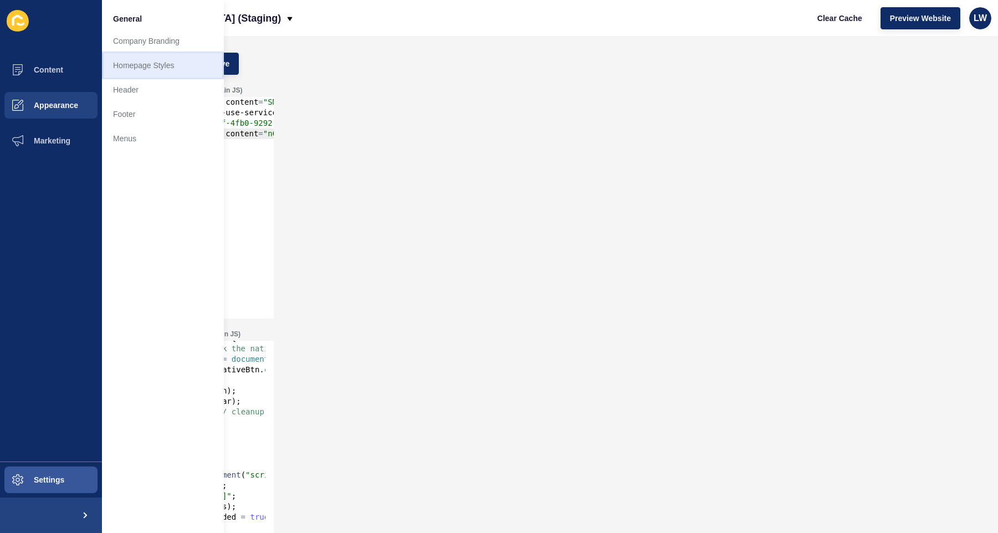
click at [148, 66] on link "Homepage Styles" at bounding box center [163, 65] width 122 height 24
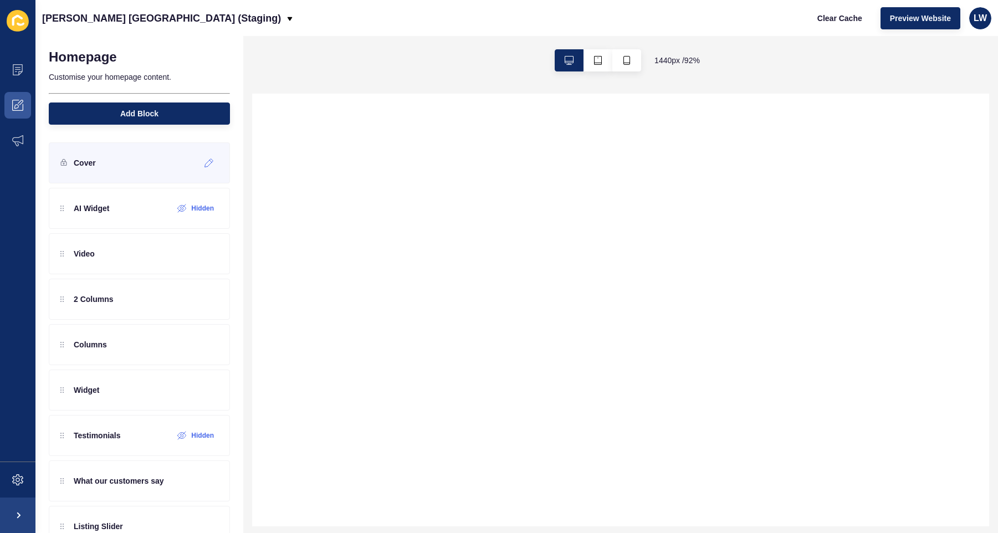
click at [114, 160] on div "Cover" at bounding box center [139, 162] width 181 height 41
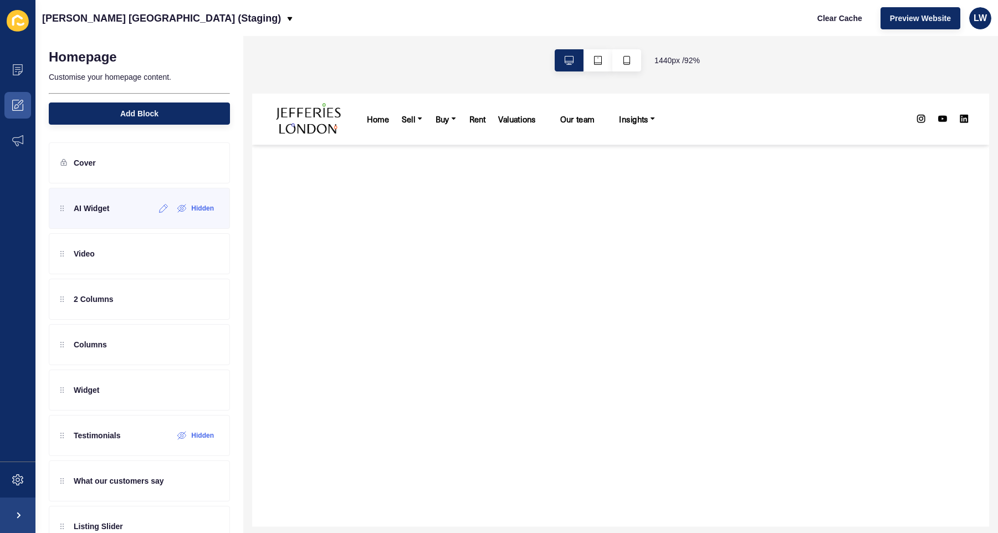
click at [118, 208] on div "AI Widget Hidden" at bounding box center [139, 208] width 181 height 41
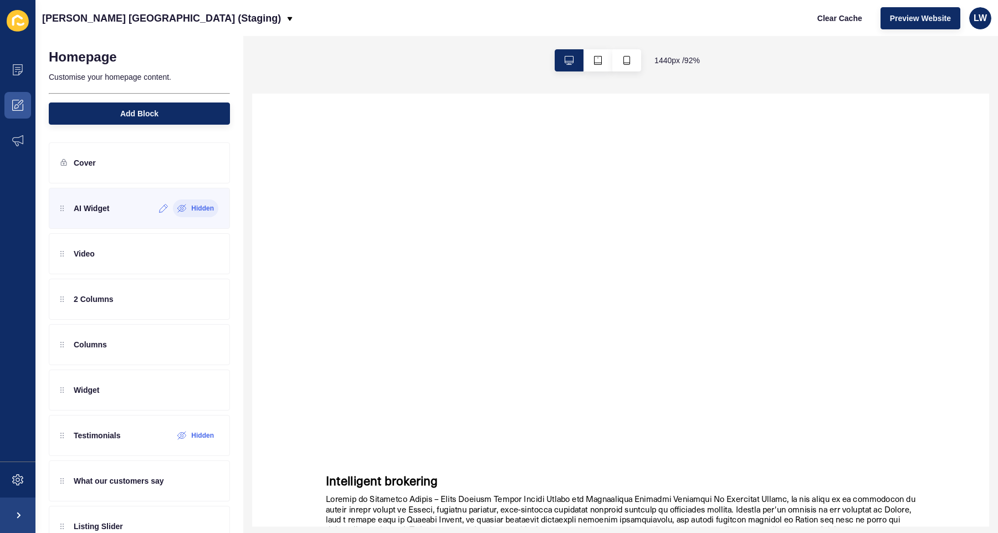
click at [196, 207] on label "Hidden" at bounding box center [202, 208] width 23 height 9
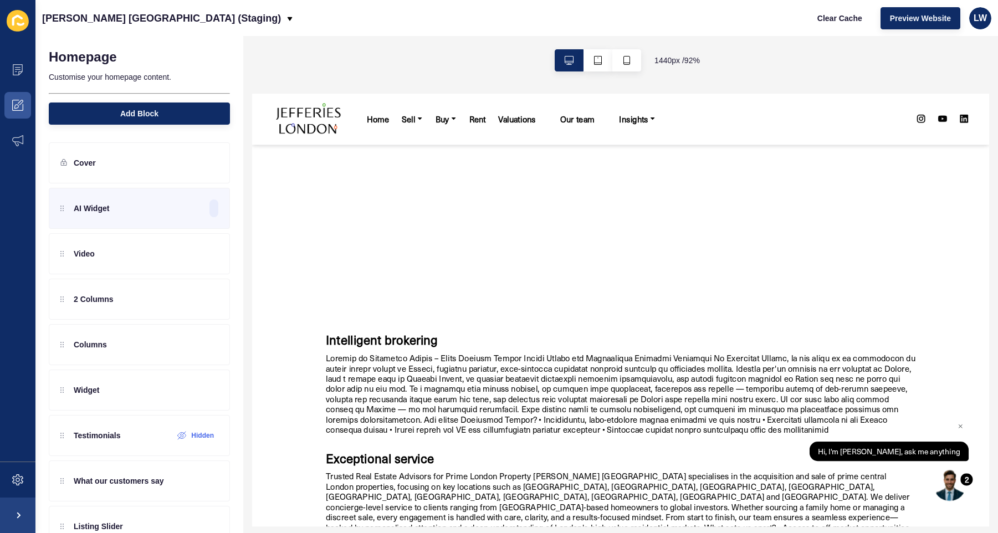
scroll to position [0, 0]
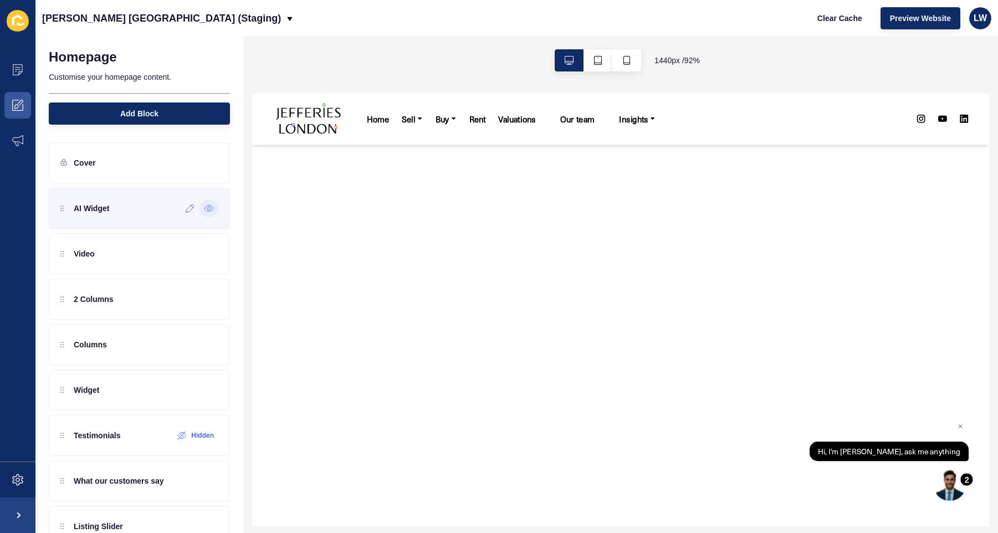
click at [120, 221] on div "AI Widget" at bounding box center [139, 208] width 181 height 41
click at [186, 210] on icon at bounding box center [190, 208] width 9 height 9
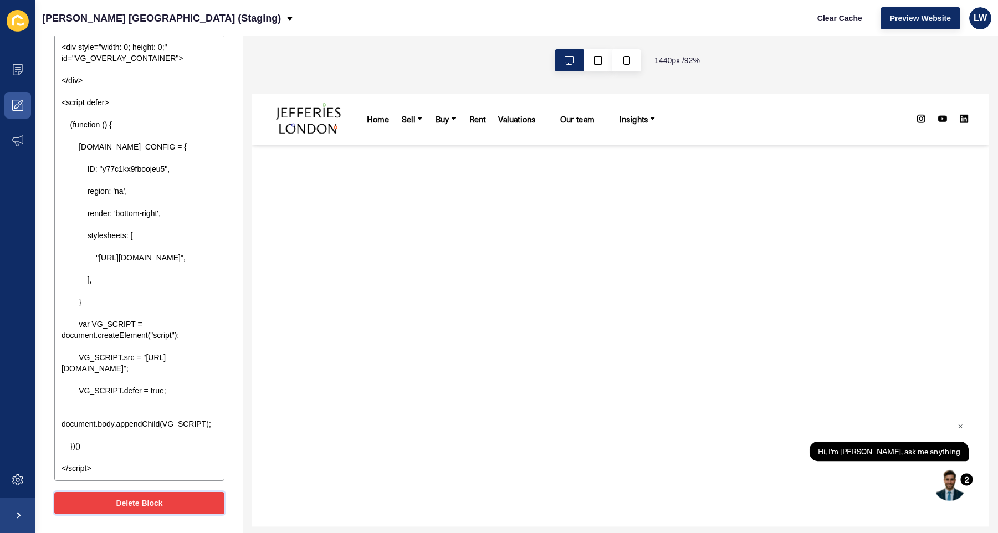
click at [145, 498] on span "Delete Block" at bounding box center [139, 503] width 47 height 11
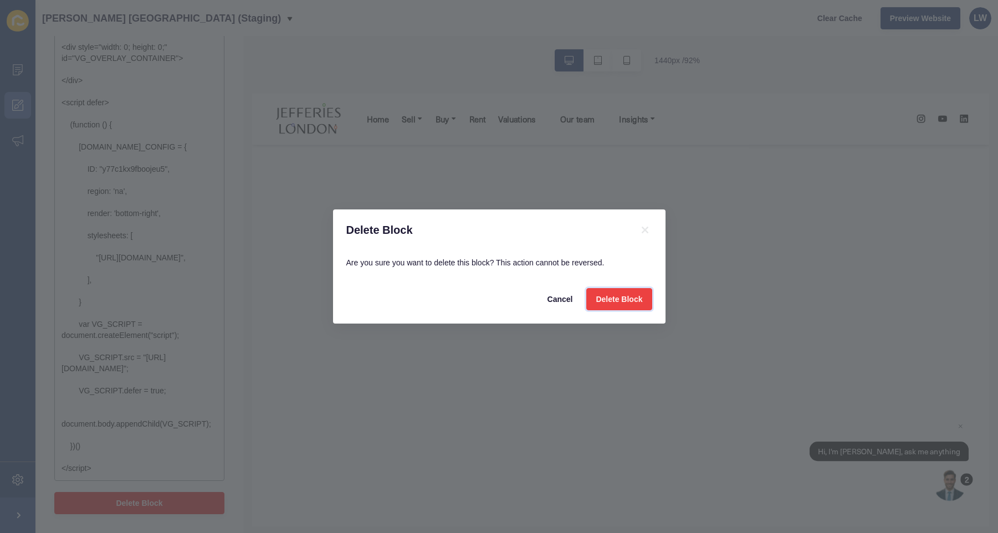
click at [629, 302] on span "Delete Block" at bounding box center [619, 299] width 47 height 11
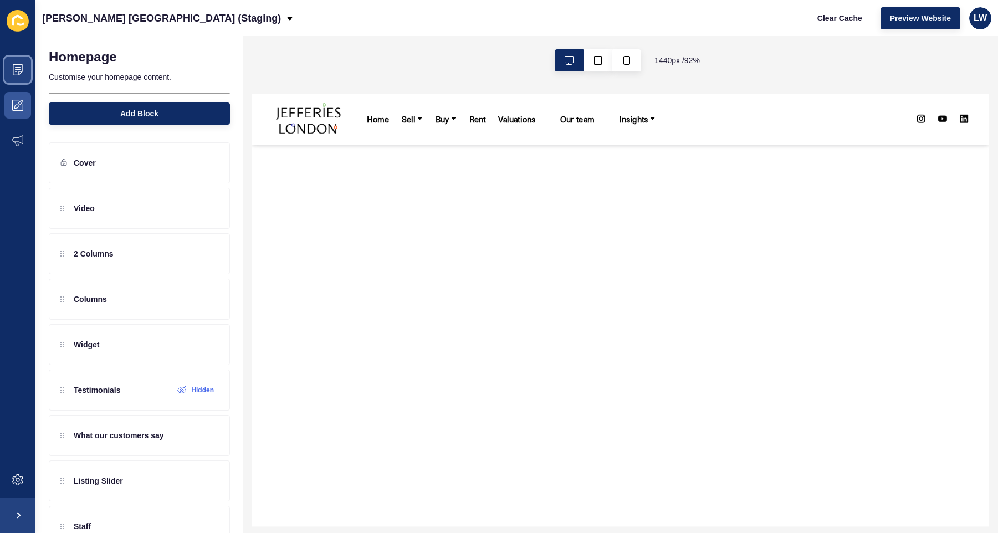
click at [19, 70] on icon at bounding box center [17, 69] width 11 height 11
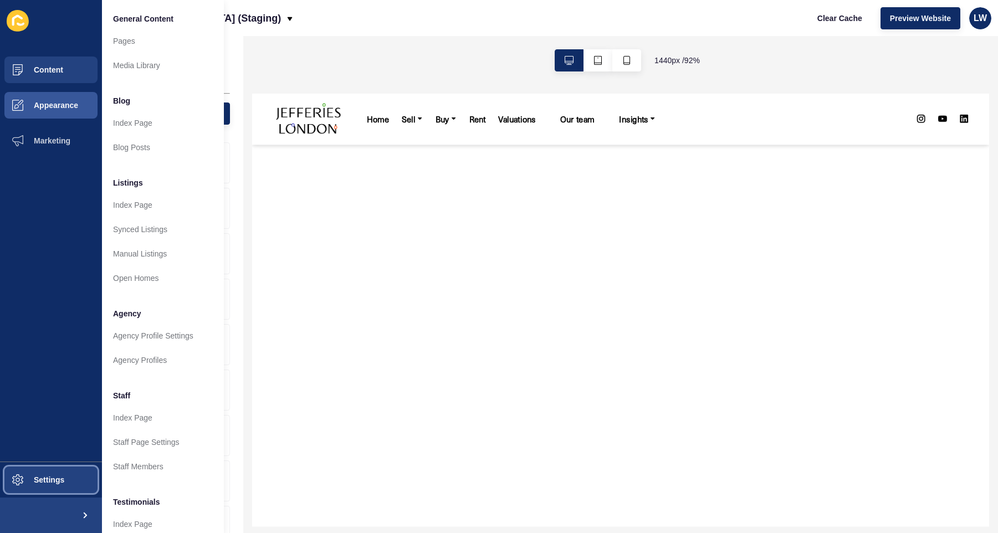
click at [38, 474] on button "Settings" at bounding box center [51, 479] width 102 height 35
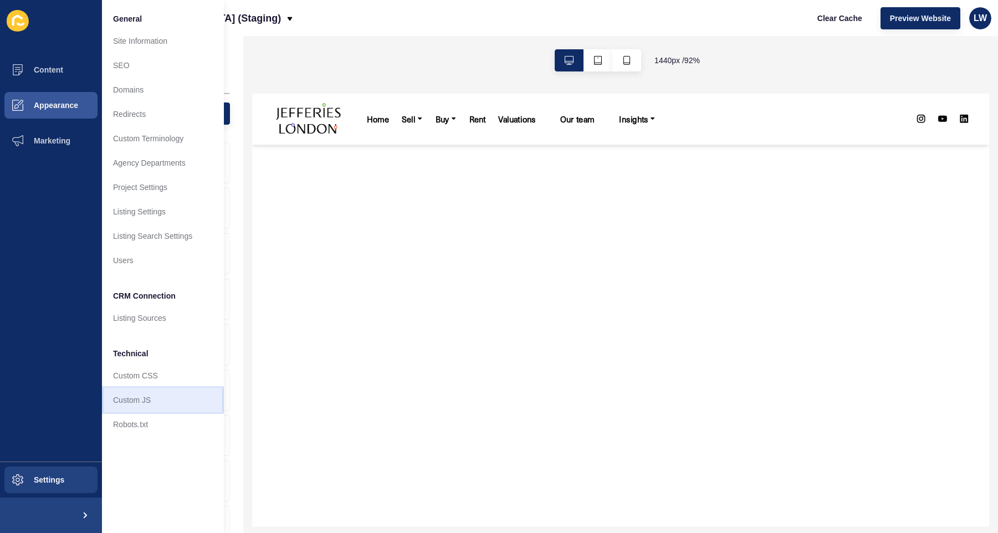
click at [157, 401] on link "Custom JS" at bounding box center [163, 400] width 122 height 24
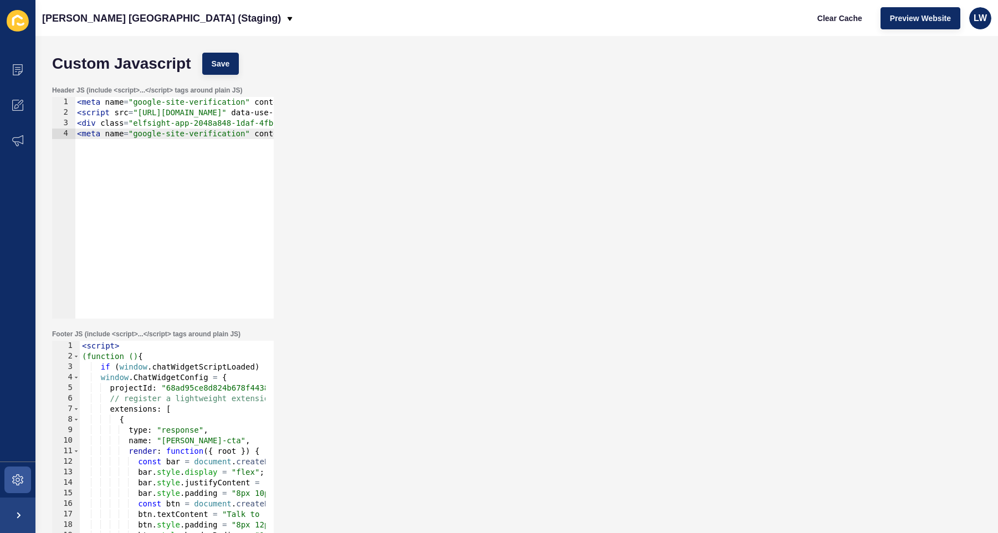
click at [200, 516] on div "< script > (function () { if ( window . chatWidgetScriptLoaded ) return ; windo…" at bounding box center [354, 458] width 549 height 234
type textarea "})(); </script>"
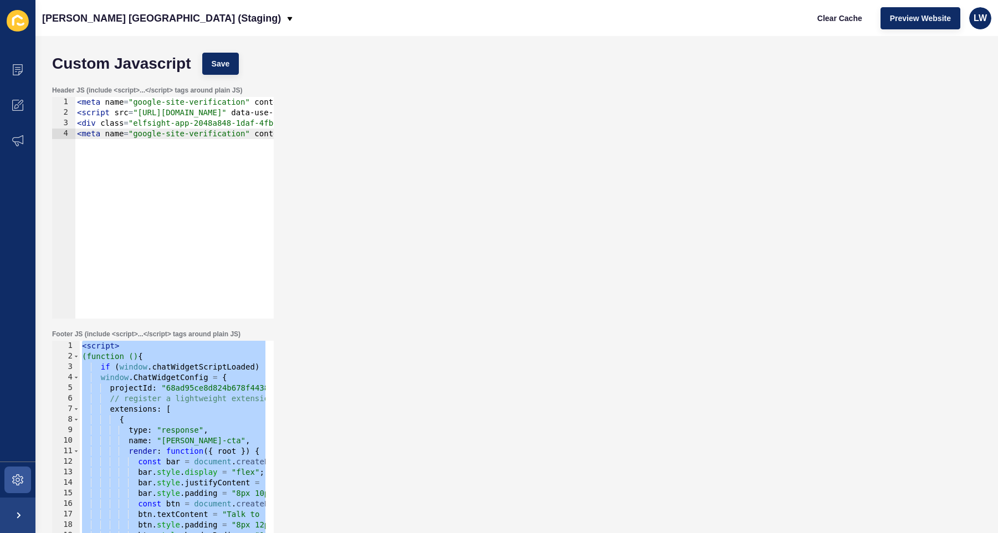
paste textarea
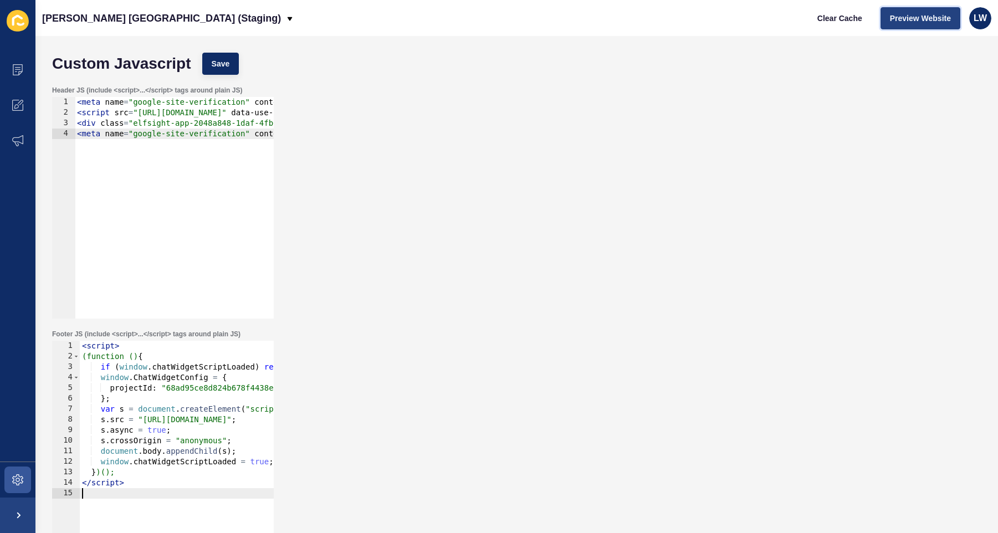
click at [709, 21] on span "Preview Website" at bounding box center [920, 18] width 61 height 11
click at [228, 67] on span "Save" at bounding box center [221, 63] width 18 height 11
click at [183, 395] on div "< script > (function () { if ( window . chatWidgetScriptLoaded ) return ; windo…" at bounding box center [261, 458] width 363 height 234
type textarea "</script>"
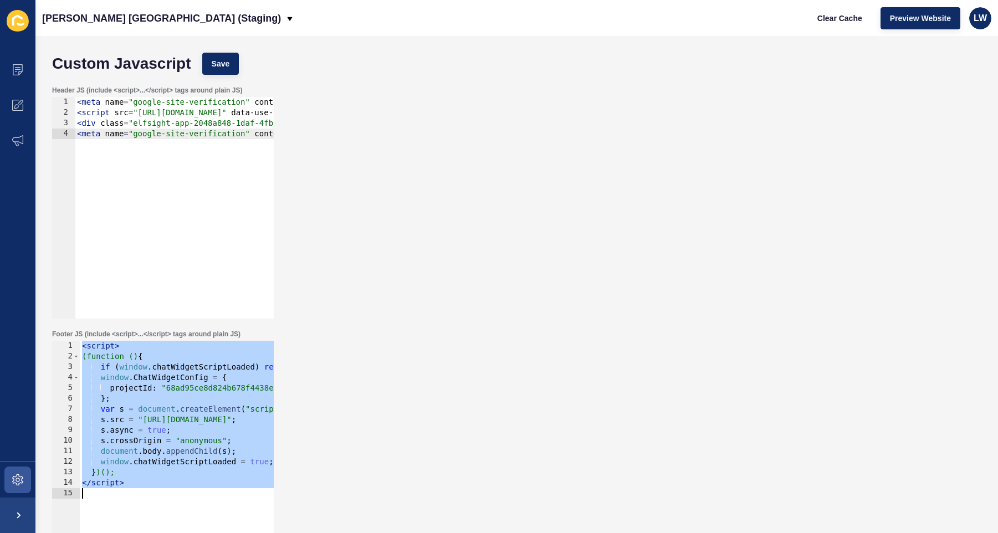
paste textarea
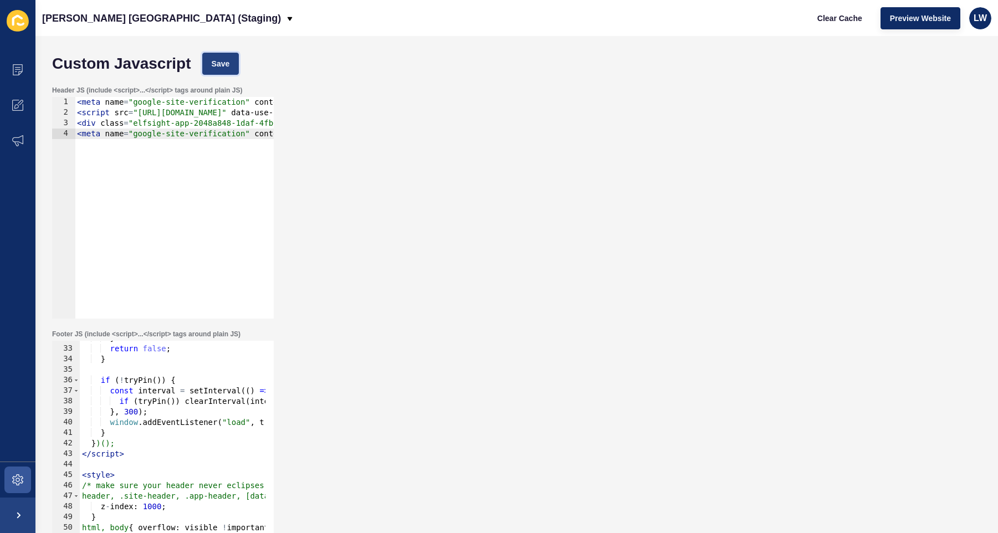
click at [221, 68] on span "Save" at bounding box center [221, 63] width 18 height 11
click at [709, 13] on span "Preview Website" at bounding box center [920, 18] width 61 height 11
click at [145, 377] on div "} return false ; } if ( ! tryPin ( )) { const interval = setInterval (( ) => { …" at bounding box center [315, 450] width 470 height 234
type textarea "</style>"
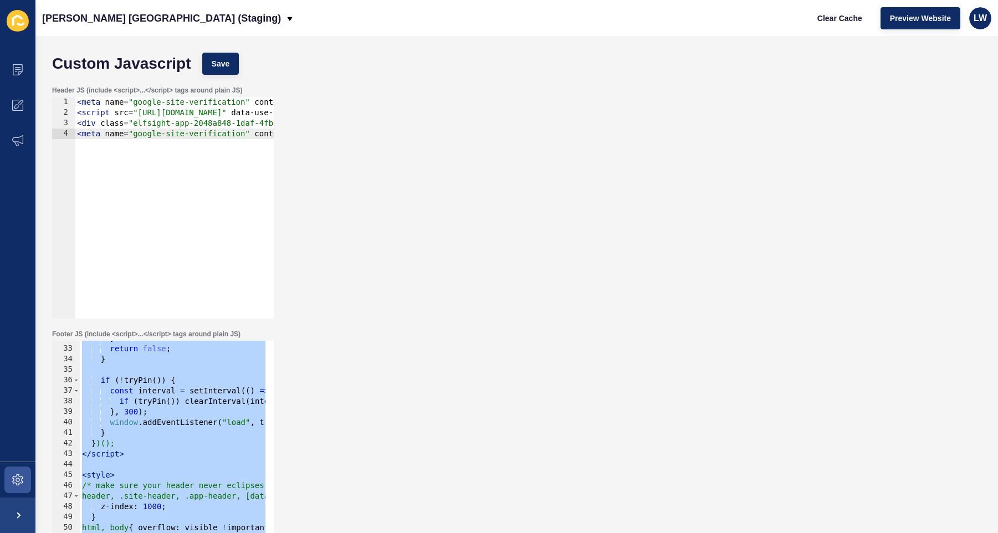
paste textarea
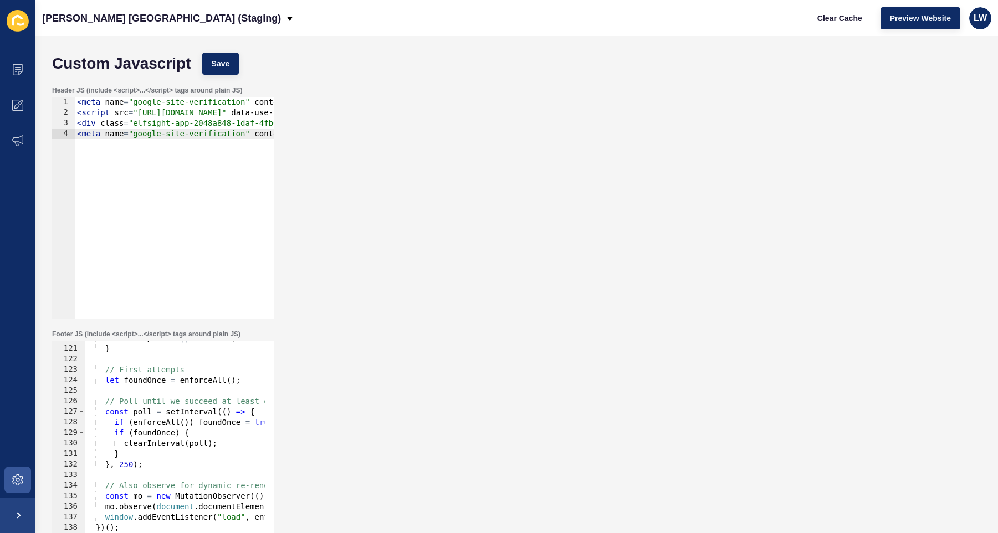
scroll to position [1261, 0]
click at [232, 72] on button "Save" at bounding box center [220, 64] width 37 height 22
click at [709, 22] on span "Preview Website" at bounding box center [920, 18] width 61 height 11
click at [709, 17] on span "Preview Website" at bounding box center [920, 18] width 61 height 11
click at [709, 22] on span "Clear Cache" at bounding box center [840, 18] width 45 height 11
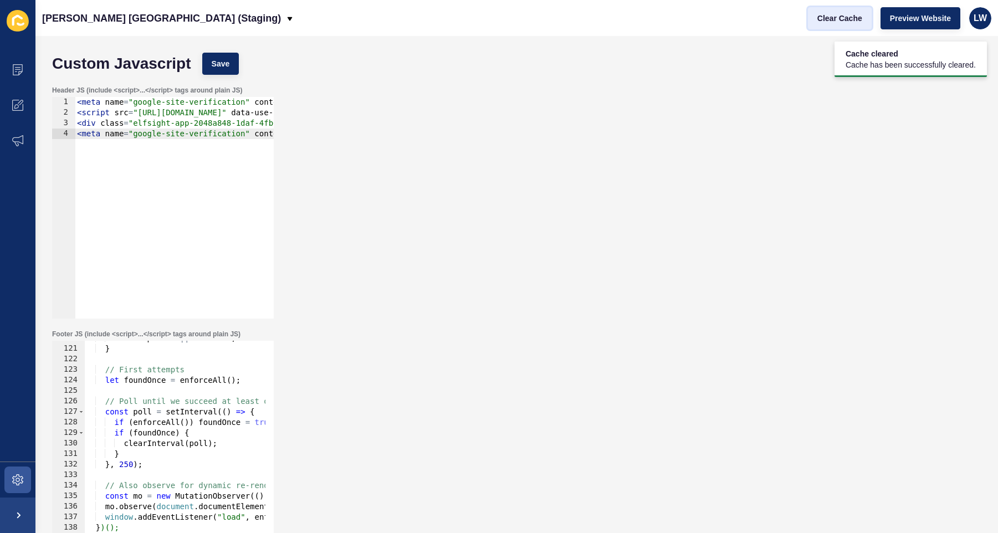
click at [709, 22] on span "Clear Cache" at bounding box center [840, 18] width 45 height 11
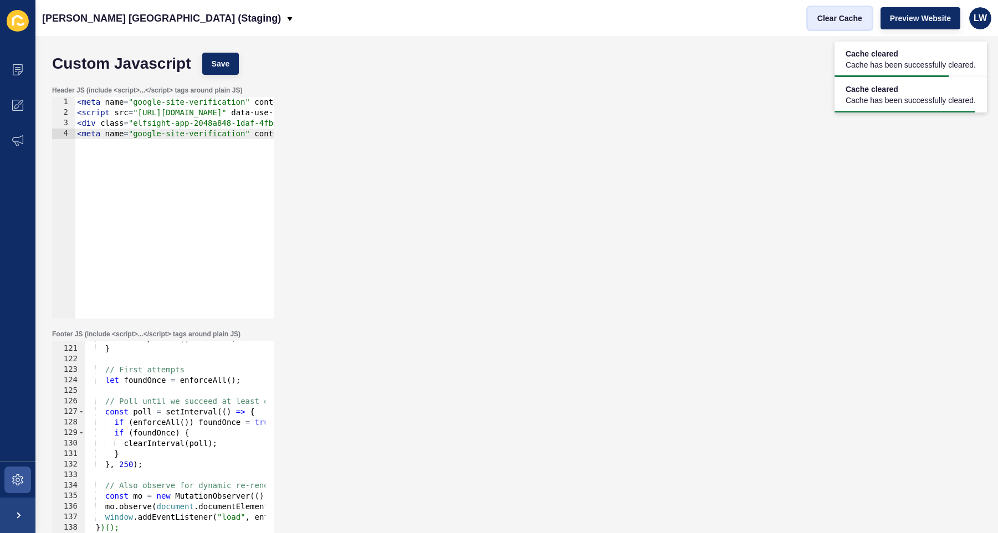
click at [709, 22] on span "Clear Cache" at bounding box center [840, 18] width 45 height 11
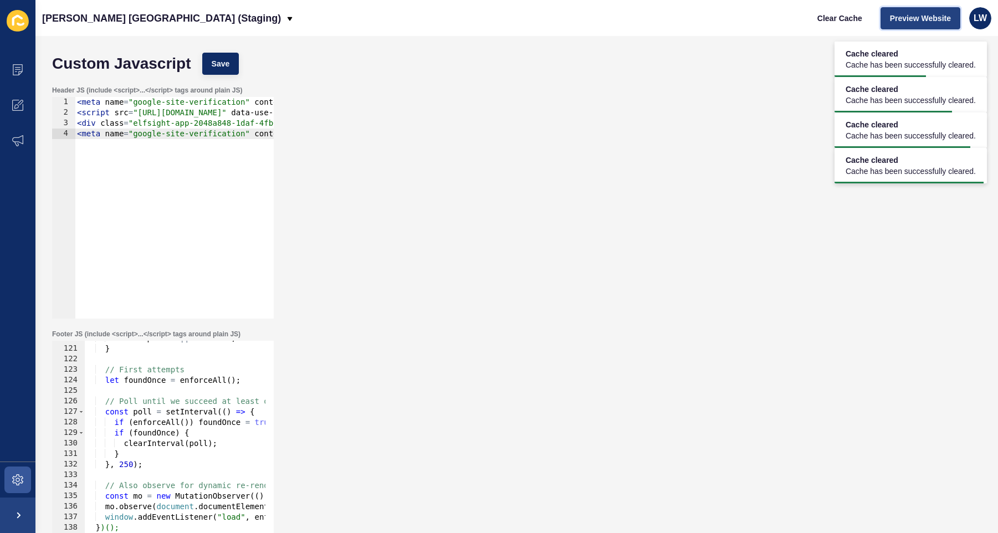
click at [709, 25] on button "Preview Website" at bounding box center [921, 18] width 80 height 22
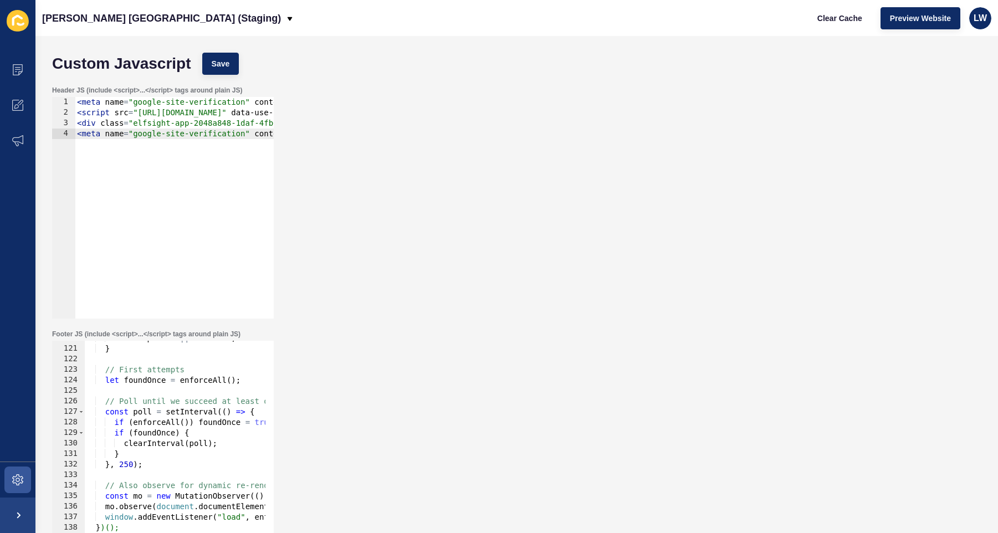
click at [157, 387] on div "return placed || labelled ; } // First attempts let foundOnce = enforceAll ( ) …" at bounding box center [319, 450] width 470 height 234
type textarea "</script>"
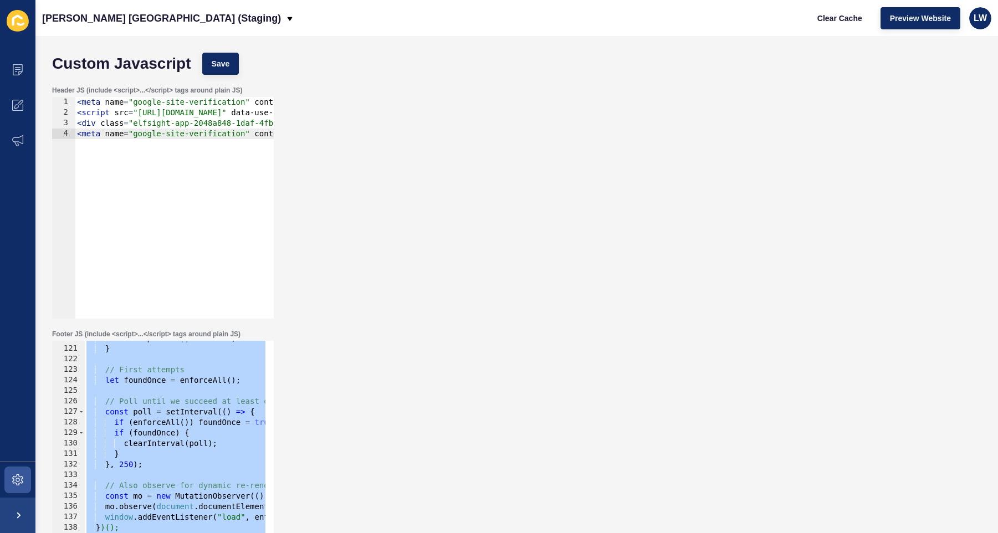
paste textarea
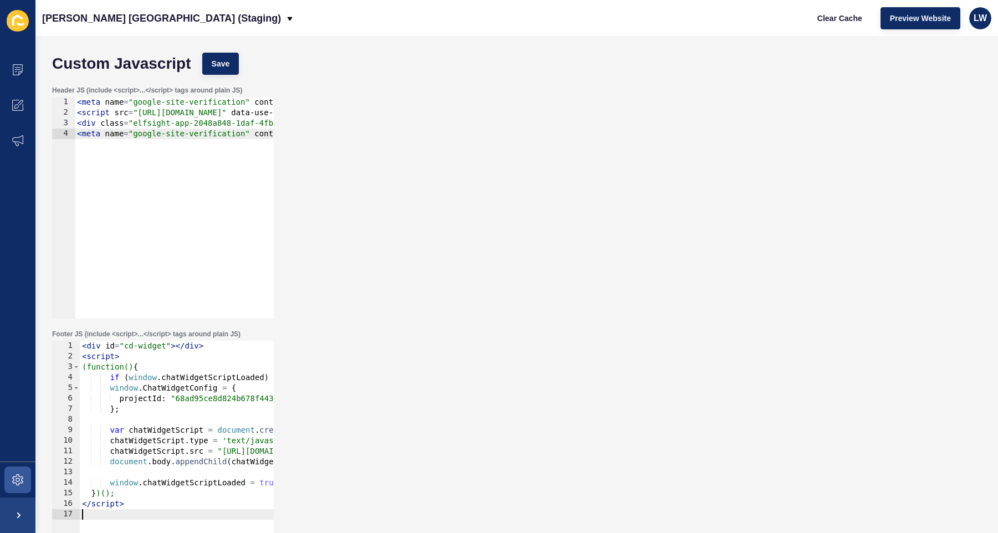
click at [709, 175] on div "Header JS (include <script>...</script> tags around plain JS) 1 2 3 4 < meta na…" at bounding box center [517, 202] width 941 height 244
click at [215, 56] on button "Save" at bounding box center [220, 64] width 37 height 22
click at [709, 18] on span "Preview Website" at bounding box center [920, 18] width 61 height 11
click at [223, 58] on span "Save" at bounding box center [221, 63] width 18 height 11
click at [226, 400] on div "< div id = "cd-widget" > </ div > < script > (function() { if ( window . chatWi…" at bounding box center [301, 458] width 442 height 234
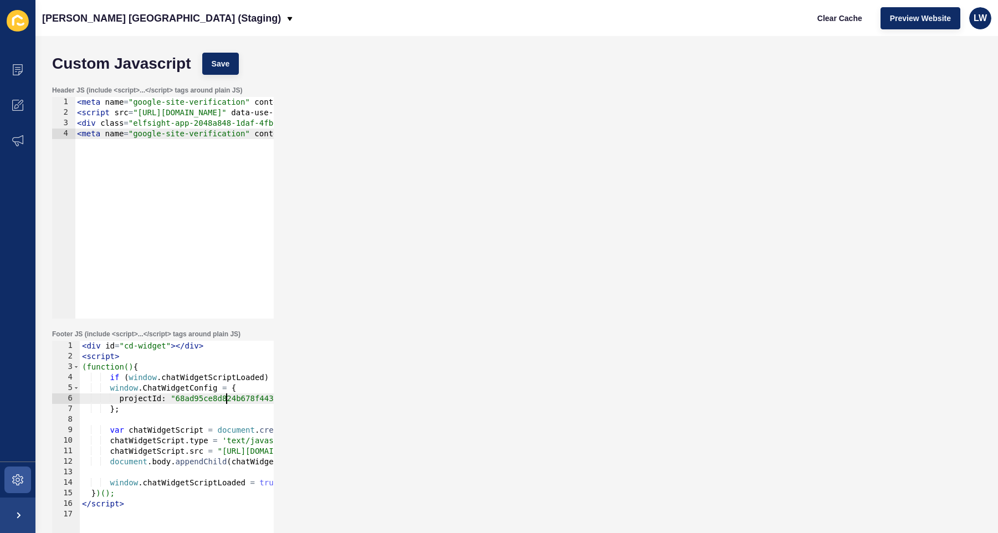
type textarea "</script>"
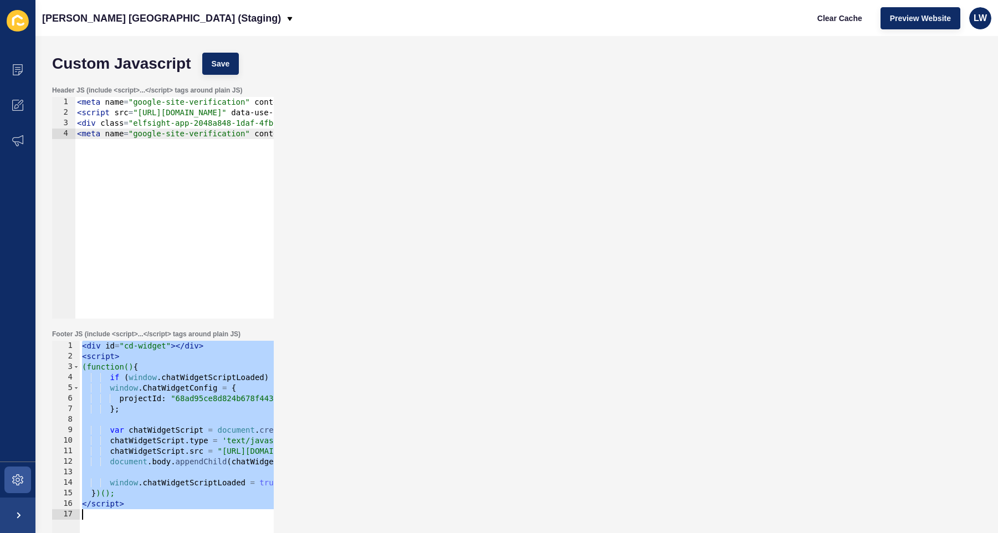
paste textarea
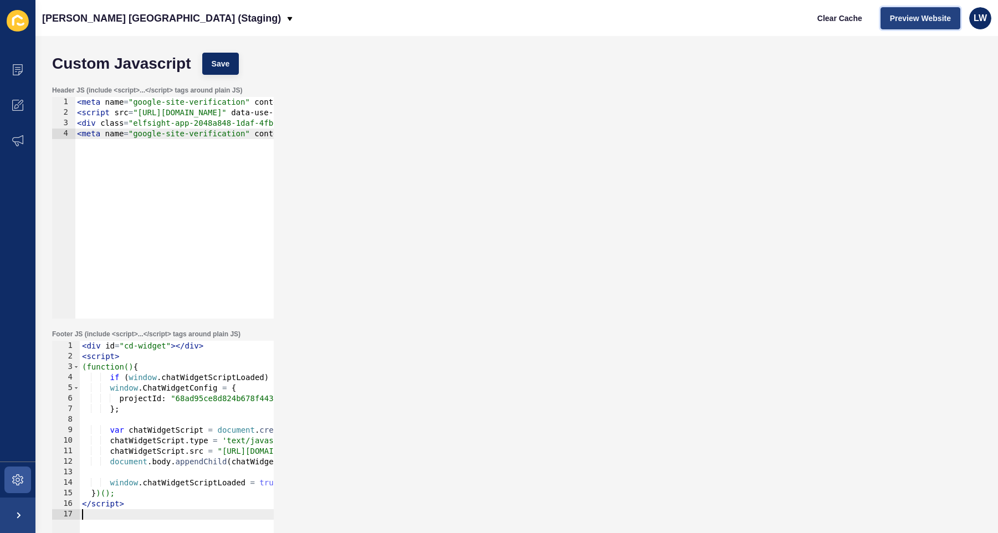
click at [709, 21] on span "Preview Website" at bounding box center [920, 18] width 61 height 11
click at [709, 20] on span "Clear Cache" at bounding box center [840, 18] width 45 height 11
click at [218, 62] on span "Save" at bounding box center [221, 63] width 18 height 11
click at [709, 19] on span "Preview Website" at bounding box center [920, 18] width 61 height 11
click at [164, 16] on p "[PERSON_NAME] [GEOGRAPHIC_DATA] (Staging)" at bounding box center [161, 18] width 239 height 28
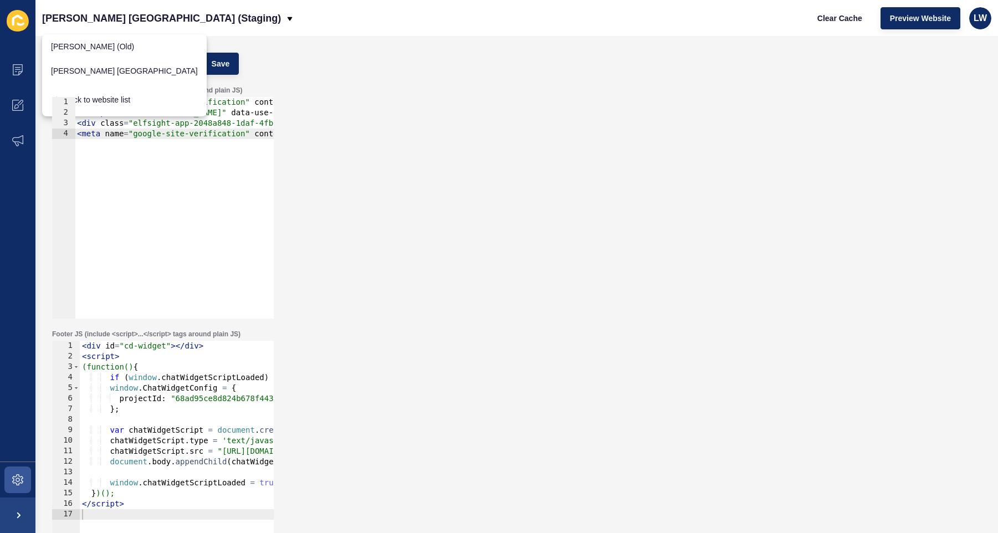
click at [161, 405] on div "< div id = "cd-widget" > </ div > < script > (function() { if ( window . chatWi…" at bounding box center [301, 458] width 442 height 234
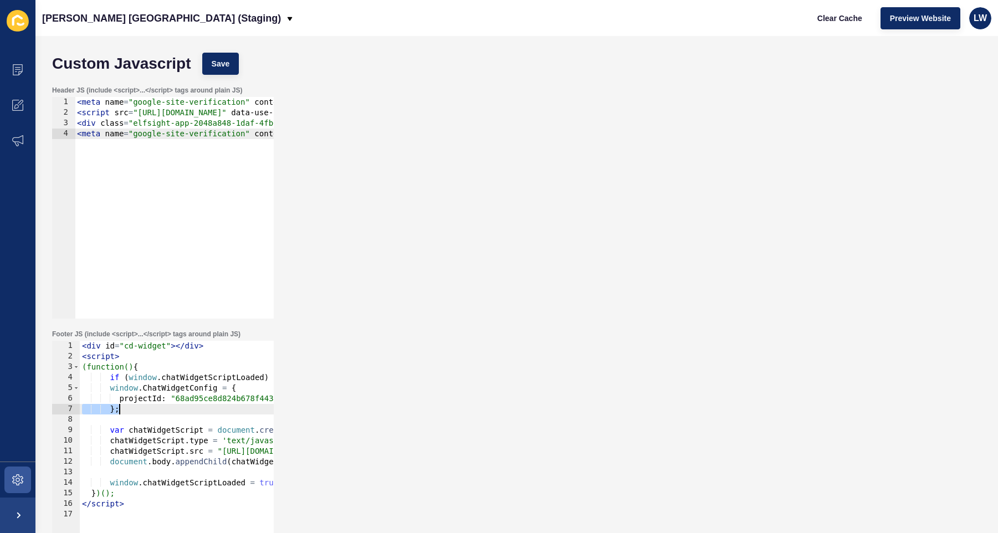
click at [161, 405] on div "< div id = "cd-widget" > </ div > < script > (function() { if ( window . chatWi…" at bounding box center [301, 458] width 442 height 234
type textarea "</script>"
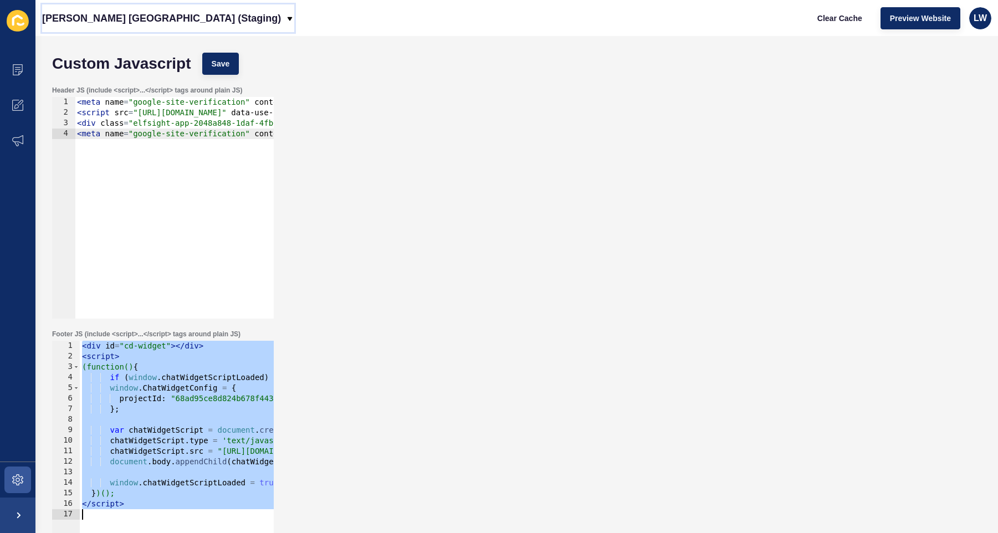
click at [119, 14] on p "[PERSON_NAME] [GEOGRAPHIC_DATA] (Staging)" at bounding box center [161, 18] width 239 height 28
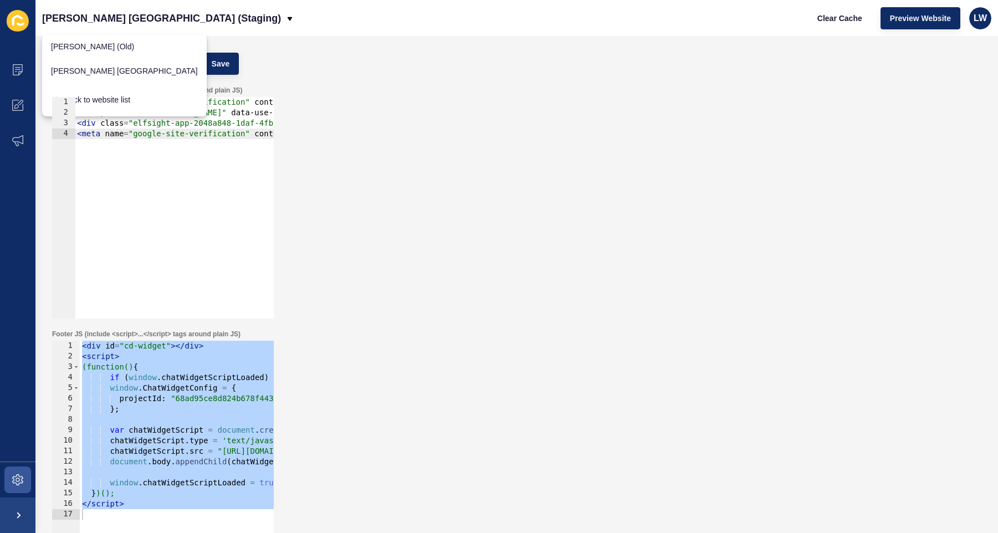
click at [465, 218] on div "Header JS (include <script>...</script> tags around plain JS) 1 2 3 4 < meta na…" at bounding box center [517, 202] width 941 height 244
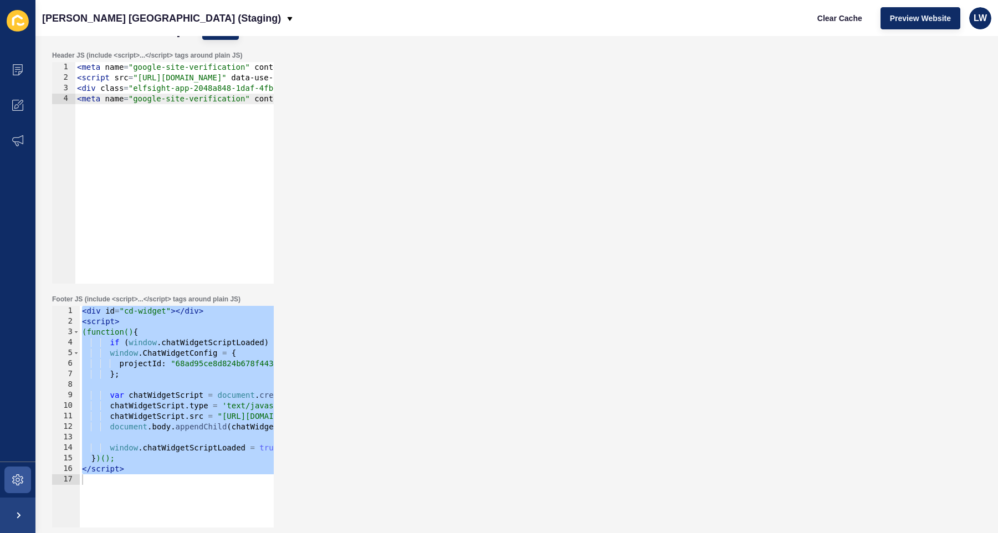
scroll to position [0, 0]
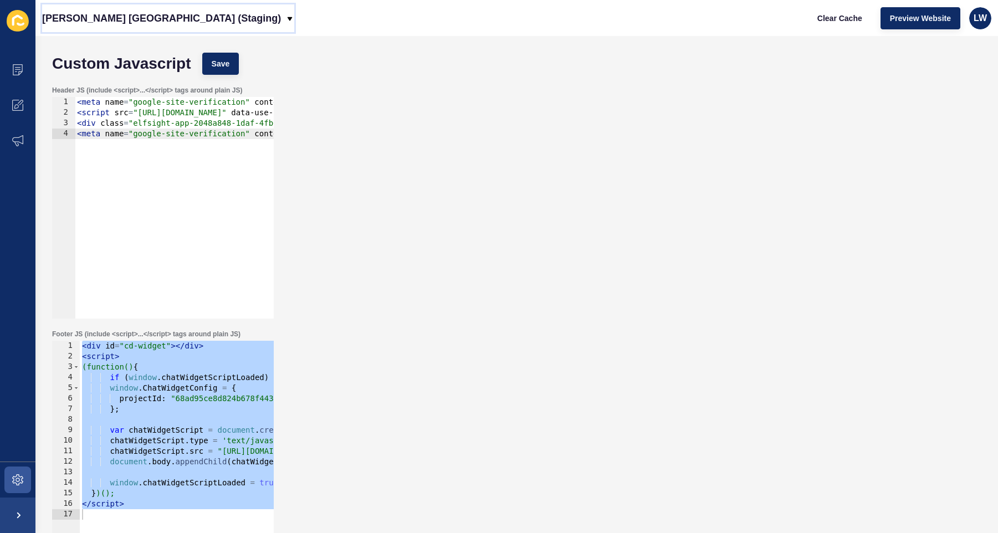
click at [95, 23] on p "[PERSON_NAME] [GEOGRAPHIC_DATA] (Staging)" at bounding box center [161, 18] width 239 height 28
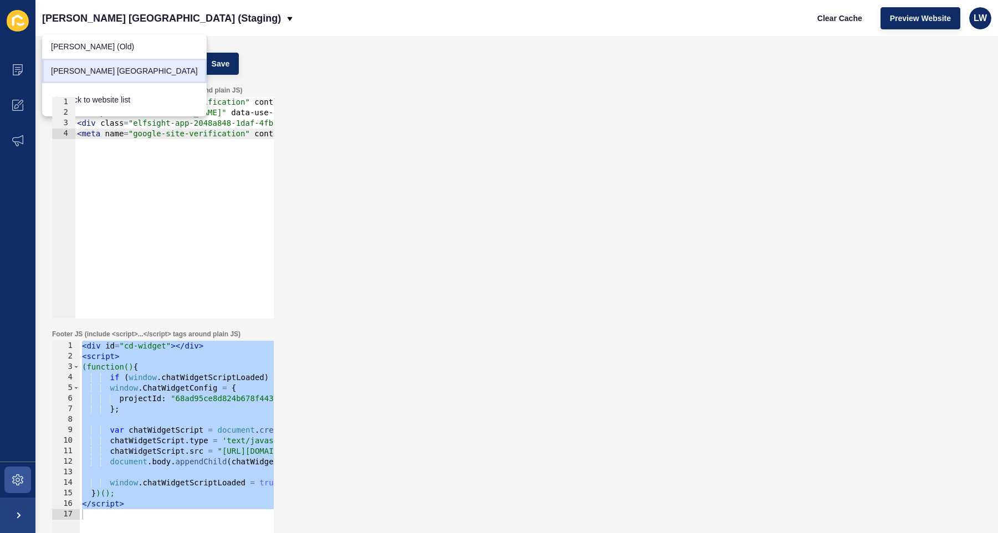
click at [110, 70] on link "Jefferies London" at bounding box center [124, 71] width 165 height 24
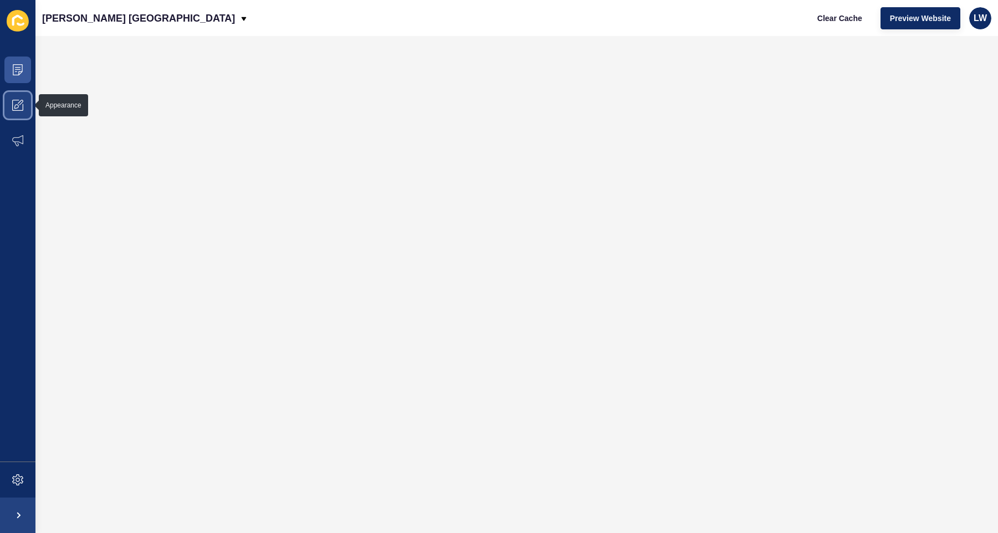
click at [15, 104] on icon at bounding box center [17, 105] width 11 height 11
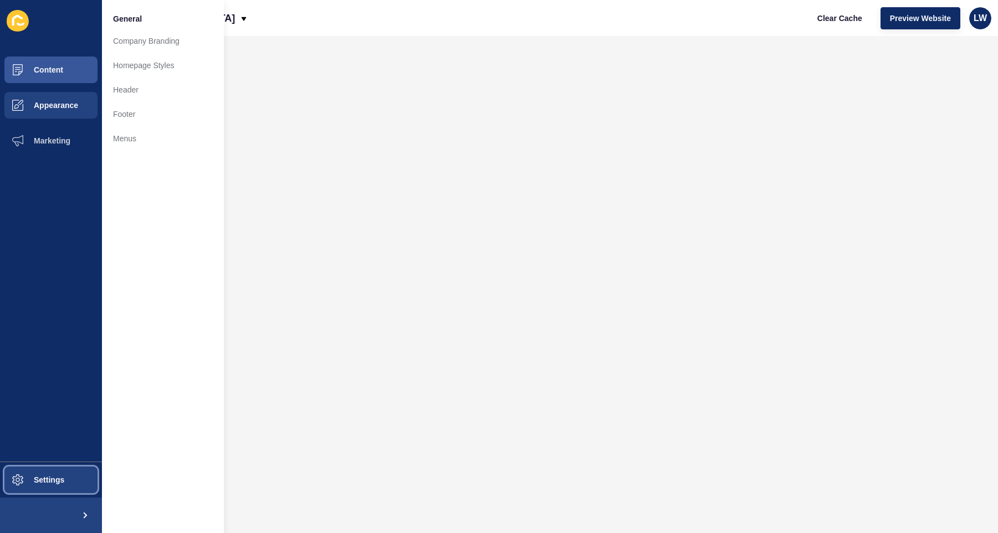
click at [29, 468] on span at bounding box center [17, 479] width 35 height 35
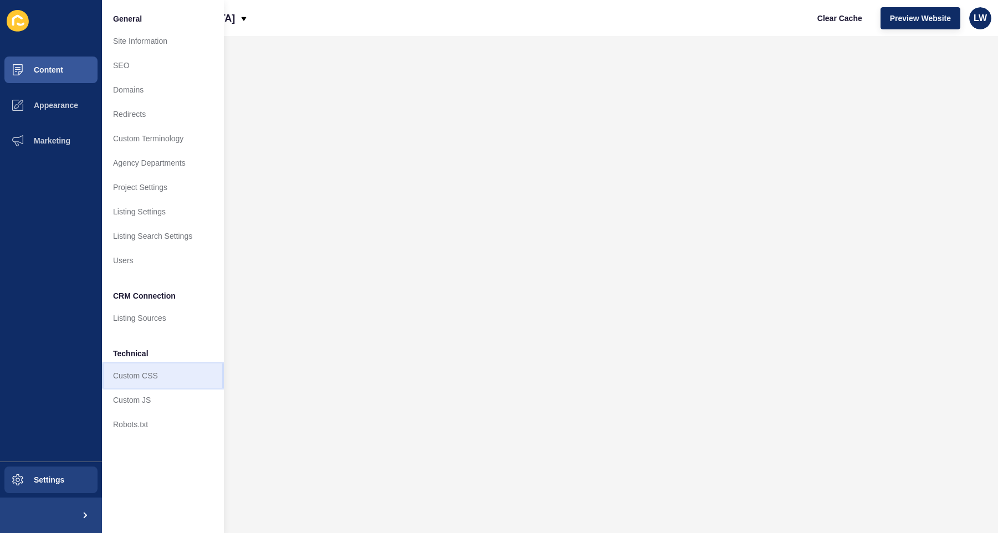
click at [161, 375] on link "Custom CSS" at bounding box center [163, 376] width 122 height 24
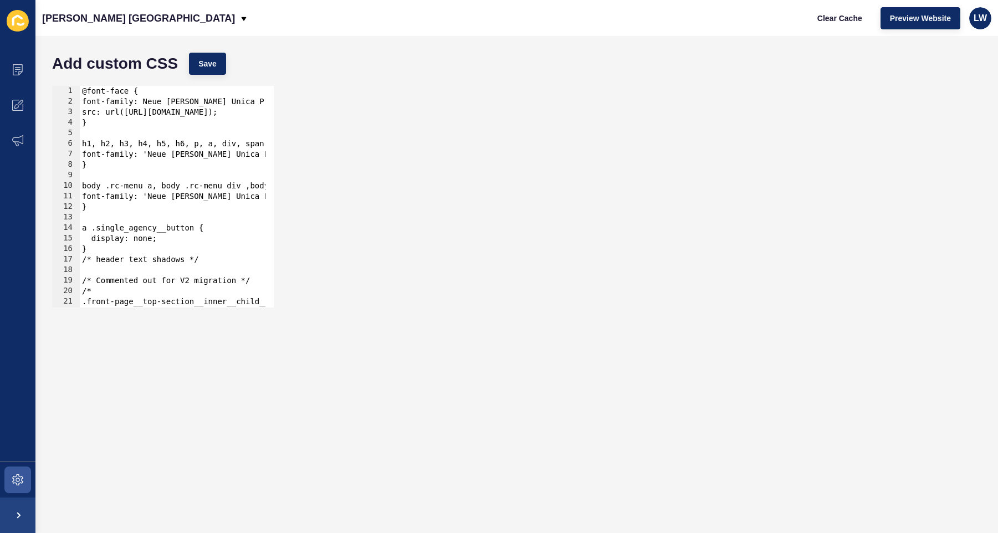
type textarea "a .single_agency__button {"
click at [178, 223] on div "@font-face { font-family: Neue Haas Unica Pro; src: url(https://app-spoke-sites…" at bounding box center [576, 203] width 992 height 234
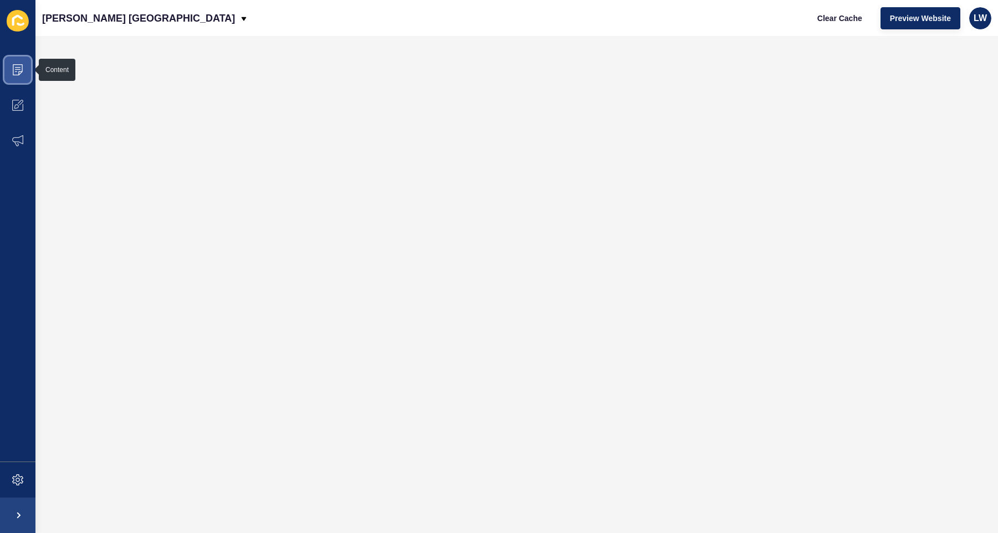
click at [22, 65] on icon at bounding box center [18, 69] width 10 height 11
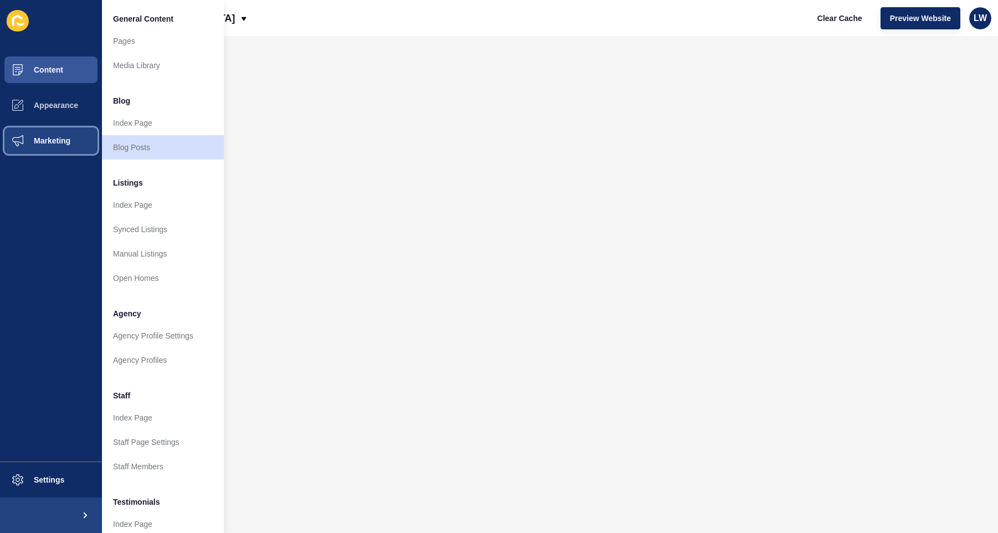
click at [44, 154] on button "Marketing" at bounding box center [51, 140] width 102 height 35
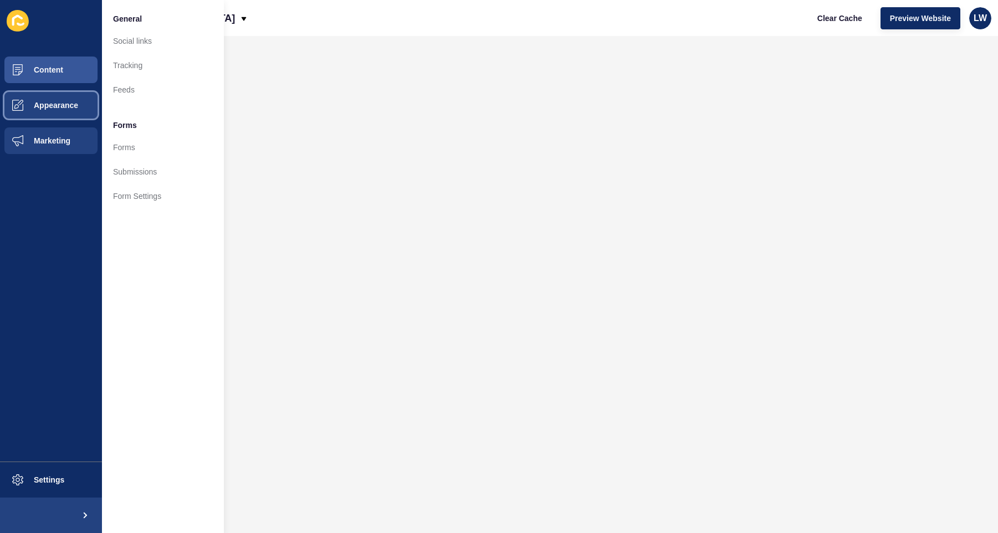
click at [51, 106] on span "Appearance" at bounding box center [38, 105] width 80 height 9
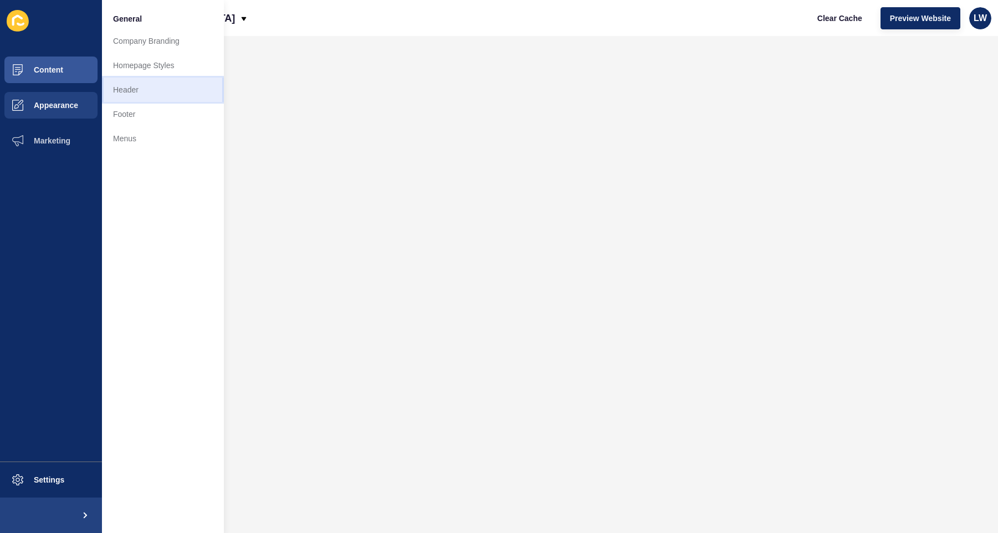
click at [155, 93] on link "Header" at bounding box center [163, 90] width 122 height 24
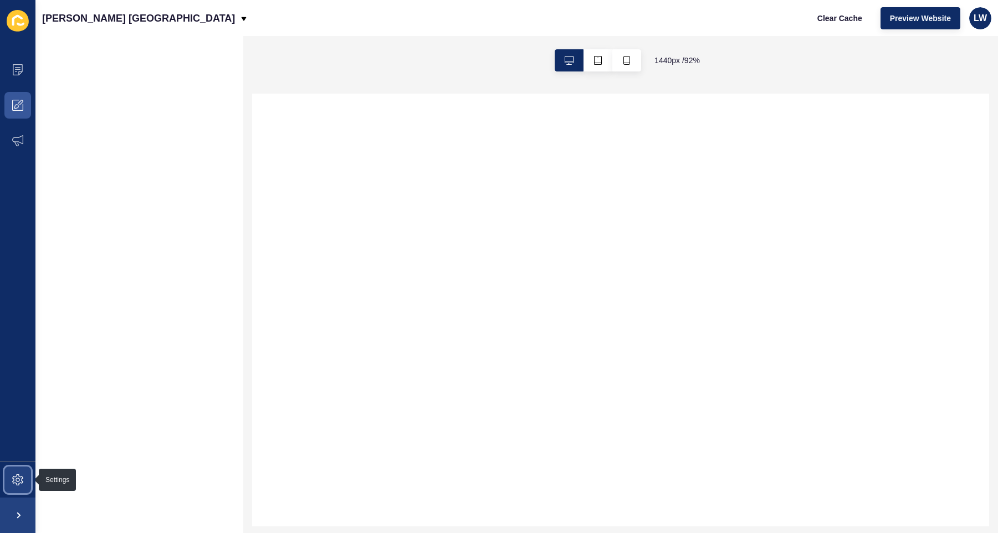
click at [14, 483] on icon at bounding box center [17, 479] width 11 height 11
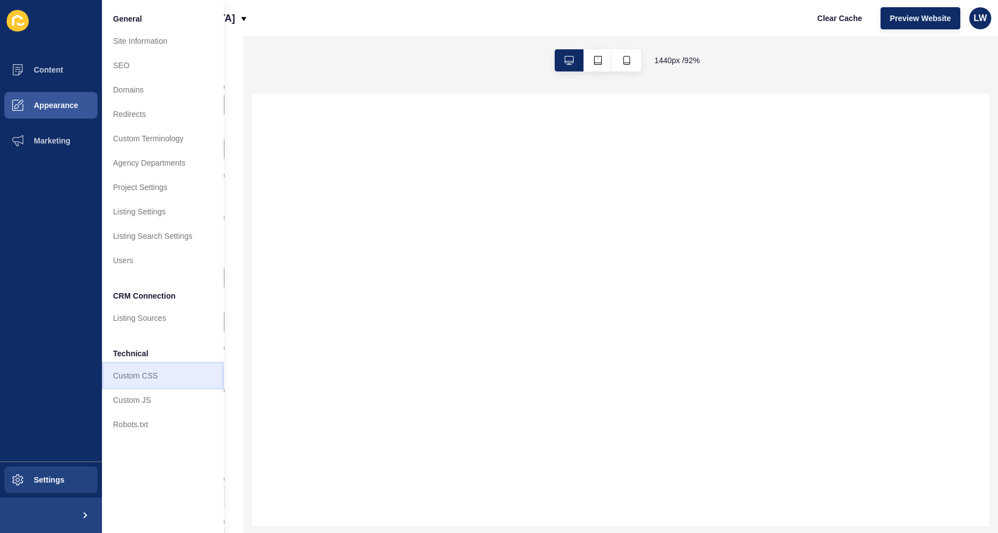
click at [130, 378] on link "Custom CSS" at bounding box center [163, 376] width 122 height 24
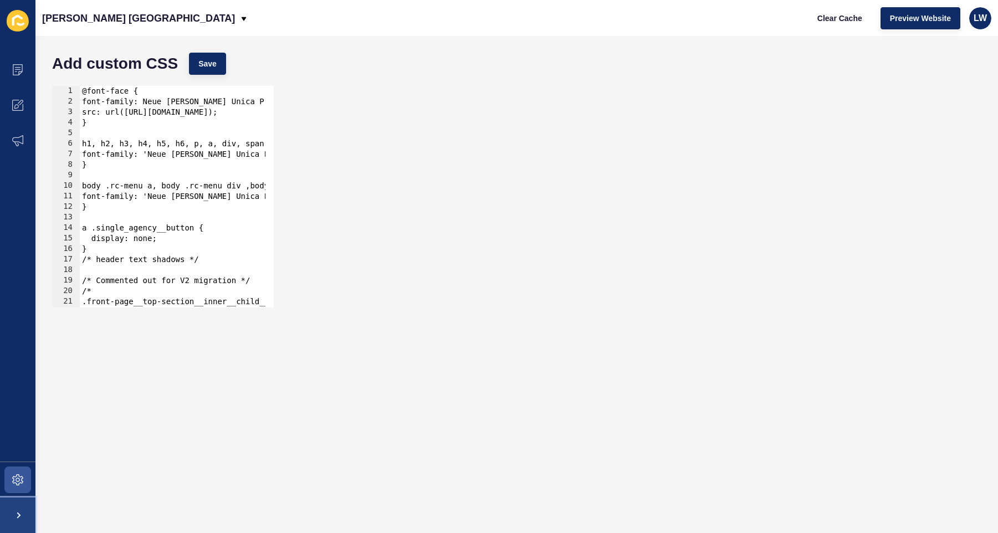
click at [29, 504] on span at bounding box center [17, 515] width 35 height 35
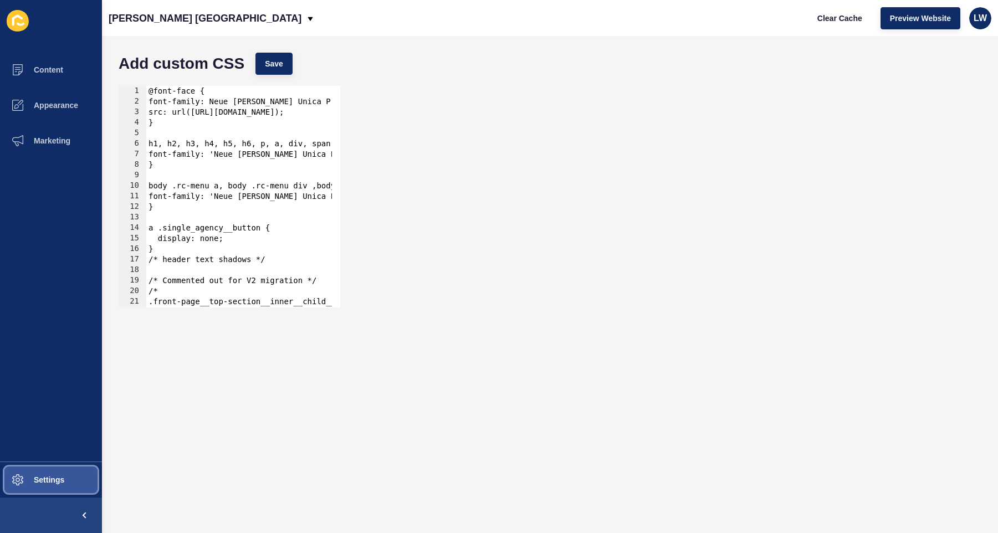
click at [44, 480] on span "Settings" at bounding box center [31, 480] width 66 height 9
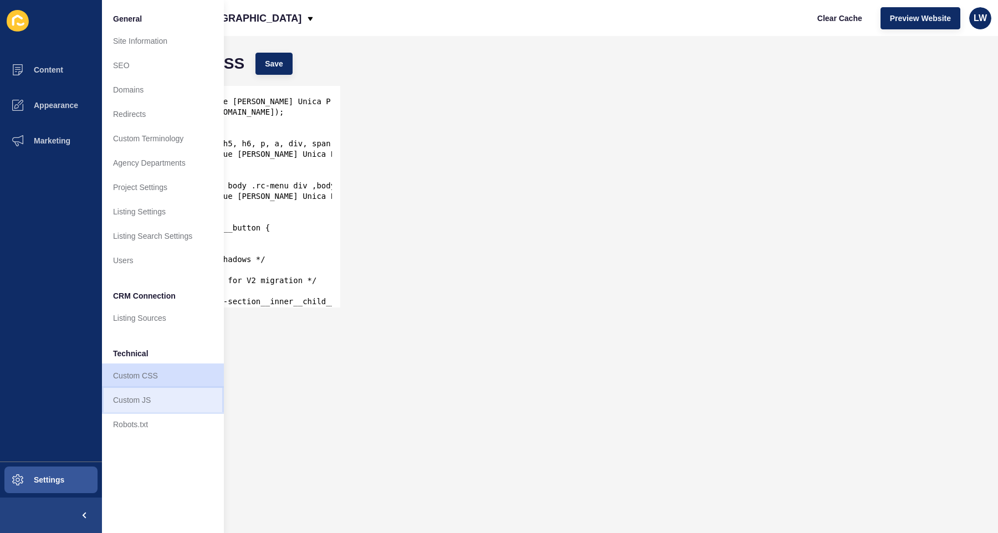
click at [148, 397] on link "Custom JS" at bounding box center [163, 400] width 122 height 24
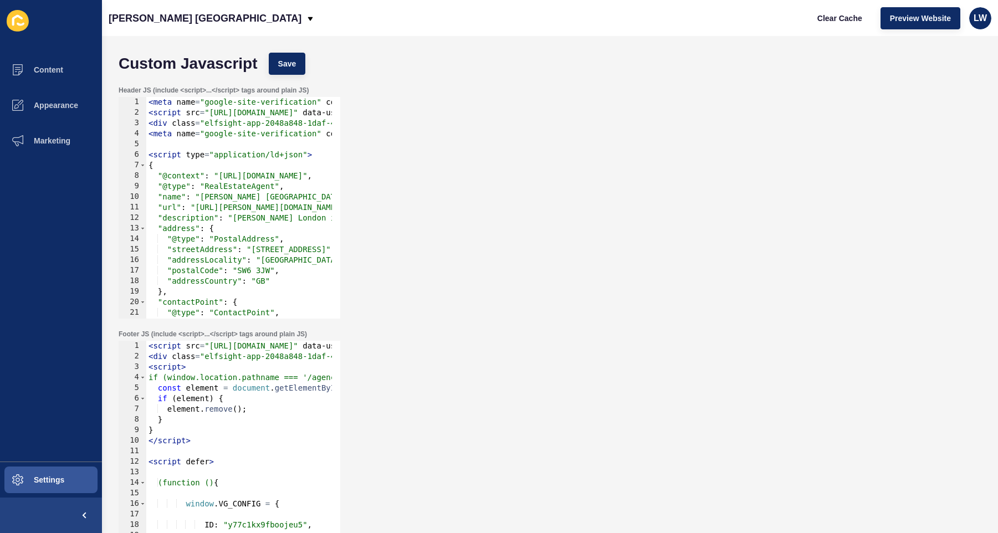
type textarea ""@context": "https://schema.org","
click at [183, 174] on div "< meta name = "google-site-verification" content = "SMq8dECnO_FrWht4icv8yWHq1Sp…" at bounding box center [588, 214] width 885 height 234
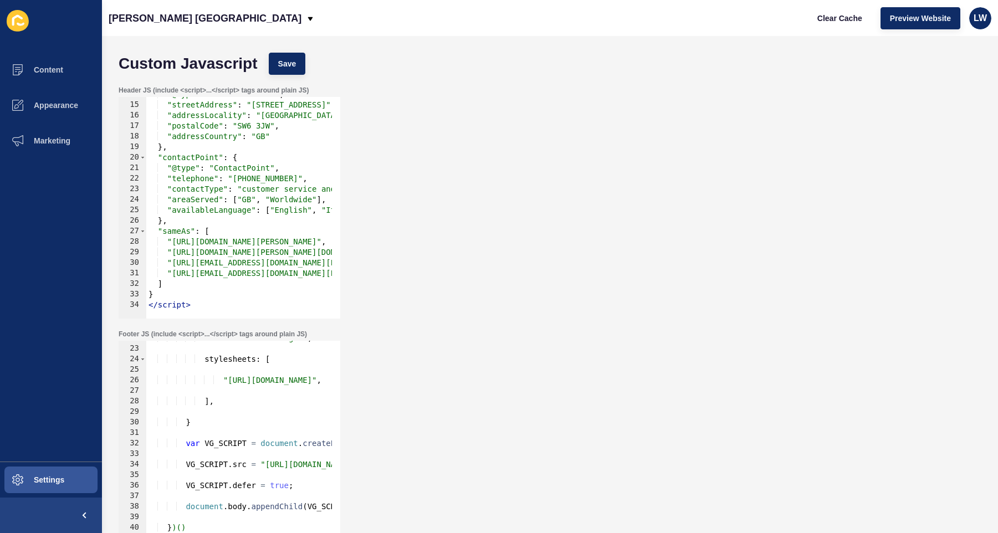
scroll to position [35, 0]
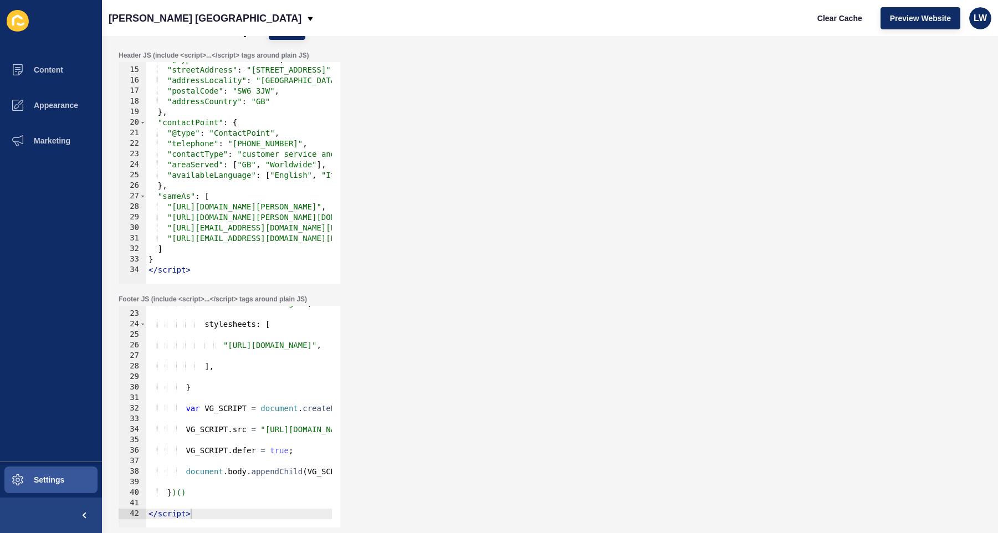
click at [249, 389] on div "render : 'bottom-right' , stylesheets : [ "https://vg-bunny-cdn.b-cdn.net/vg_li…" at bounding box center [381, 415] width 470 height 234
type textarea "</script>"
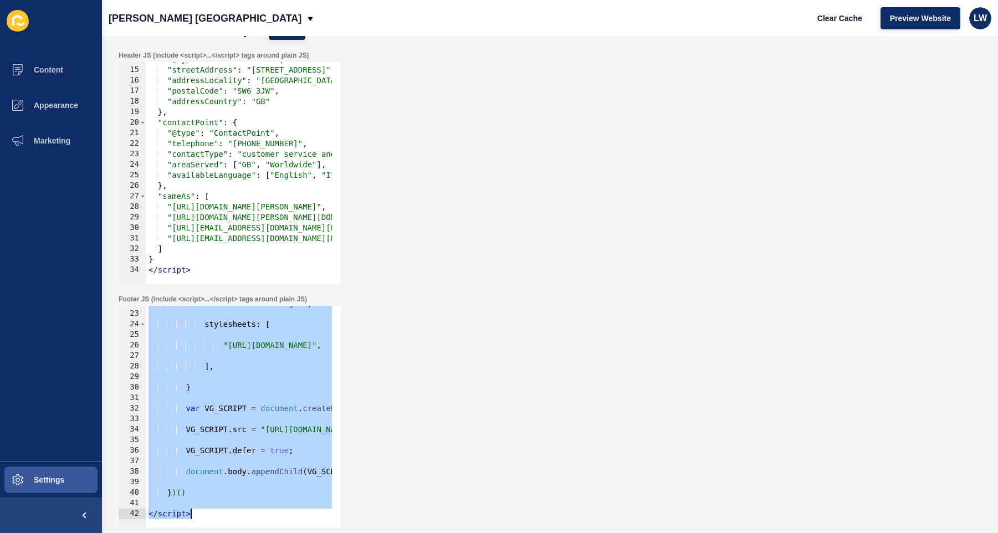
paste textarea
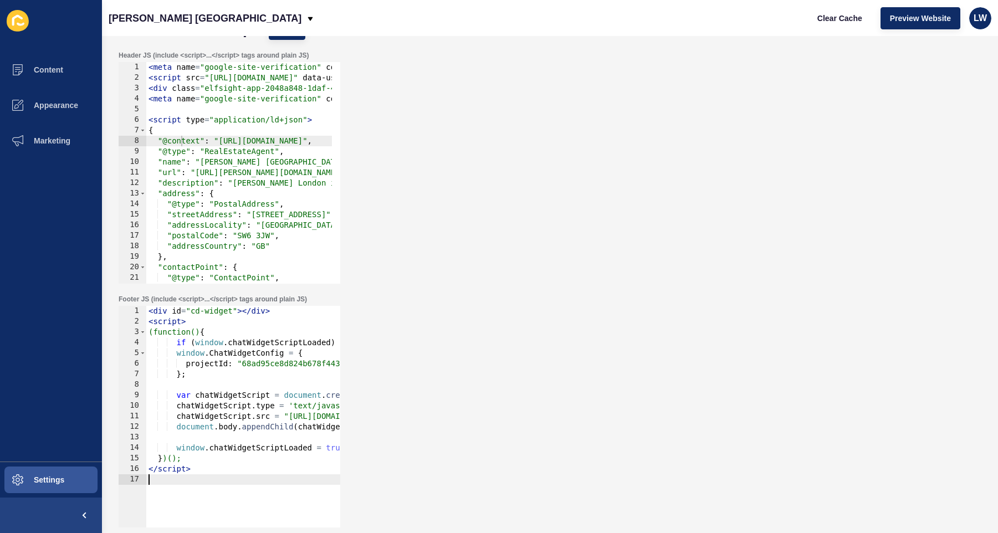
scroll to position [0, 0]
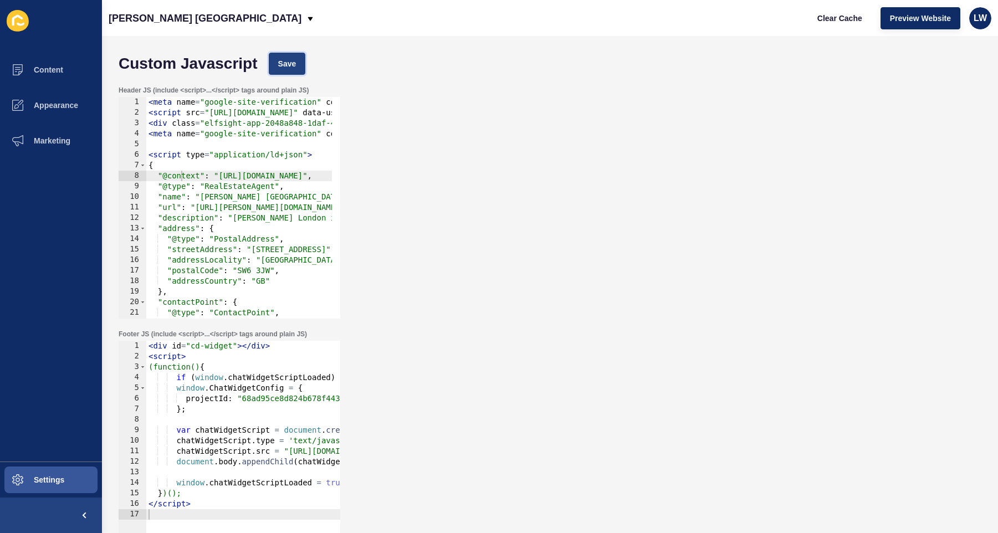
click at [299, 60] on button "Save" at bounding box center [287, 64] width 37 height 22
click at [289, 64] on span "Save" at bounding box center [287, 63] width 18 height 11
click at [709, 21] on span "Preview Website" at bounding box center [920, 18] width 61 height 11
click at [709, 21] on span "Clear Cache" at bounding box center [840, 18] width 45 height 11
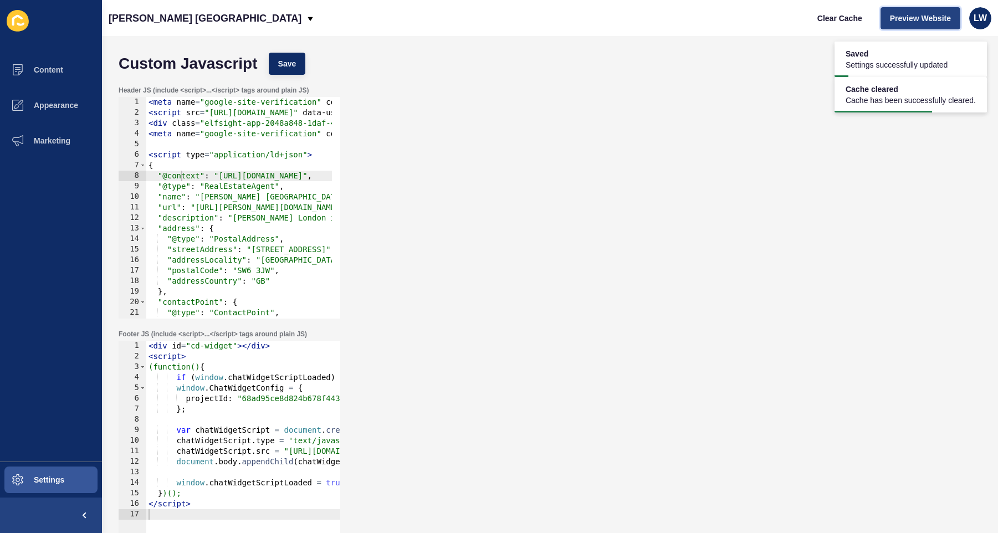
click at [709, 19] on span "Preview Website" at bounding box center [920, 18] width 61 height 11
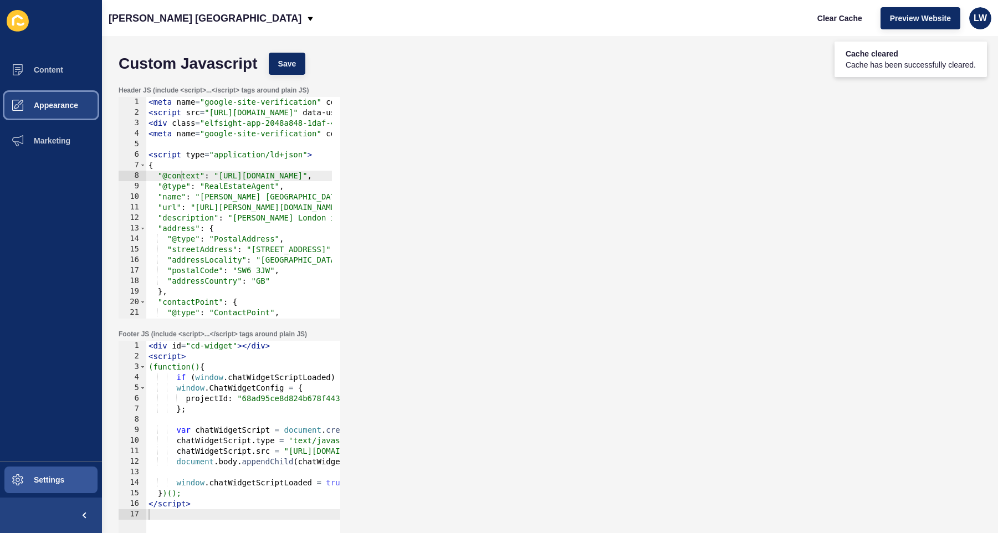
click at [48, 111] on button "Appearance" at bounding box center [51, 105] width 102 height 35
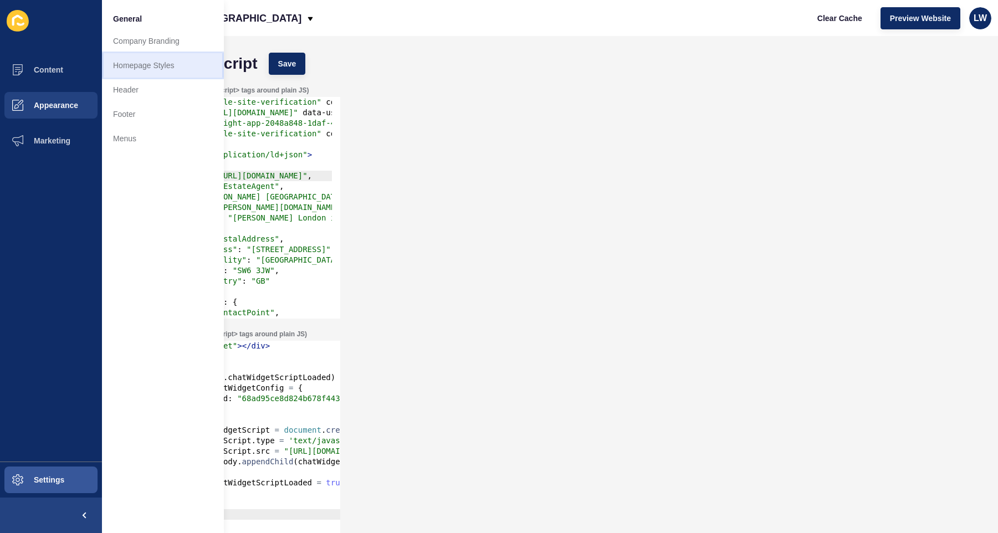
click at [132, 66] on link "Homepage Styles" at bounding box center [163, 65] width 122 height 24
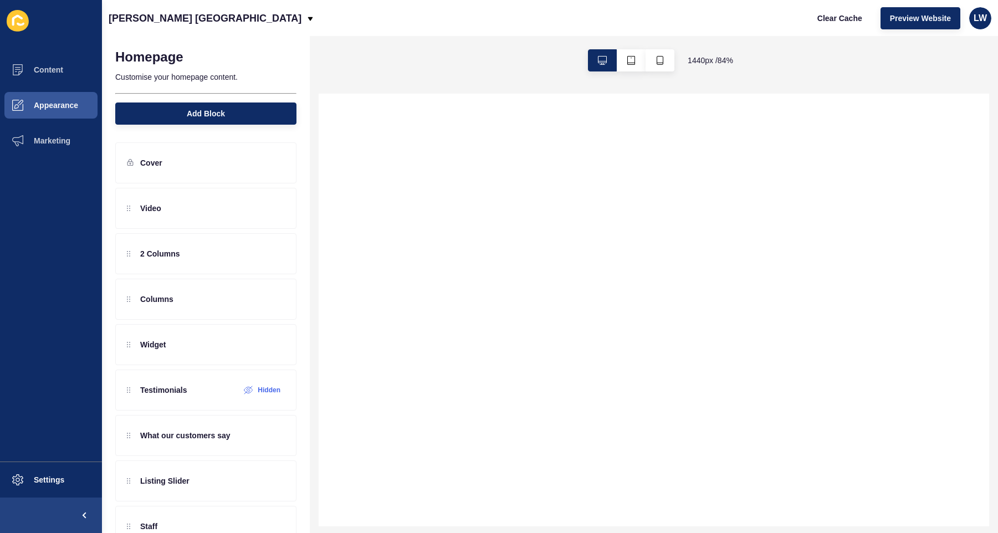
click at [191, 20] on div "Jefferies London" at bounding box center [212, 18] width 206 height 28
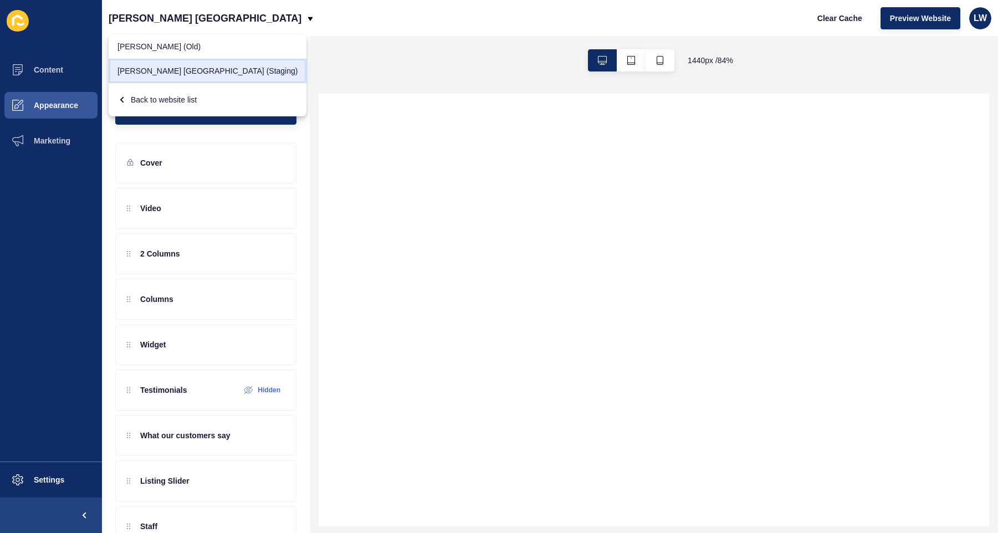
click at [182, 67] on link "[PERSON_NAME] [GEOGRAPHIC_DATA] (Staging)" at bounding box center [208, 71] width 198 height 24
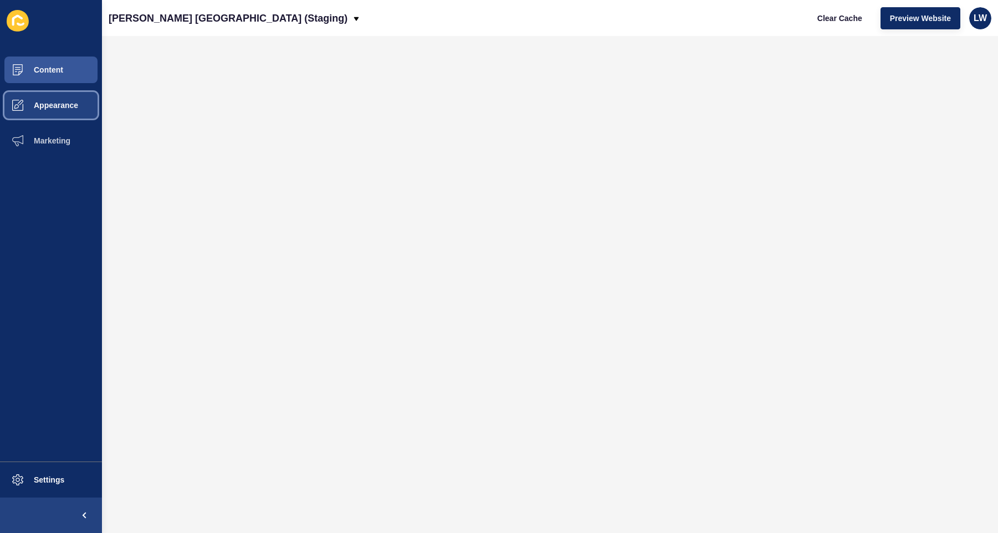
click at [65, 110] on button "Appearance" at bounding box center [51, 105] width 102 height 35
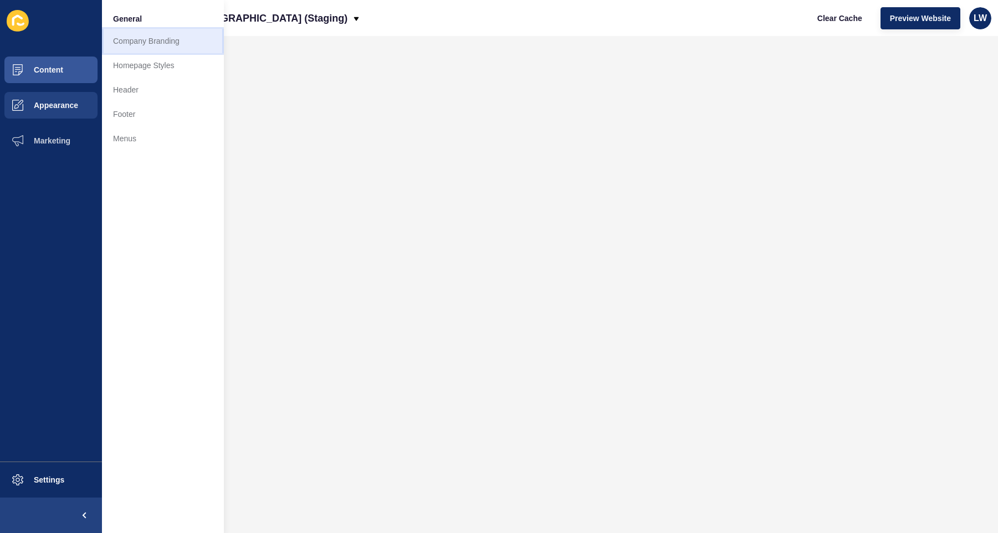
click at [144, 44] on link "Company Branding" at bounding box center [163, 41] width 122 height 24
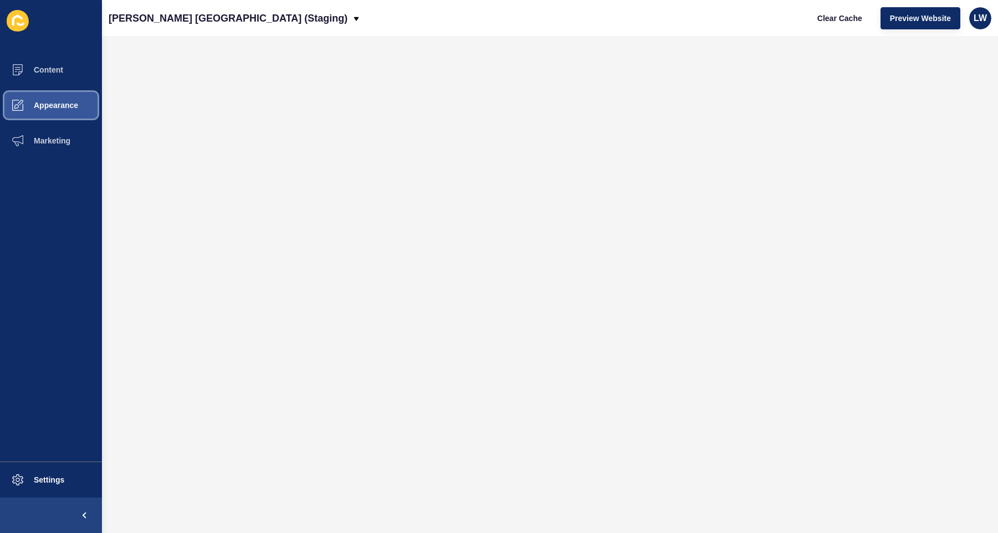
click at [26, 106] on span "Appearance" at bounding box center [38, 105] width 80 height 9
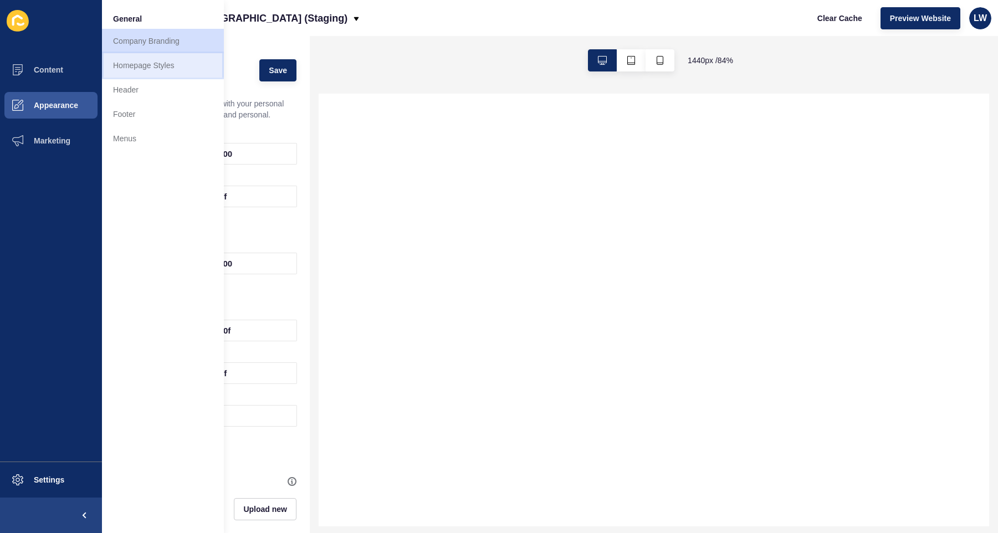
click at [135, 67] on link "Homepage Styles" at bounding box center [163, 65] width 122 height 24
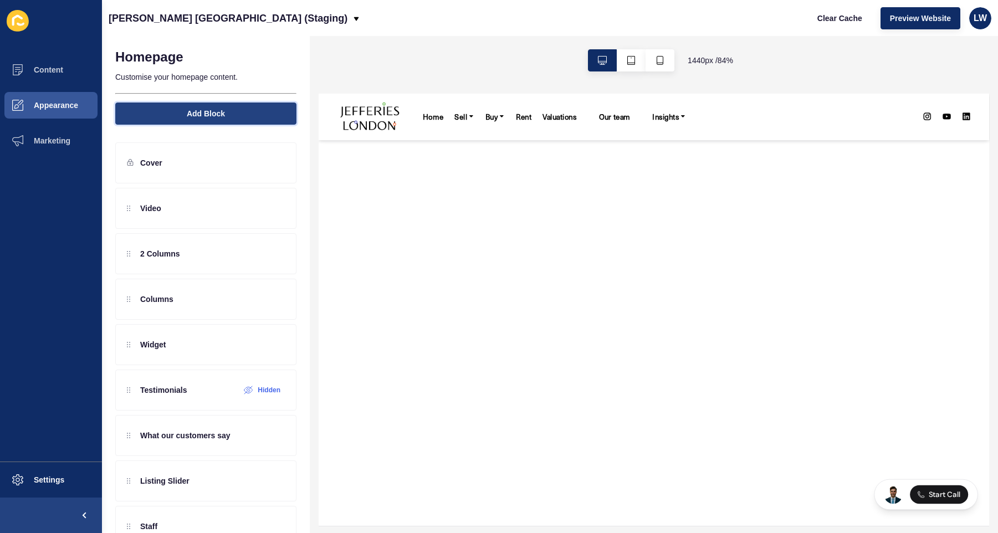
click at [201, 104] on button "Add Block" at bounding box center [205, 114] width 181 height 22
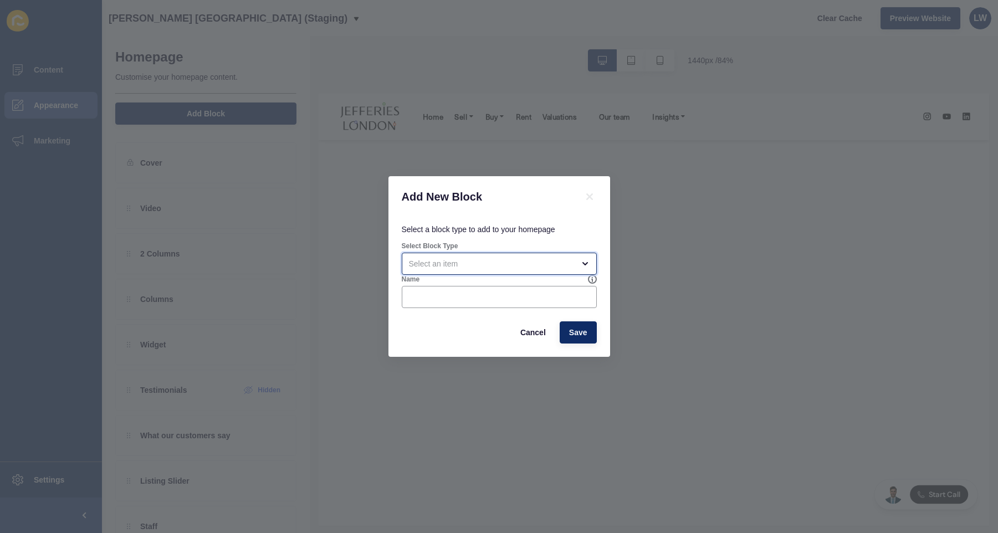
click at [481, 268] on div "open menu" at bounding box center [491, 263] width 165 height 11
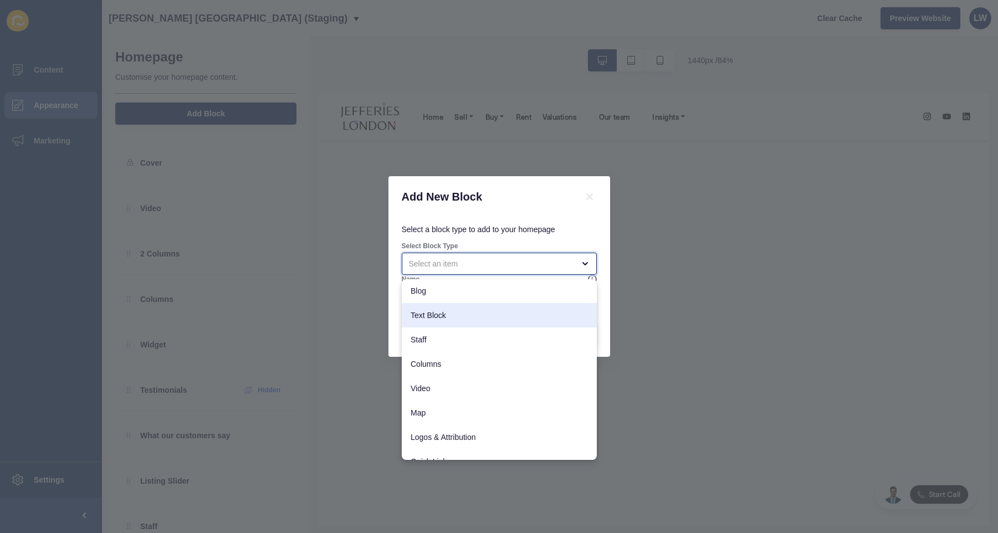
scroll to position [104, 0]
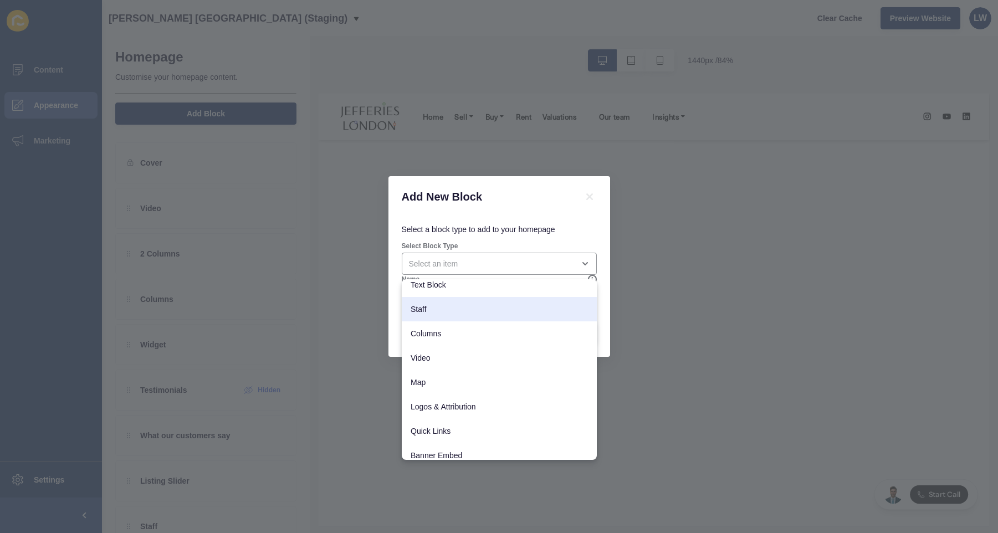
click at [369, 104] on div "Add New Block Select a block type to add to your homepage Select Block Type Nam…" at bounding box center [499, 266] width 998 height 533
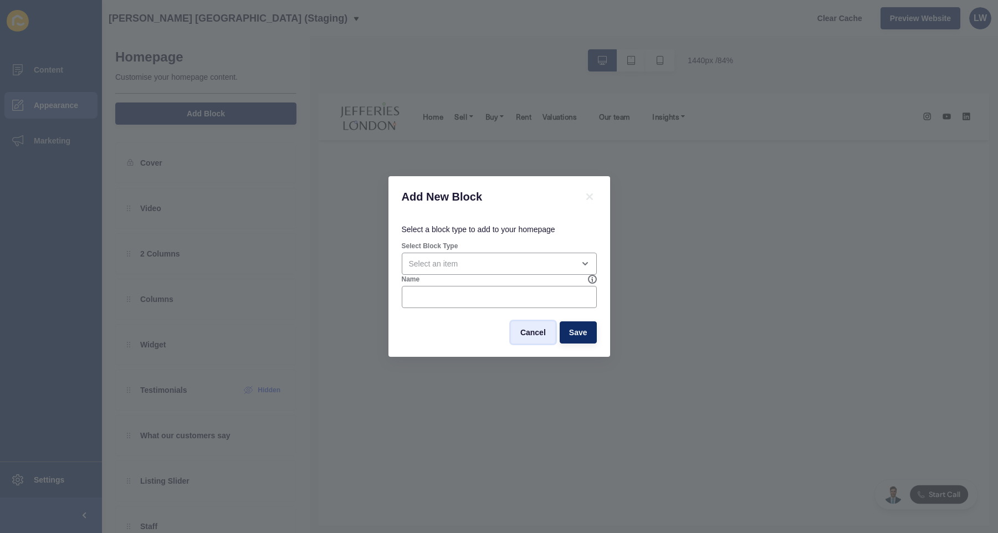
click at [540, 333] on span "Cancel" at bounding box center [533, 332] width 25 height 11
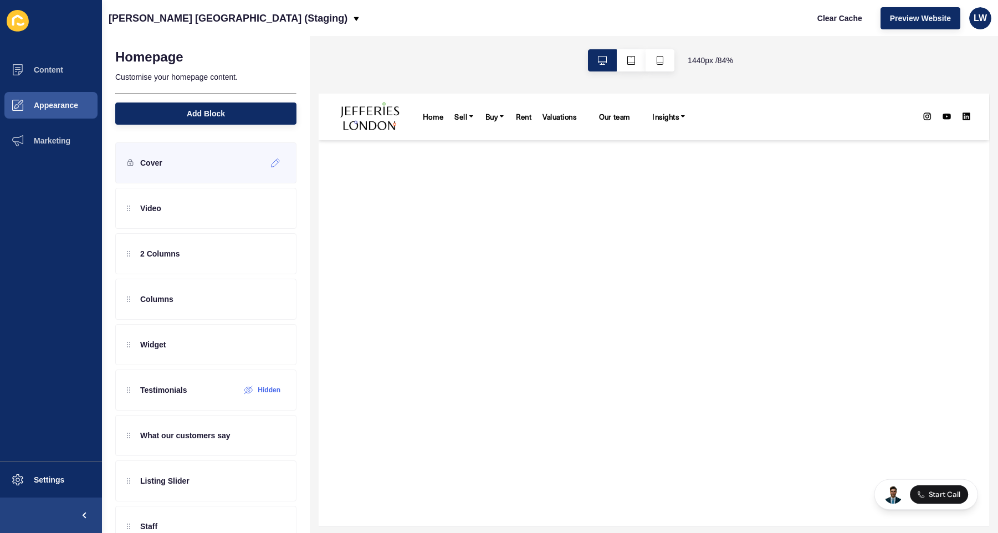
click at [240, 161] on div "Cover" at bounding box center [205, 162] width 181 height 41
click at [269, 167] on div at bounding box center [276, 163] width 18 height 18
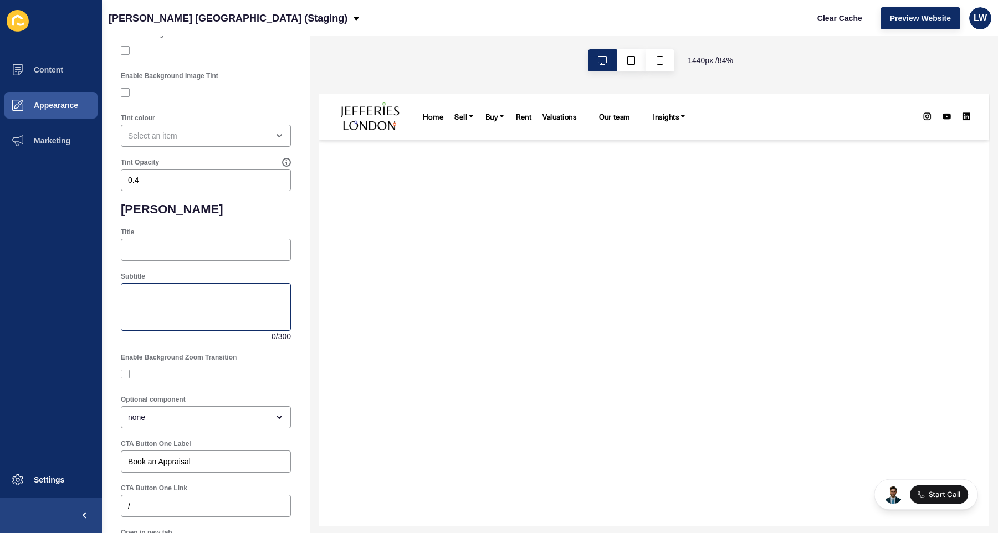
scroll to position [356, 0]
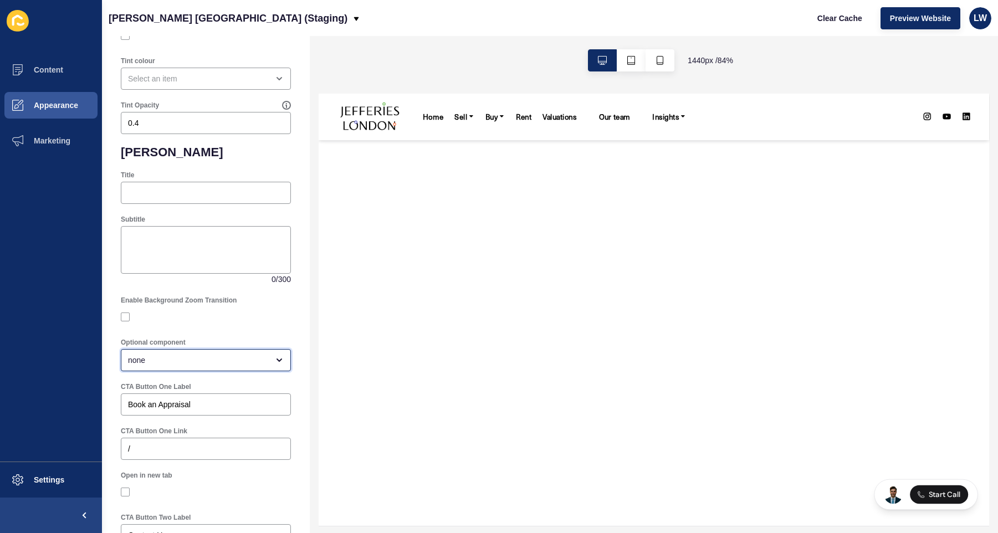
click at [220, 363] on div "none" at bounding box center [198, 360] width 140 height 11
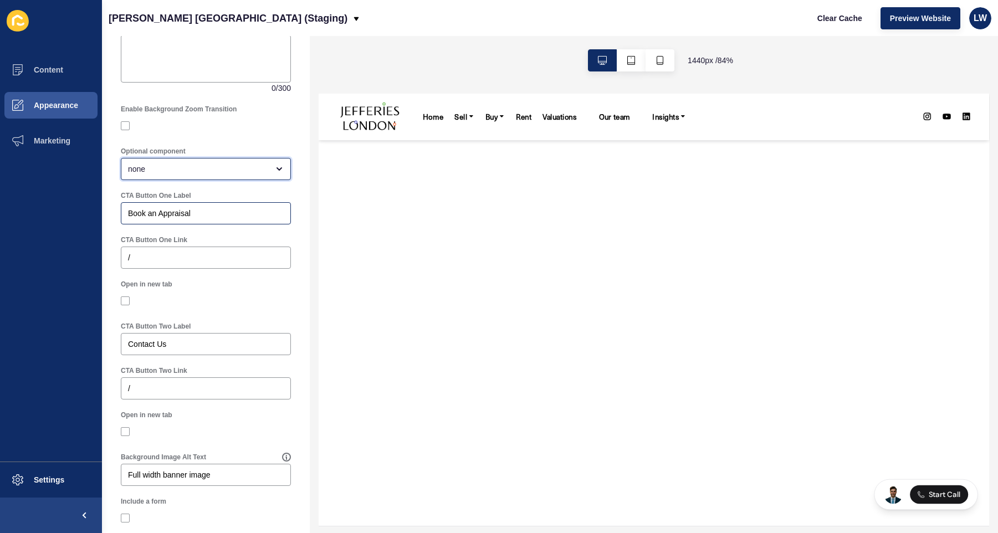
scroll to position [604, 0]
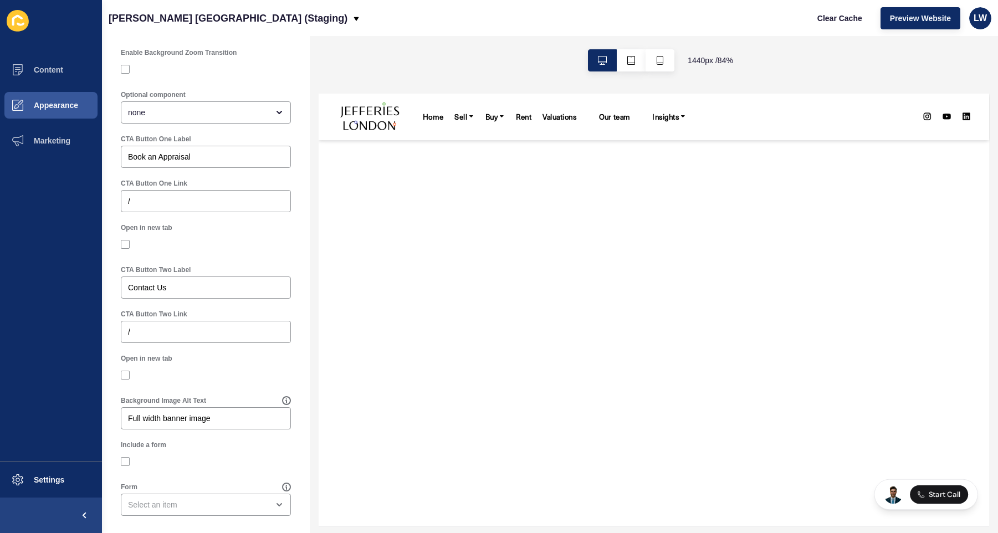
click at [677, 63] on div at bounding box center [631, 60] width 113 height 49
click at [666, 61] on button "button" at bounding box center [660, 60] width 29 height 22
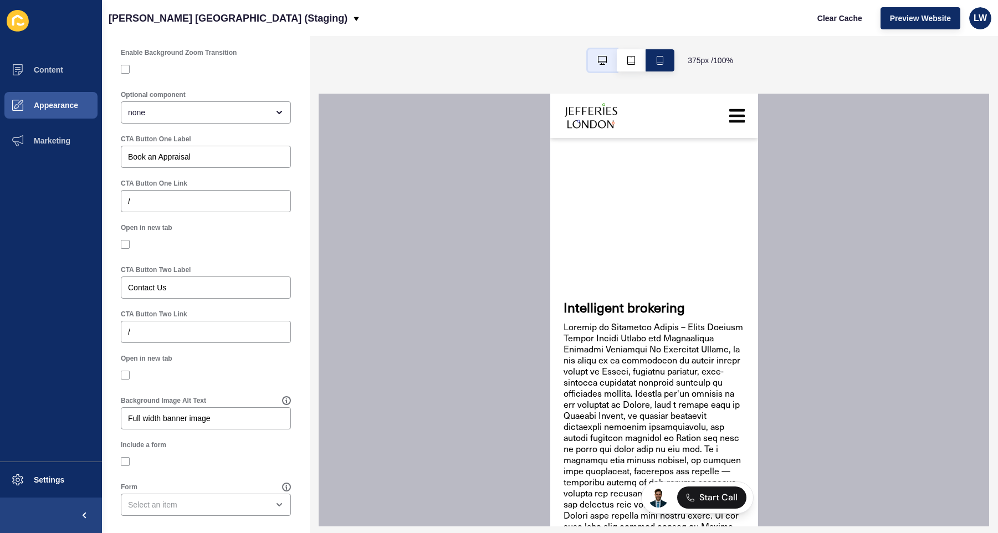
click at [599, 62] on icon "button" at bounding box center [602, 60] width 9 height 9
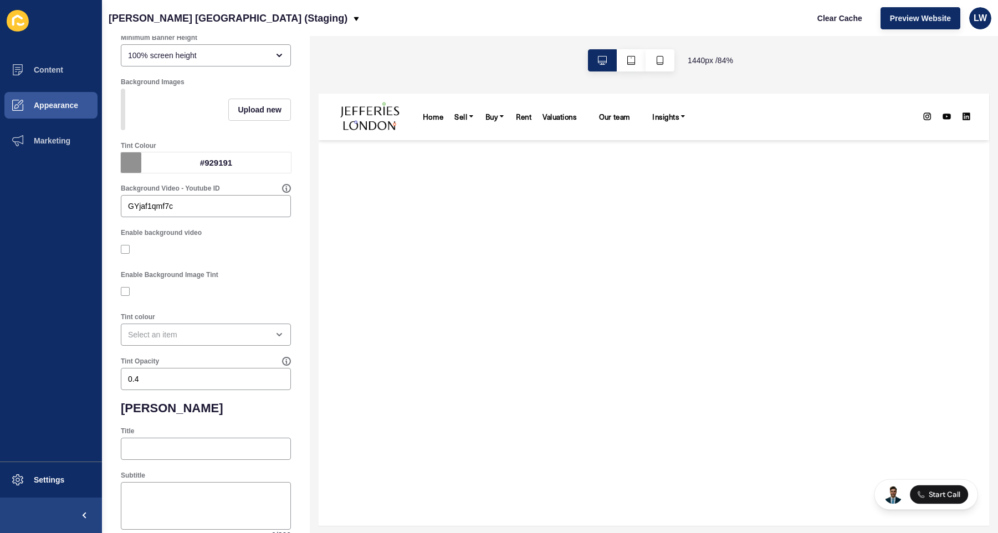
scroll to position [0, 0]
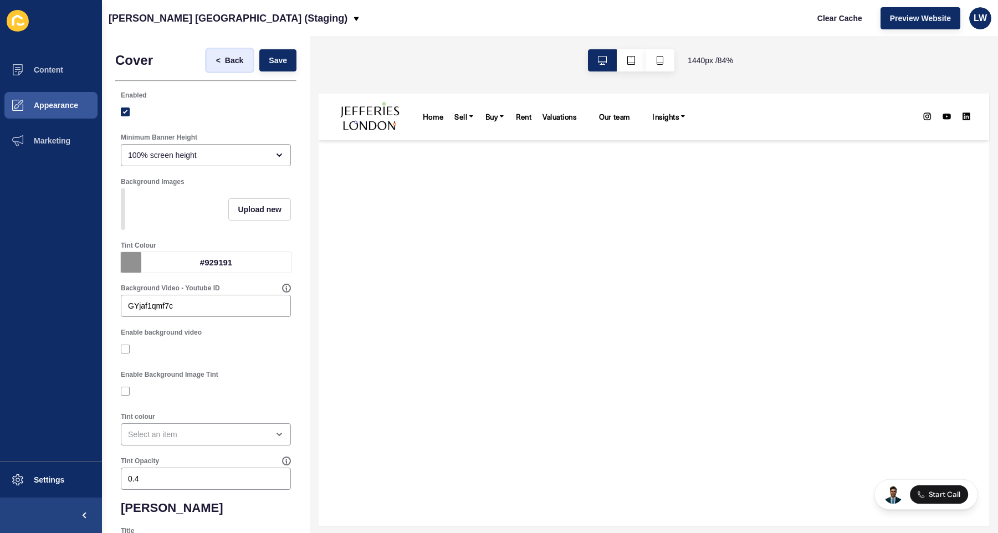
click at [207, 61] on button "< Back" at bounding box center [230, 60] width 47 height 22
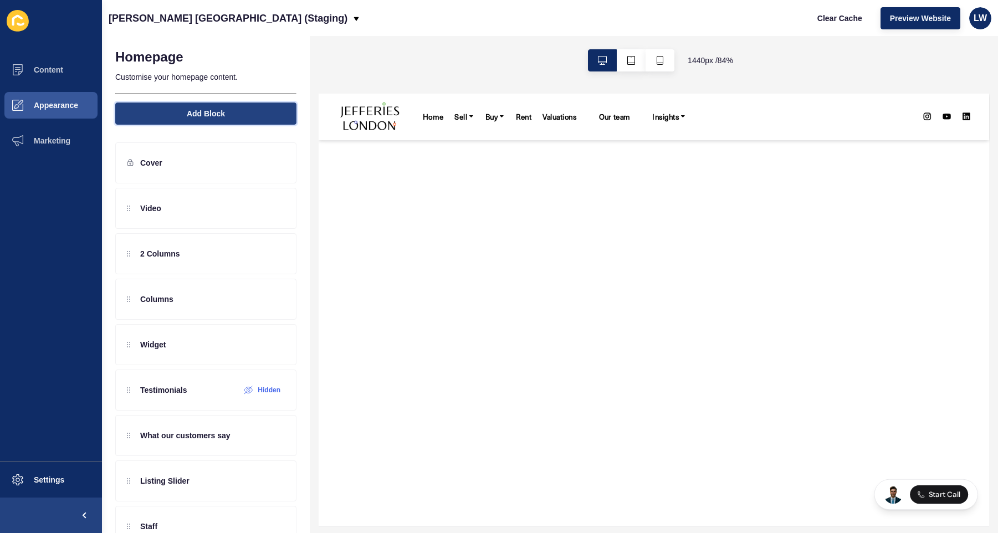
click at [189, 111] on span "Add Block" at bounding box center [206, 113] width 38 height 11
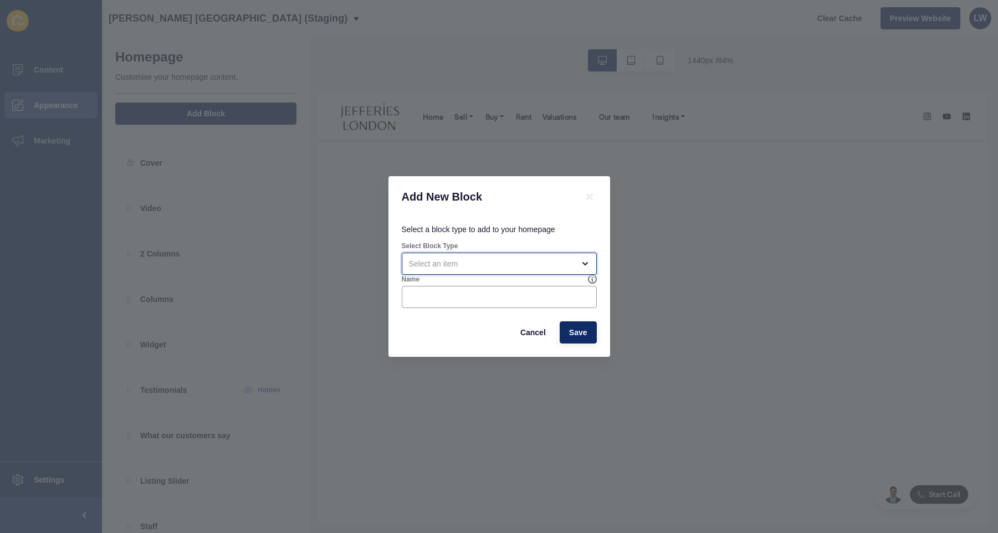
click at [497, 260] on div "open menu" at bounding box center [491, 263] width 165 height 11
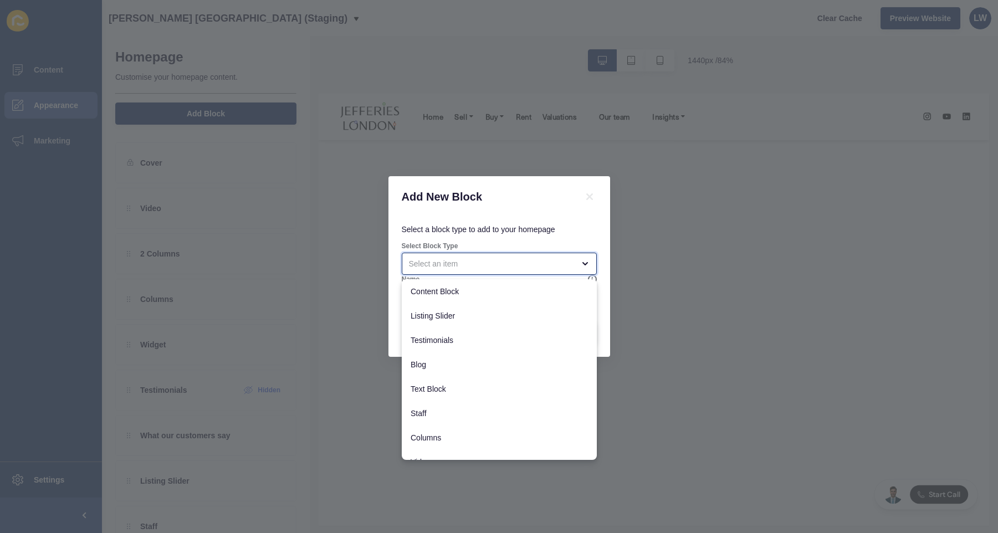
scroll to position [112, 0]
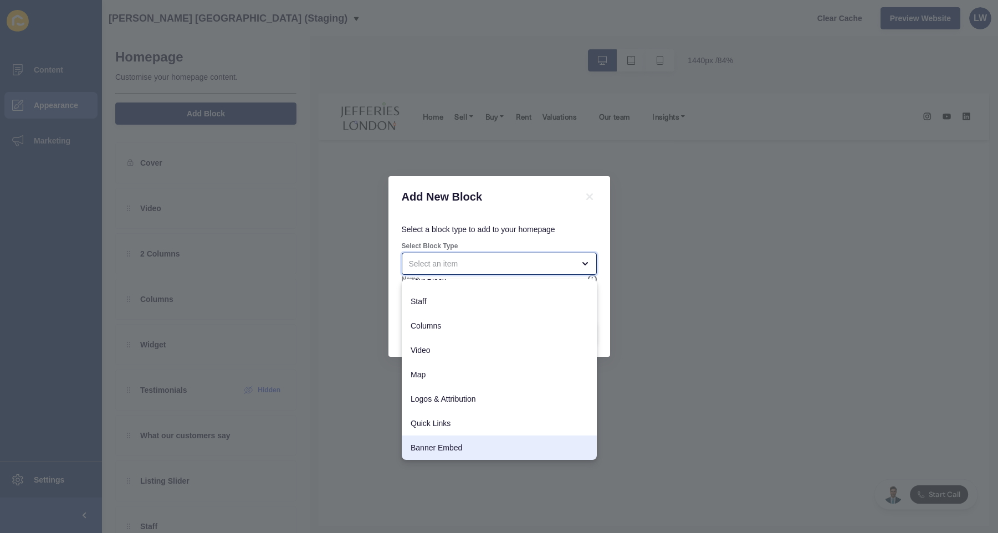
click at [453, 445] on span "Banner Embed" at bounding box center [499, 447] width 177 height 11
type input "Banner Embed"
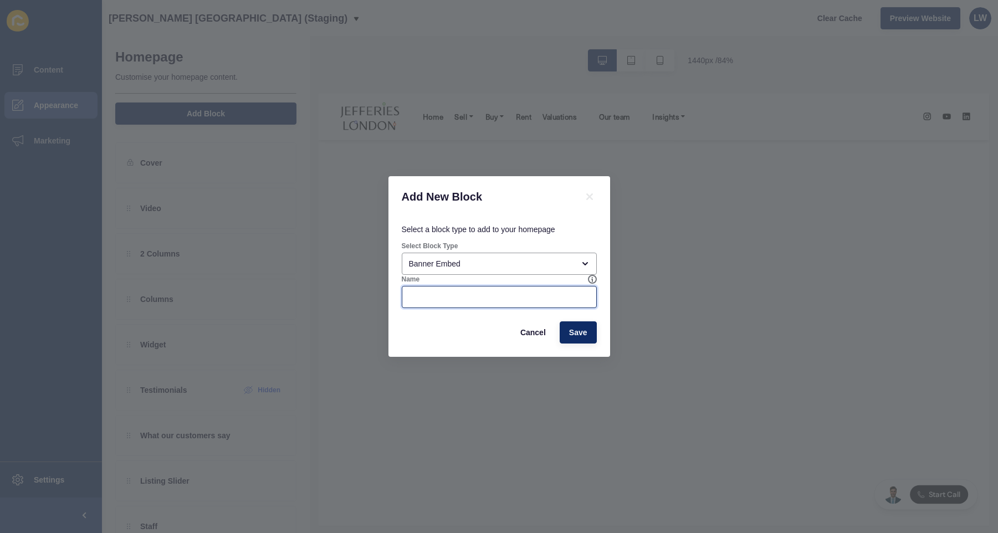
click at [492, 293] on input "Name" at bounding box center [499, 297] width 181 height 11
type input "Talk to [PERSON_NAME]"
click at [577, 331] on span "Save" at bounding box center [578, 332] width 18 height 11
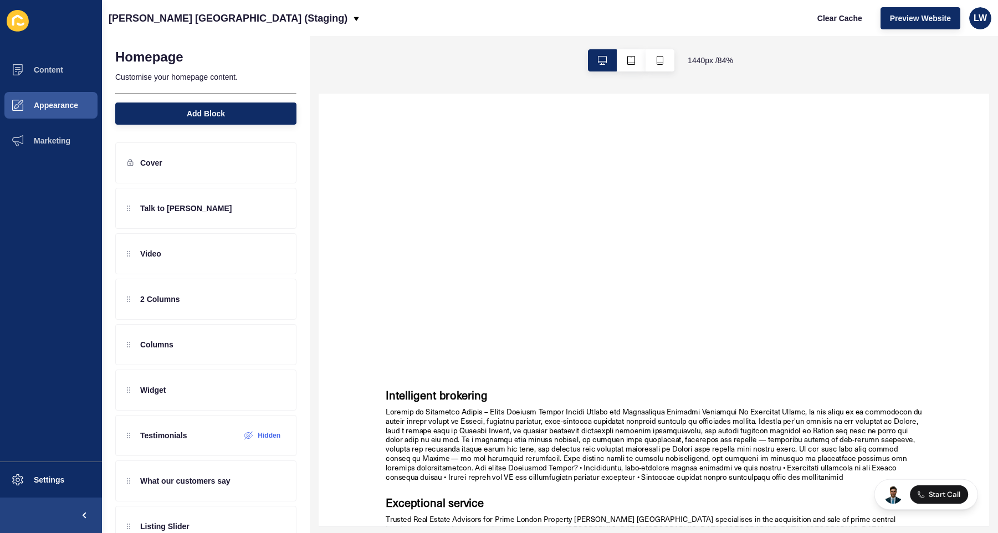
scroll to position [0, 0]
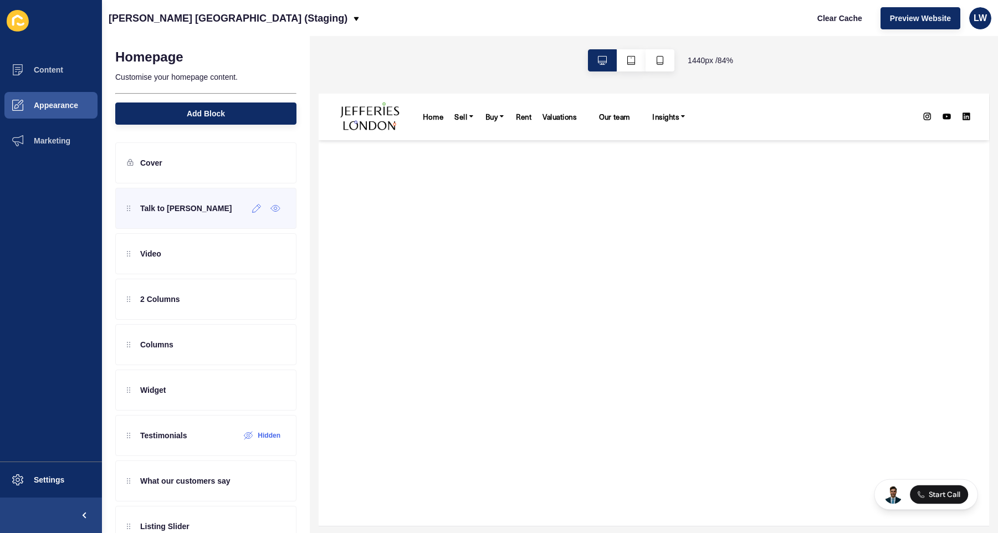
click at [182, 213] on p "Talk to [PERSON_NAME]" at bounding box center [185, 208] width 91 height 11
click at [252, 212] on icon at bounding box center [256, 208] width 9 height 9
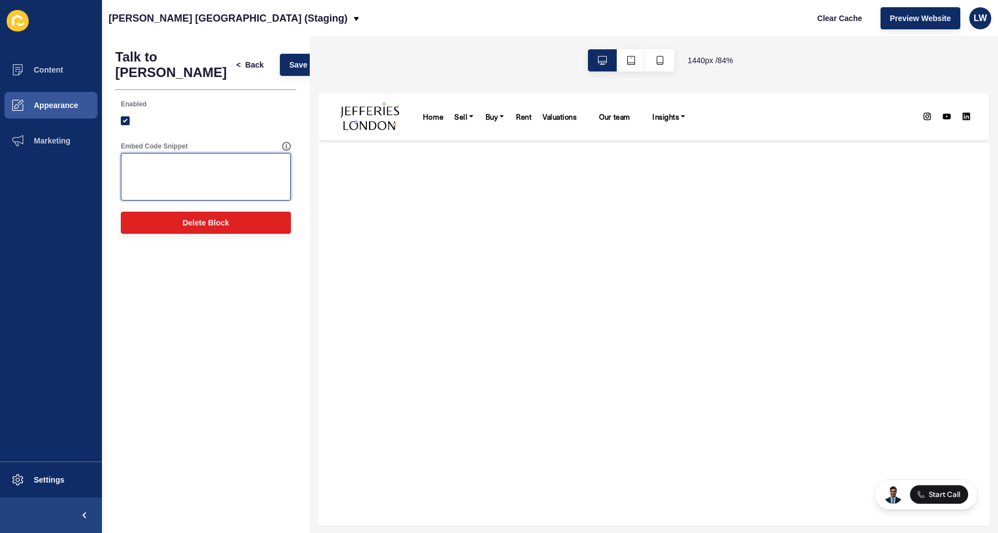
click at [149, 173] on textarea "Embed Code Snippet" at bounding box center [206, 177] width 167 height 44
click at [233, 170] on textarea "Embed Code Snippet" at bounding box center [206, 177] width 167 height 44
paste textarea "<iframe src="https://dashboard.askayyi.com/iframe/68ad95ce8d824b678f4438ef" sty…"
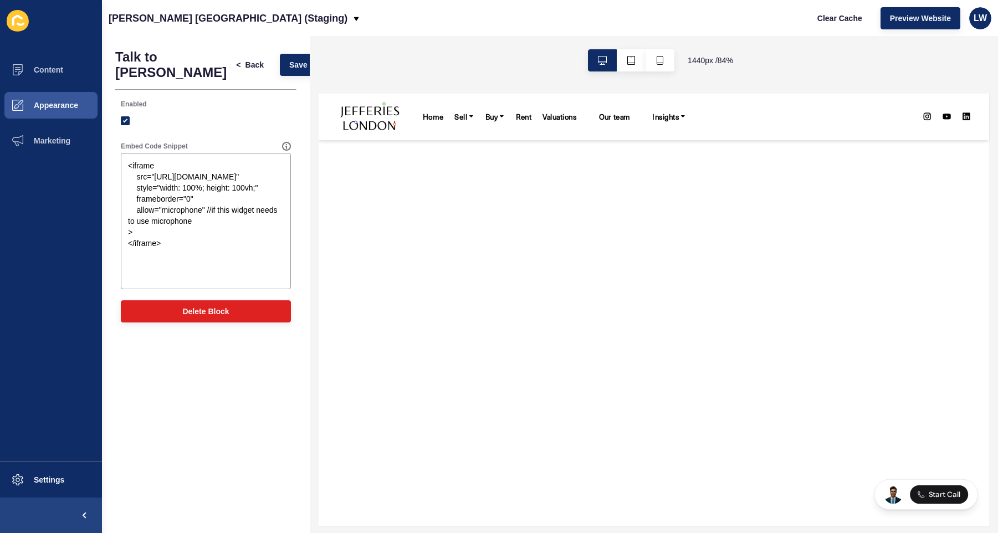
click at [238, 355] on div "Talk to Jesse < Back Save Enabled Embed Code Snippet <iframe src="https://dashb…" at bounding box center [206, 284] width 208 height 497
click at [280, 54] on button "Save" at bounding box center [298, 65] width 37 height 22
click at [709, 60] on span "1440 px / 84 %" at bounding box center [710, 60] width 45 height 11
click at [253, 203] on textarea "<iframe src="https://dashboard.askayyi.com/iframe/68ad95ce8d824b678f4438ef" sty…" at bounding box center [206, 221] width 167 height 133
click at [280, 67] on button "Save" at bounding box center [298, 65] width 37 height 22
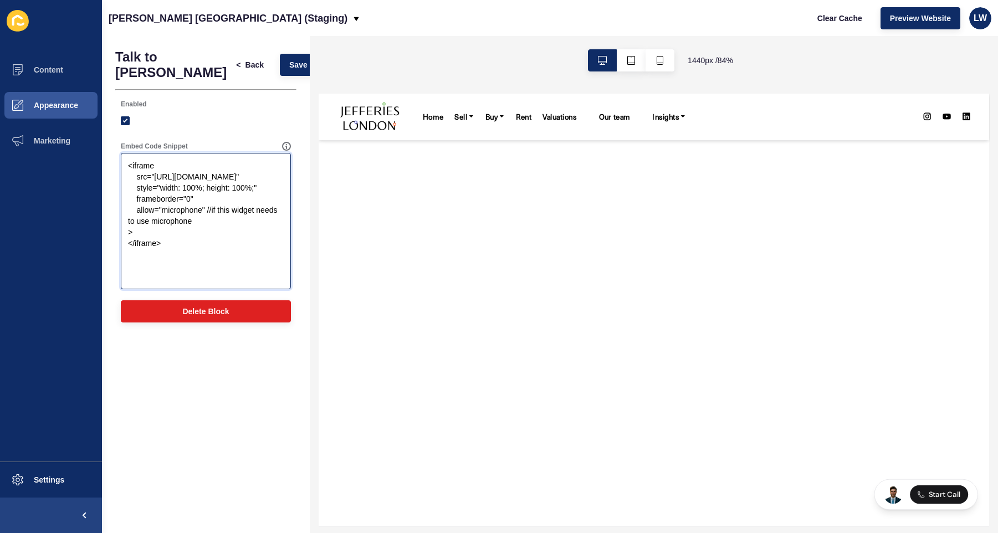
click at [245, 201] on textarea "<iframe src="https://dashboard.askayyi.com/iframe/68ad95ce8d824b678f4438ef" sty…" at bounding box center [206, 221] width 167 height 133
click at [289, 63] on span "Save" at bounding box center [298, 64] width 18 height 11
click at [180, 239] on textarea "<iframe src="https://dashboard.askayyi.com/iframe/68ad95ce8d824b678f4438ef" sty…" at bounding box center [206, 221] width 167 height 133
drag, startPoint x: 170, startPoint y: 260, endPoint x: 114, endPoint y: 140, distance: 132.4
click at [114, 140] on div "Talk to Jesse < Back Save Enabled Embed Code Snippet <iframe src="https://dashb…" at bounding box center [206, 188] width 208 height 305
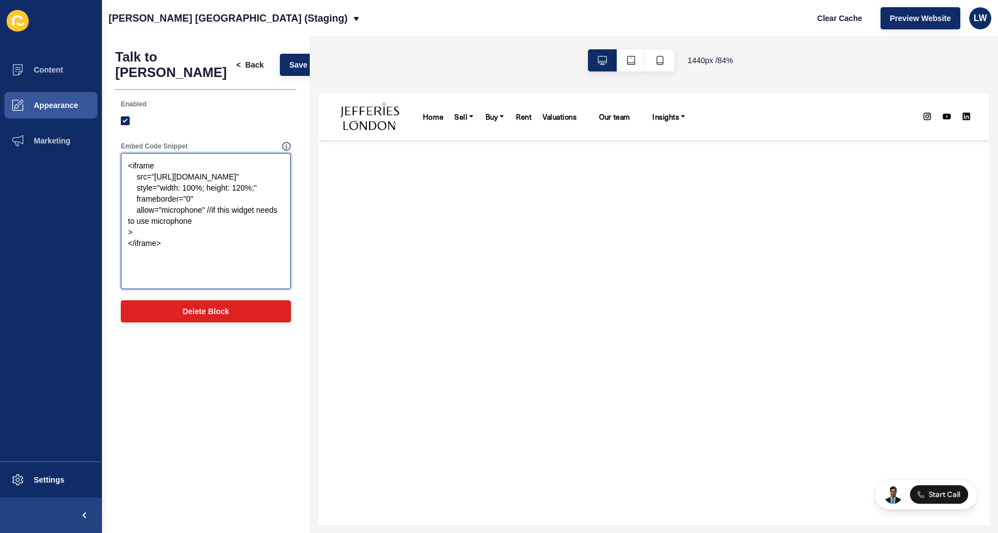
click at [235, 225] on textarea "<iframe src="https://dashboard.askayyi.com/iframe/68ad95ce8d824b678f4438ef" sty…" at bounding box center [206, 221] width 167 height 133
paste textarea "div style="position: fixed; top: 20px; right: 20px; width: 400px; height: 600px…"
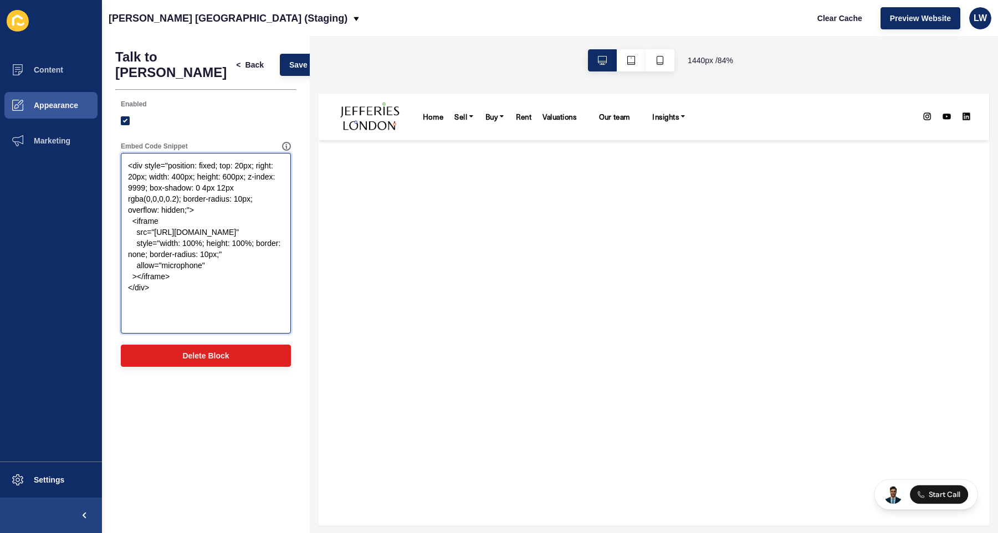
type textarea "<div style="position: fixed; top: 20px; right: 20px; width: 400px; height: 600p…"
click at [242, 111] on div at bounding box center [206, 121] width 170 height 20
click at [289, 62] on span "Save" at bounding box center [298, 64] width 18 height 11
click at [209, 183] on textarea "<div style="position: fixed; top: 20px; right: 20px; width: 400px; height: 600p…" at bounding box center [206, 243] width 167 height 177
click at [207, 222] on textarea "<div style="position: fixed; top: 20px; right: 20px; width: 400px; height: 600p…" at bounding box center [206, 243] width 167 height 177
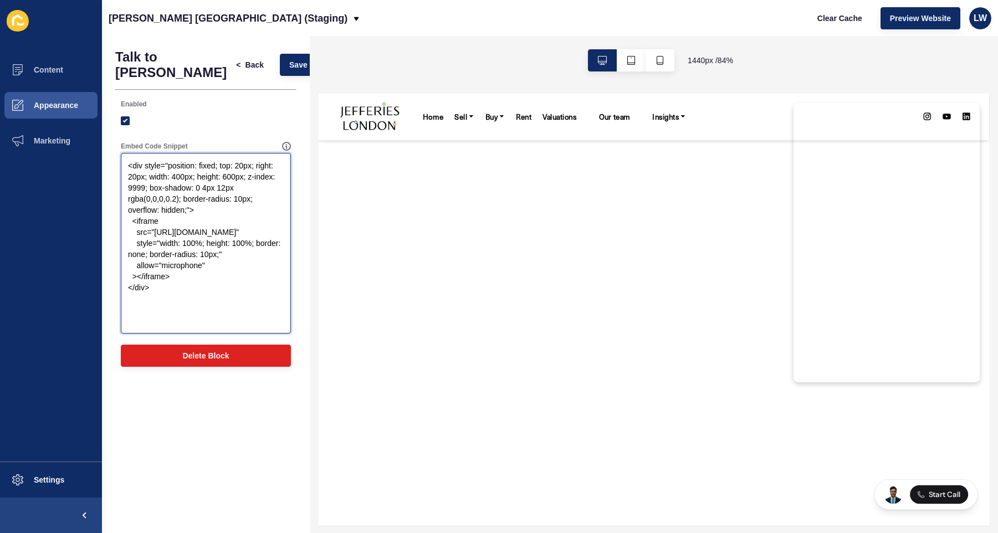
paste textarea "iframe src="[URL][DOMAIN_NAME]" style="position: fixed; top: 15px; left: 15px; …"
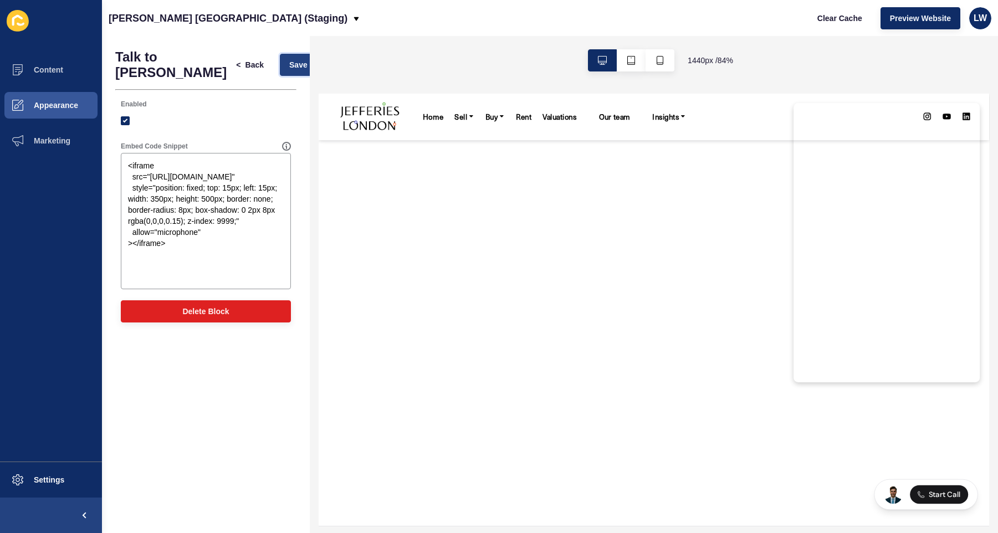
click at [289, 59] on span "Save" at bounding box center [298, 64] width 18 height 11
click at [245, 218] on textarea "<iframe src="[URL][DOMAIN_NAME]" style="position: fixed; top: 15px; left: 15px;…" at bounding box center [206, 221] width 167 height 133
paste textarea "right: 15px; width: 60px; height: 60px; border: none"
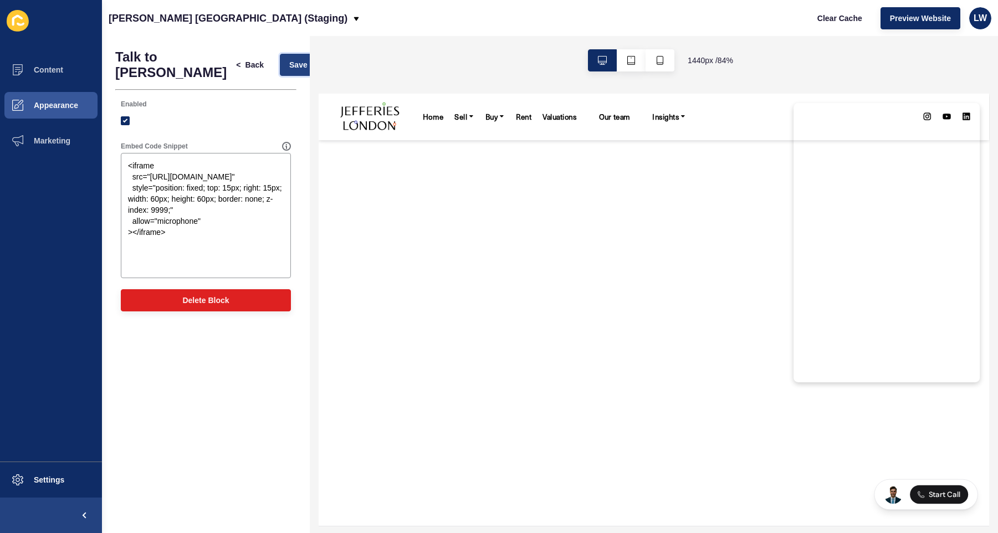
click at [287, 68] on button "Save" at bounding box center [298, 65] width 37 height 22
click at [269, 209] on textarea "<iframe src="[URL][DOMAIN_NAME]" style="position: fixed; top: 15px; right: 15px…" at bounding box center [206, 216] width 167 height 122
paste textarea "400px; height: 600px; border: none; z-index: 9999; border-radius: 8px; box-shad…"
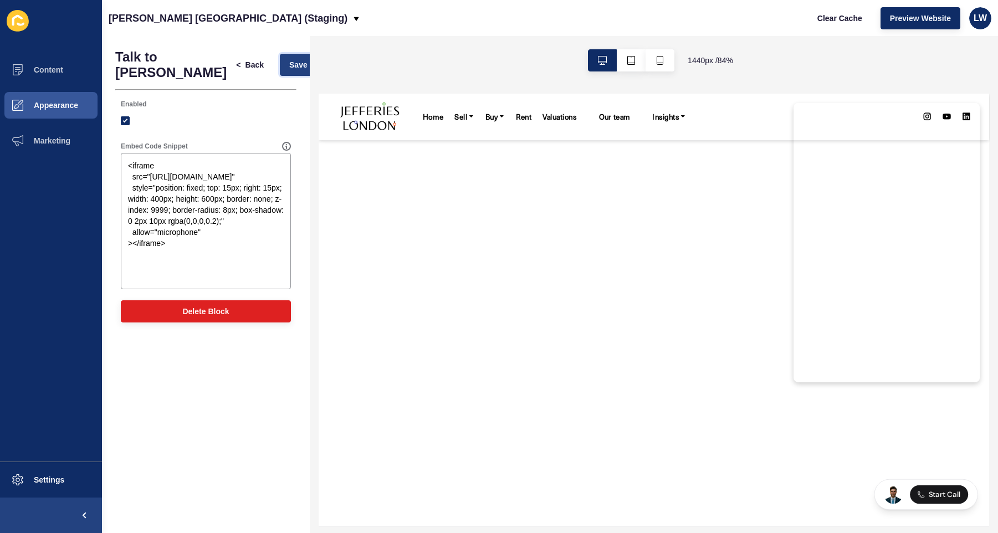
click at [289, 59] on span "Save" at bounding box center [298, 64] width 18 height 11
click at [210, 223] on textarea "<iframe src="[URL][DOMAIN_NAME]" style="position: fixed; top: 15px; right: 15px…" at bounding box center [206, 221] width 167 height 133
paste textarea "src="[URL][DOMAIN_NAME]" style="position: fixed; top: 0; right: 0; width: 400px…"
click at [287, 61] on button "Save" at bounding box center [298, 65] width 37 height 22
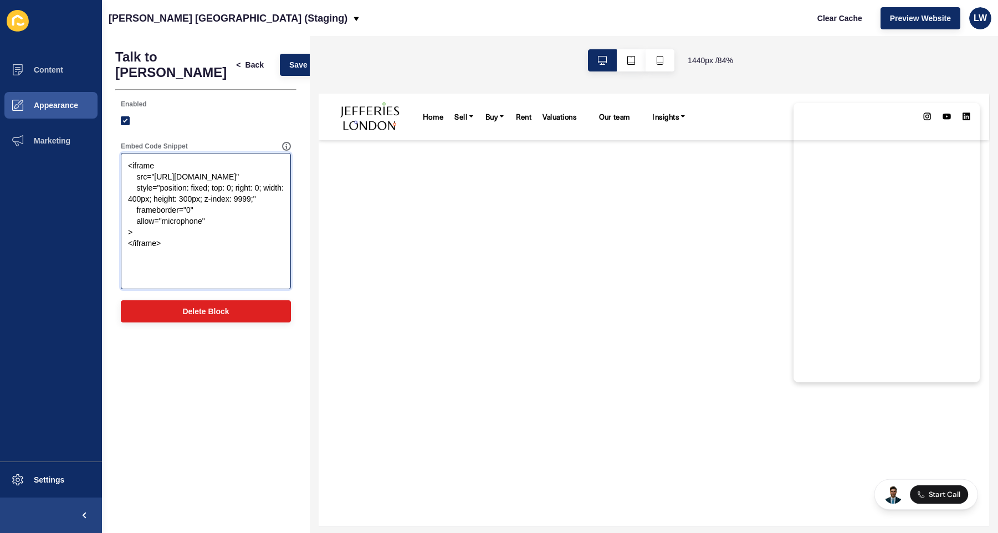
click at [140, 213] on textarea "<iframe src="[URL][DOMAIN_NAME]" style="position: fixed; top: 0; right: 0; widt…" at bounding box center [206, 221] width 167 height 133
drag, startPoint x: 198, startPoint y: 213, endPoint x: 179, endPoint y: 214, distance: 19.4
click at [179, 214] on textarea "<iframe src="[URL][DOMAIN_NAME]" style="position: fixed; top: 0; right: 0; widt…" at bounding box center [206, 221] width 167 height 133
click at [289, 59] on span "Save" at bounding box center [298, 64] width 18 height 11
click at [141, 210] on textarea "<iframe src="[URL][DOMAIN_NAME]" style="position: fixed; top: 0; right: 0; widt…" at bounding box center [206, 221] width 167 height 133
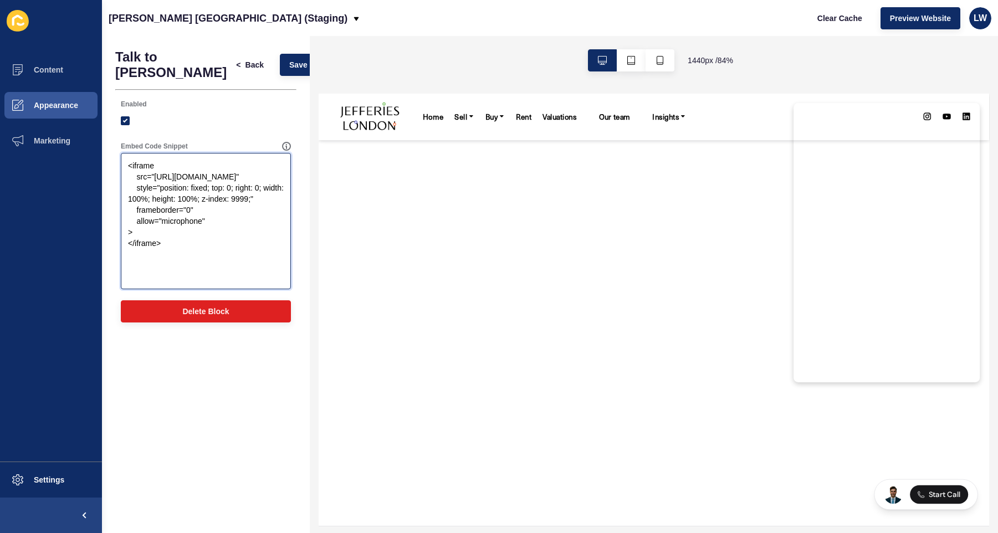
click at [251, 212] on textarea "<iframe src="[URL][DOMAIN_NAME]" style="position: fixed; top: 0; right: 0; widt…" at bounding box center [206, 221] width 167 height 133
paste textarea "400px; height: 300px; border: none; background: transparent"
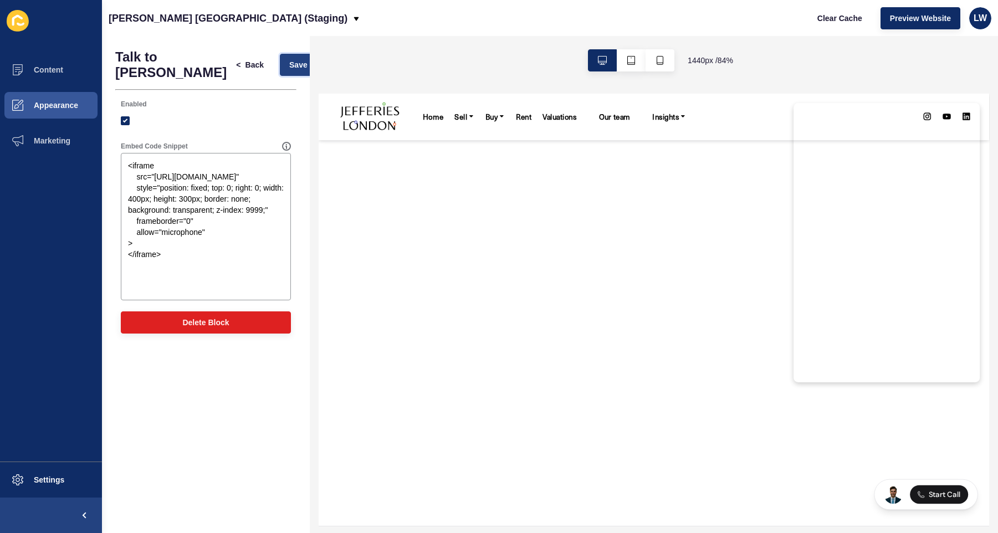
click at [289, 63] on button "Save" at bounding box center [298, 65] width 37 height 22
click at [209, 232] on textarea "<iframe src="[URL][DOMAIN_NAME]" style="position: fixed; top: 0; right: 0; widt…" at bounding box center [206, 227] width 167 height 144
paste textarea "div class="fixed top-[23px] right-[8px] sm:top-[35px] sm:right-[24px] w-fit py-…"
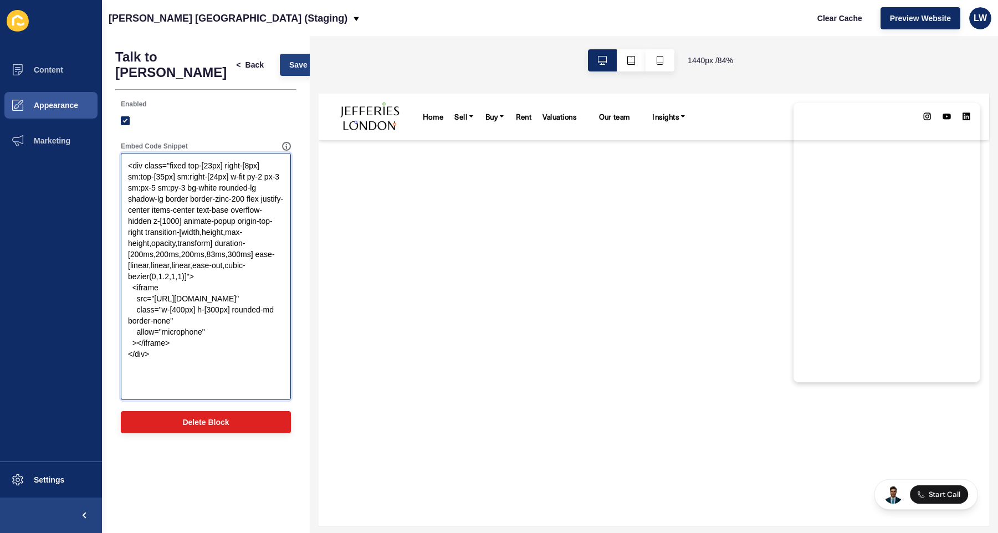
type textarea "<div class="fixed top-[23px] right-[8px] sm:top-[35px] sm:right-[24px] w-fit py…"
click at [289, 60] on span "Save" at bounding box center [298, 64] width 18 height 11
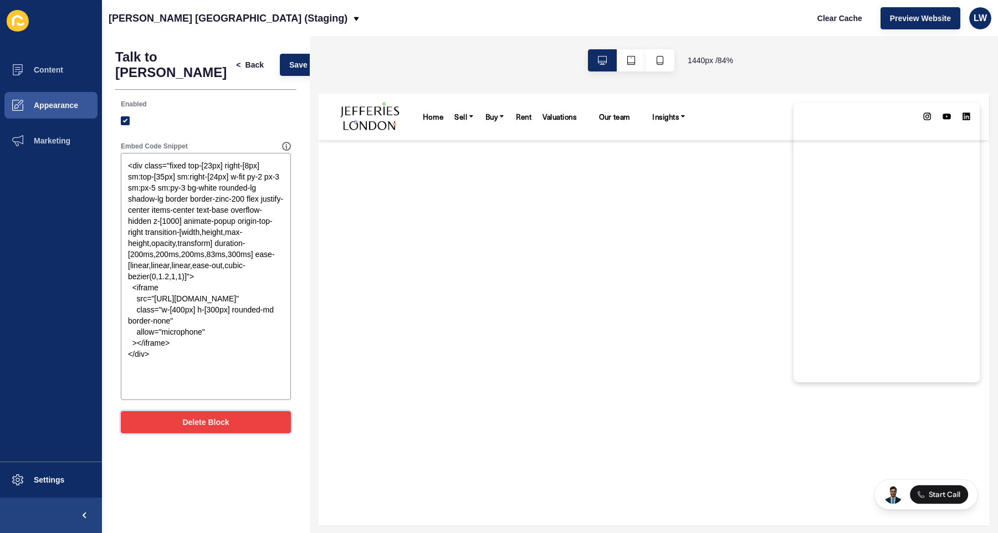
click at [221, 418] on span "Delete Block" at bounding box center [205, 422] width 47 height 11
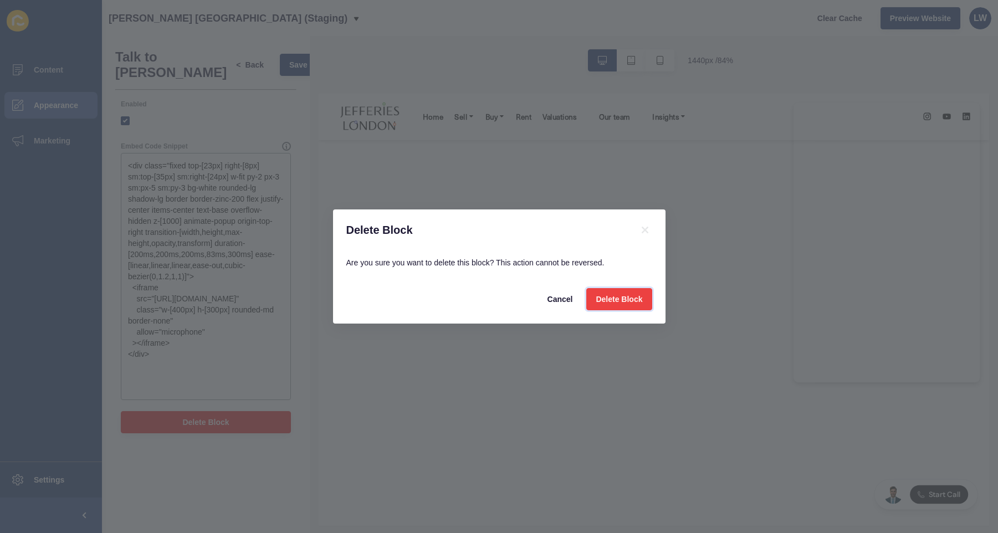
click at [646, 296] on button "Delete Block" at bounding box center [618, 299] width 65 height 22
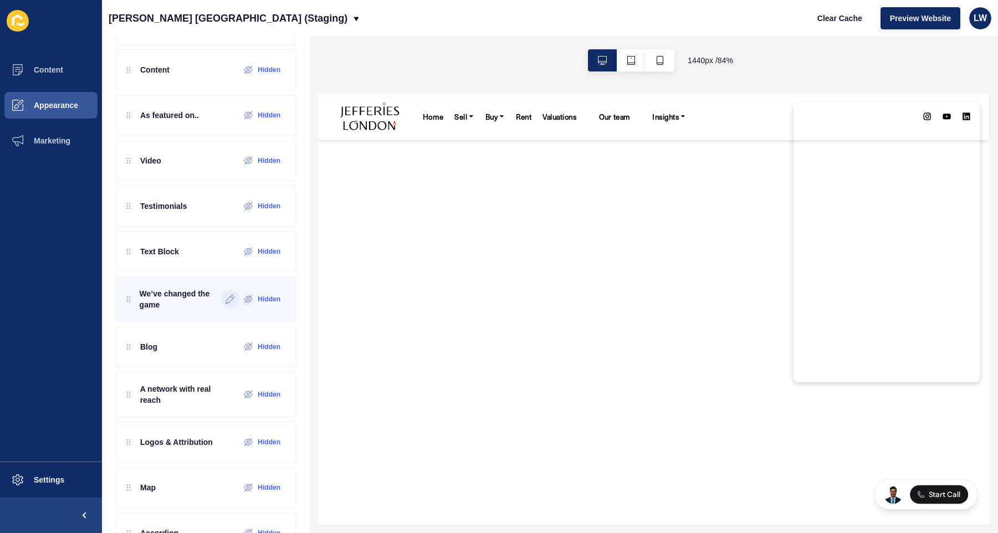
scroll to position [833, 0]
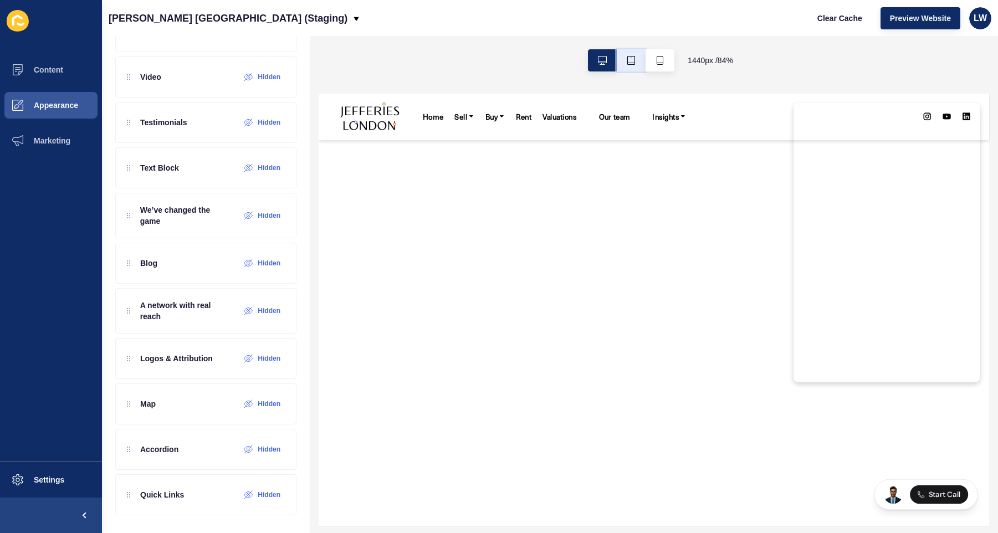
click at [629, 54] on button "button" at bounding box center [631, 60] width 29 height 22
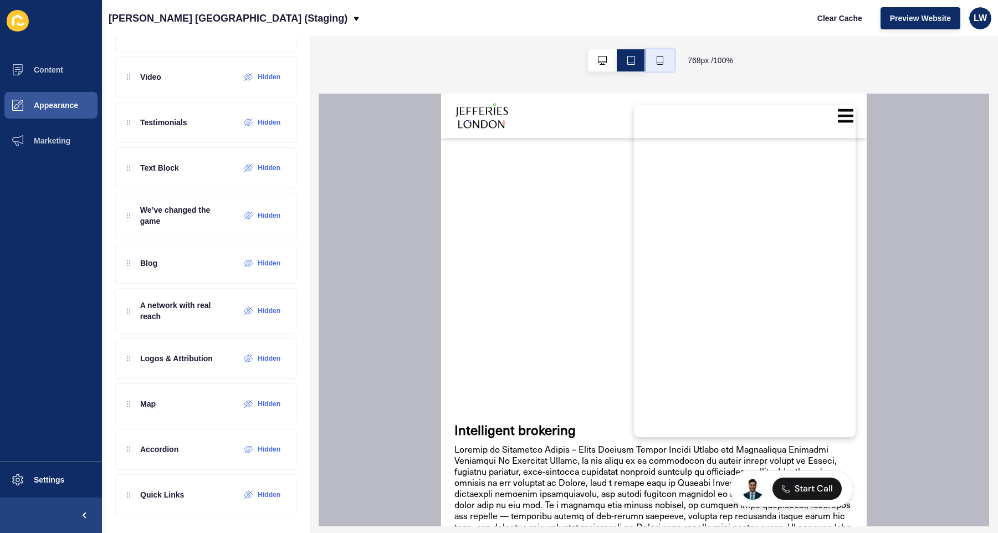
click at [665, 58] on button "button" at bounding box center [660, 60] width 29 height 22
